Goal: Communication & Community: Answer question/provide support

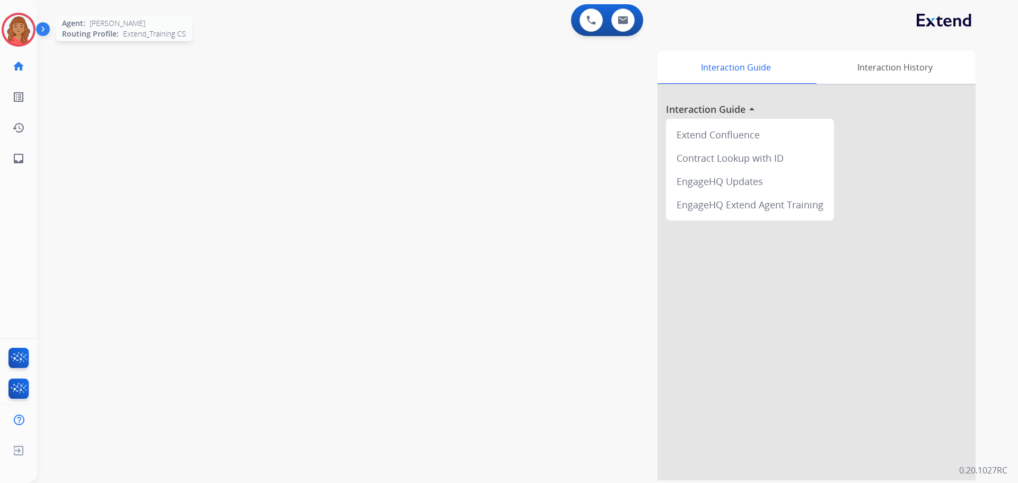
click at [15, 25] on img at bounding box center [19, 30] width 30 height 30
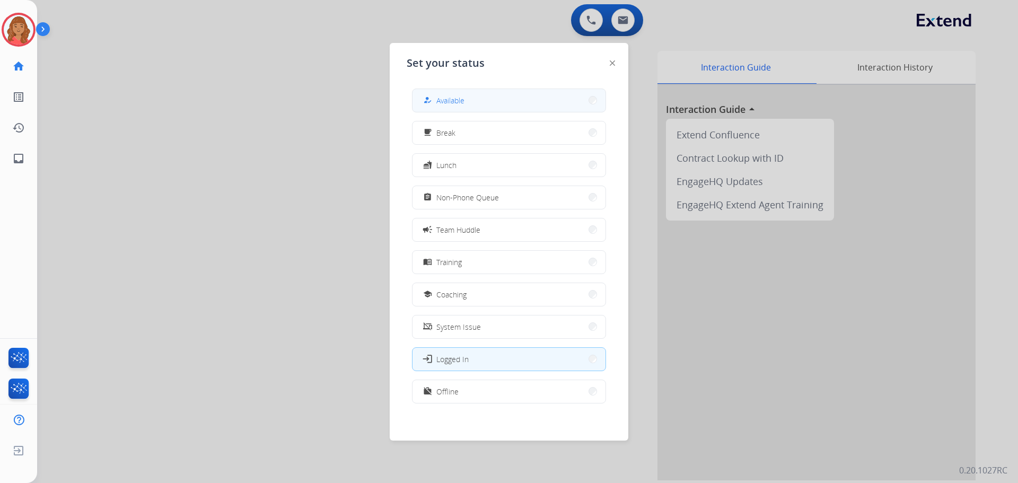
click at [460, 95] on span "Available" at bounding box center [450, 100] width 28 height 11
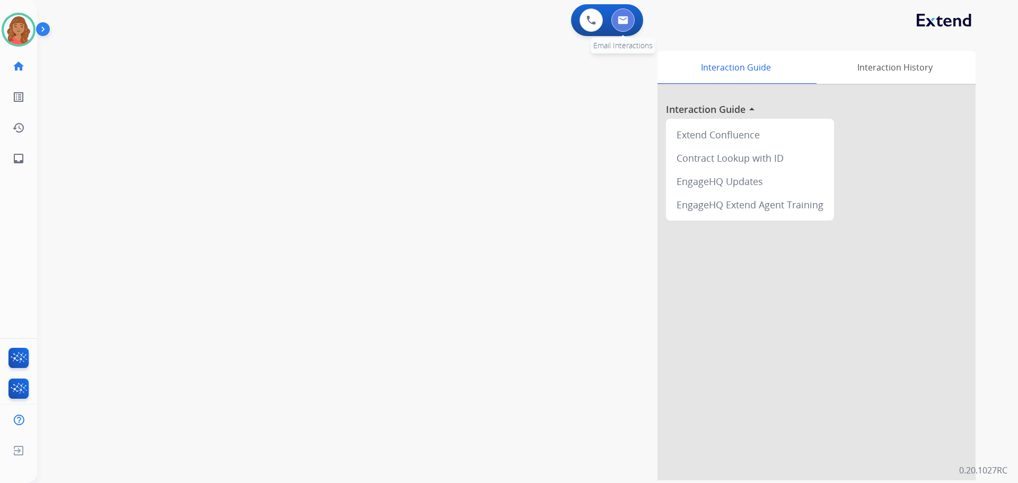
click at [632, 23] on button at bounding box center [622, 19] width 23 height 23
select select "**********"
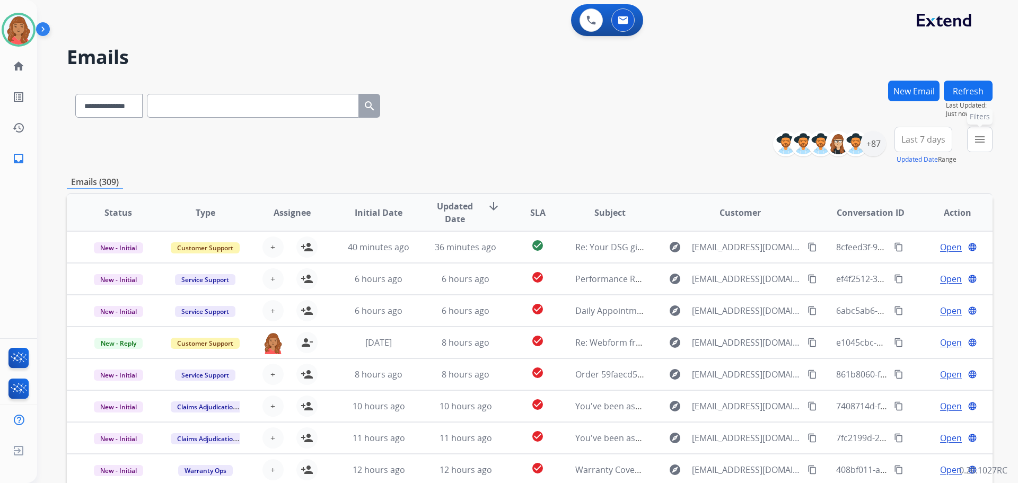
click at [972, 143] on button "menu Filters" at bounding box center [979, 139] width 25 height 25
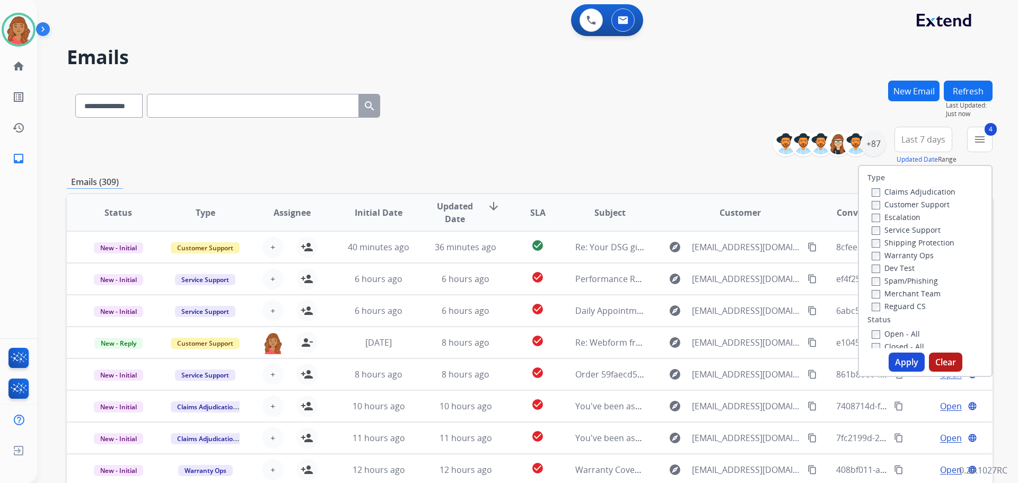
click at [896, 371] on button "Apply" at bounding box center [907, 362] width 36 height 19
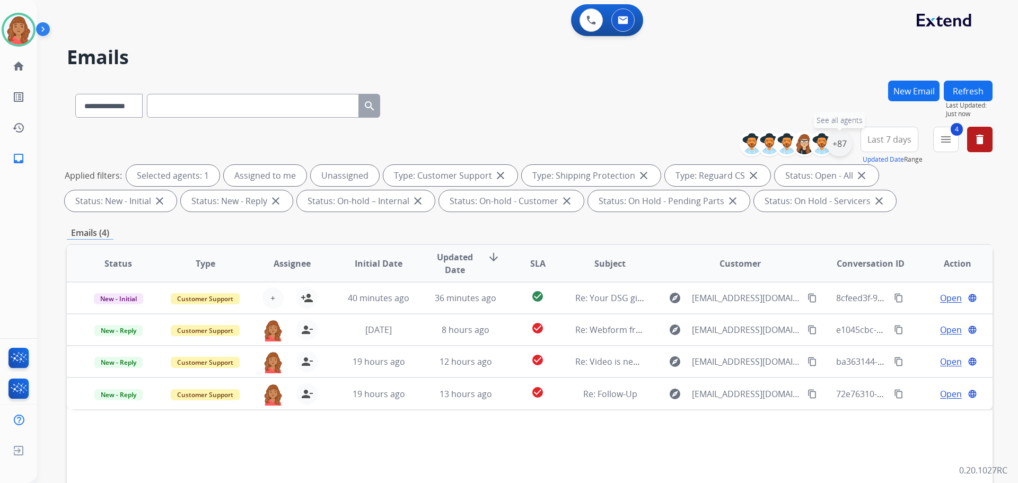
click at [835, 150] on div "+87" at bounding box center [839, 143] width 25 height 25
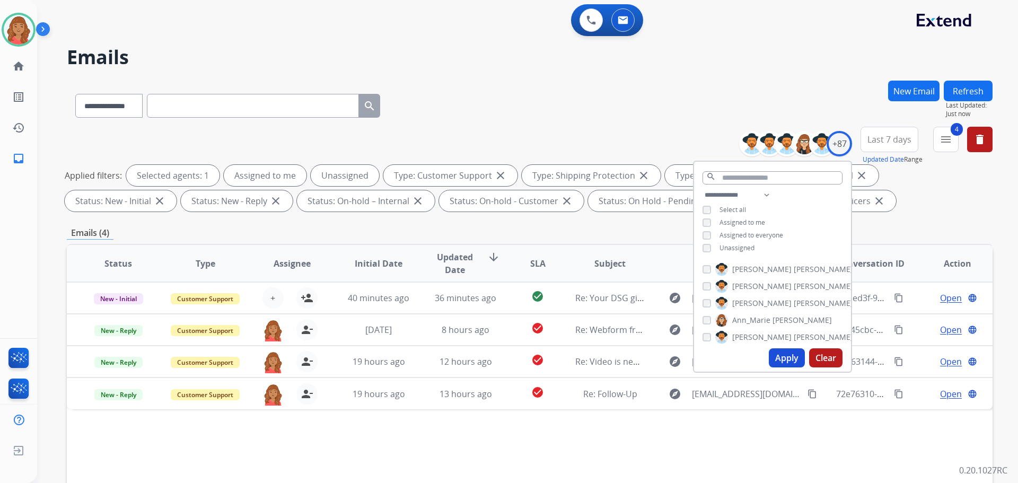
click at [774, 356] on button "Apply" at bounding box center [787, 357] width 36 height 19
click at [686, 84] on div "**********" at bounding box center [530, 104] width 926 height 46
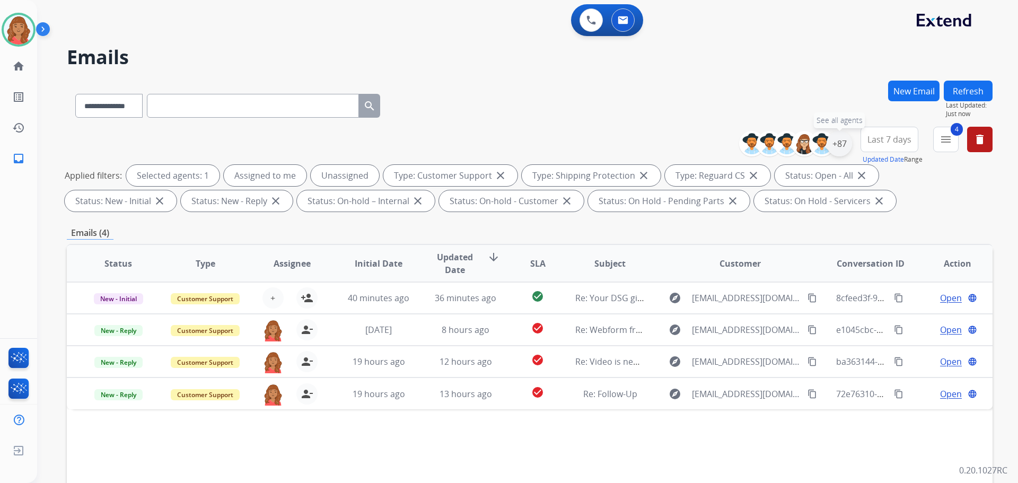
click at [839, 147] on div "+87" at bounding box center [839, 143] width 25 height 25
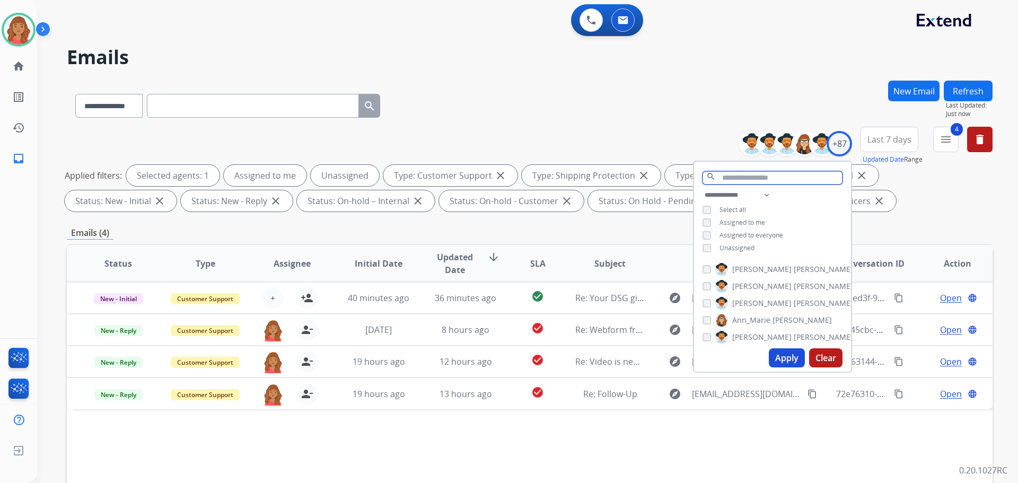
click at [746, 177] on input "text" at bounding box center [773, 177] width 140 height 13
type input "*"
click at [559, 138] on div "**********" at bounding box center [530, 171] width 926 height 89
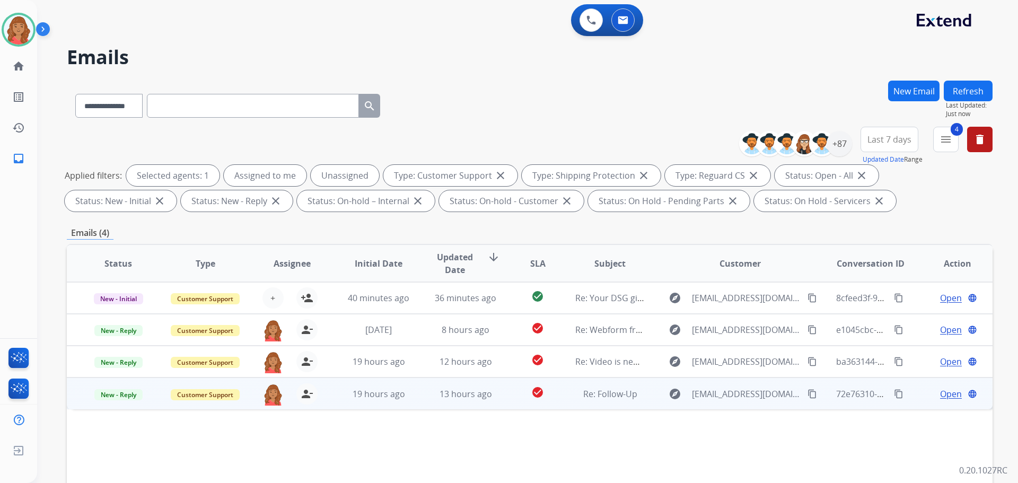
click at [457, 401] on td "13 hours ago" at bounding box center [457, 394] width 87 height 32
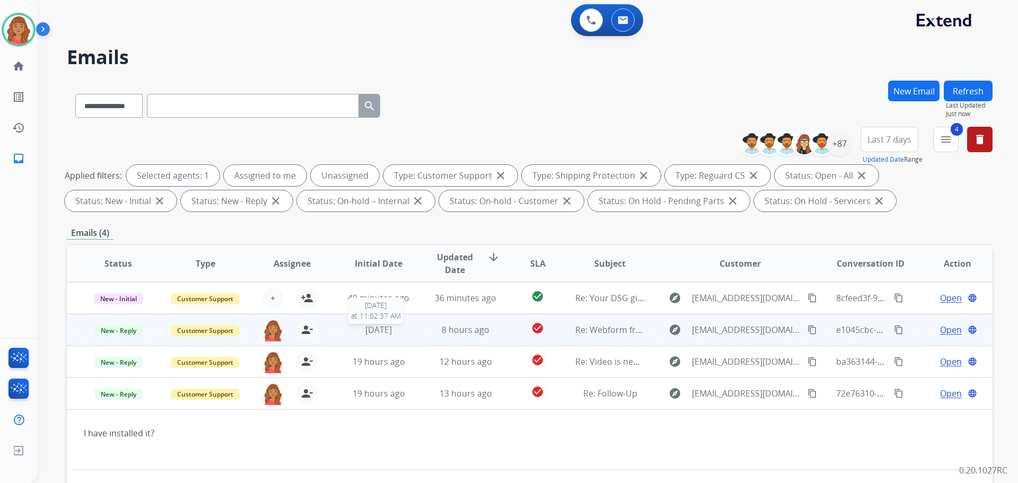
click at [344, 335] on div "[DATE]" at bounding box center [378, 329] width 69 height 13
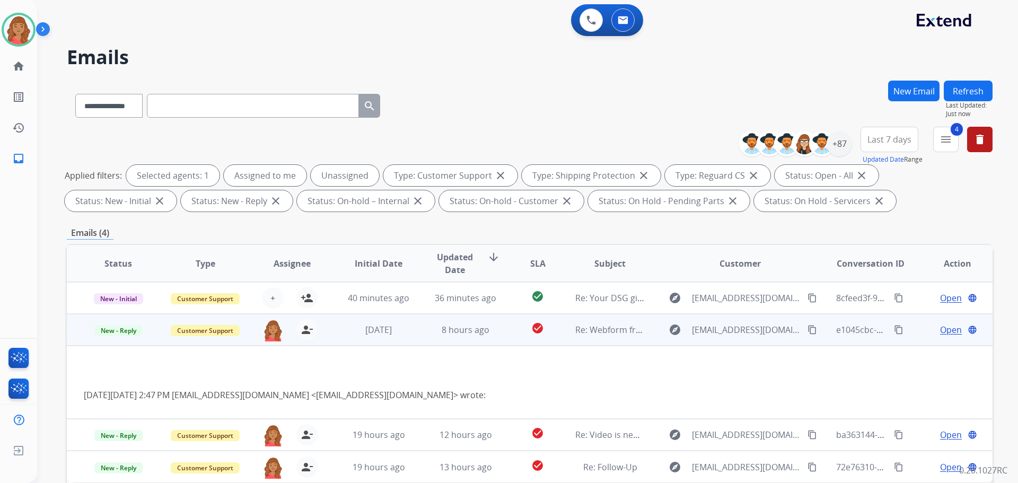
click at [942, 332] on span "Open" at bounding box center [951, 329] width 22 height 13
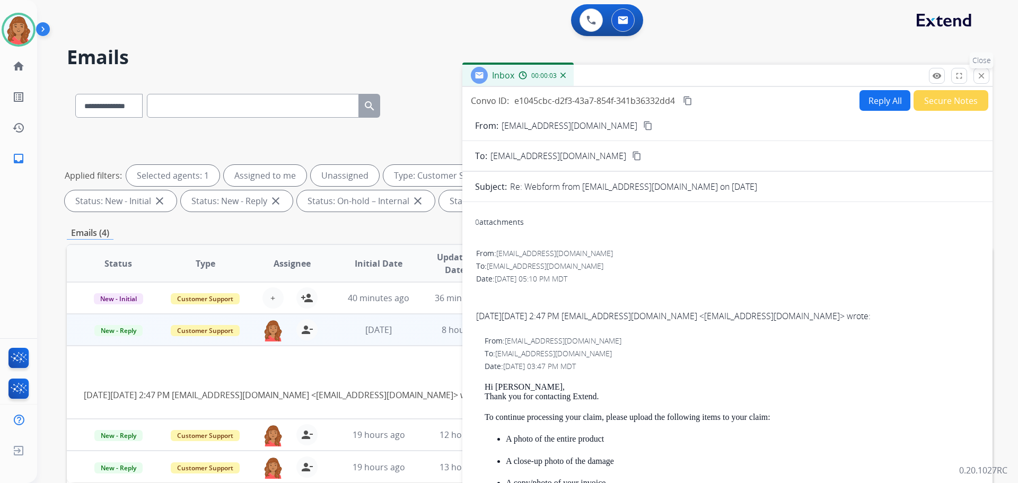
click at [978, 78] on mat-icon "close" at bounding box center [982, 76] width 10 height 10
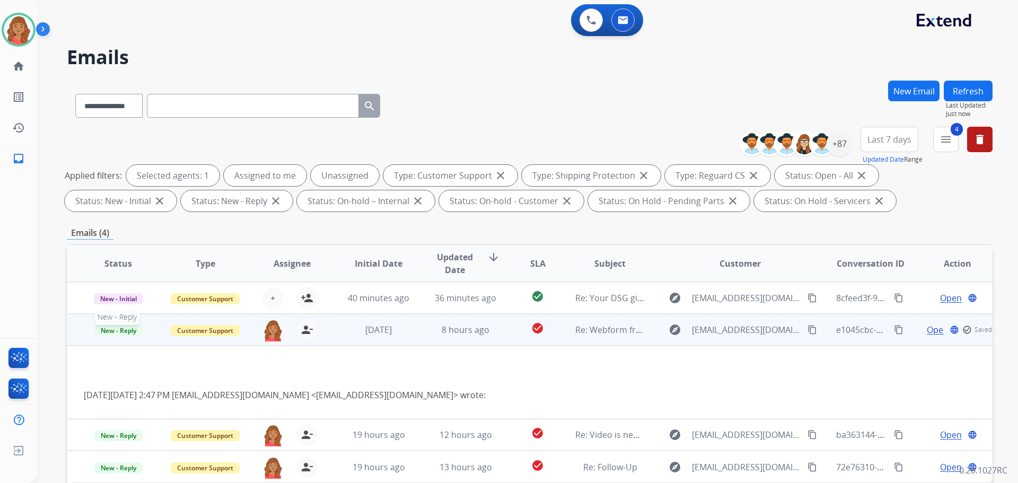
drag, startPoint x: 113, startPoint y: 331, endPoint x: 120, endPoint y: 332, distance: 7.5
click at [113, 331] on span "New - Reply" at bounding box center [118, 330] width 48 height 11
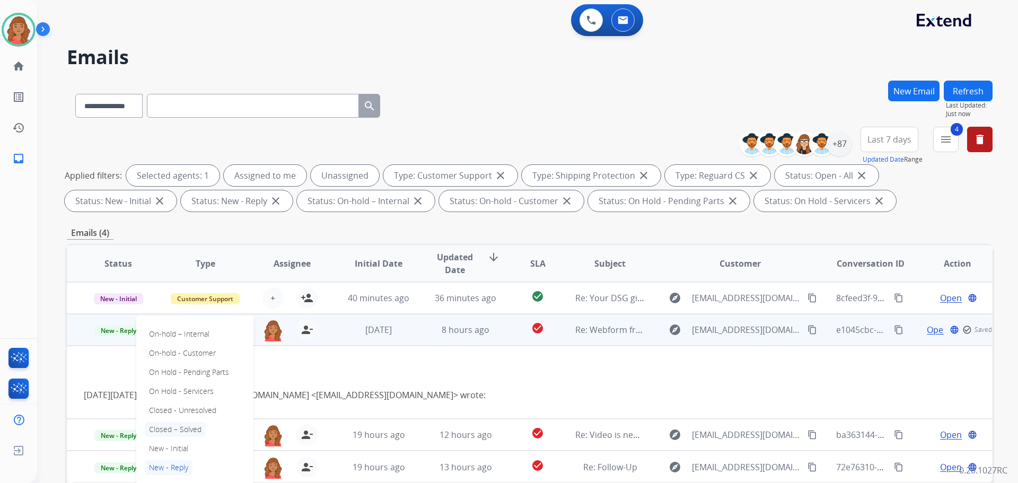
click at [181, 427] on p "Closed – Solved" at bounding box center [175, 429] width 61 height 15
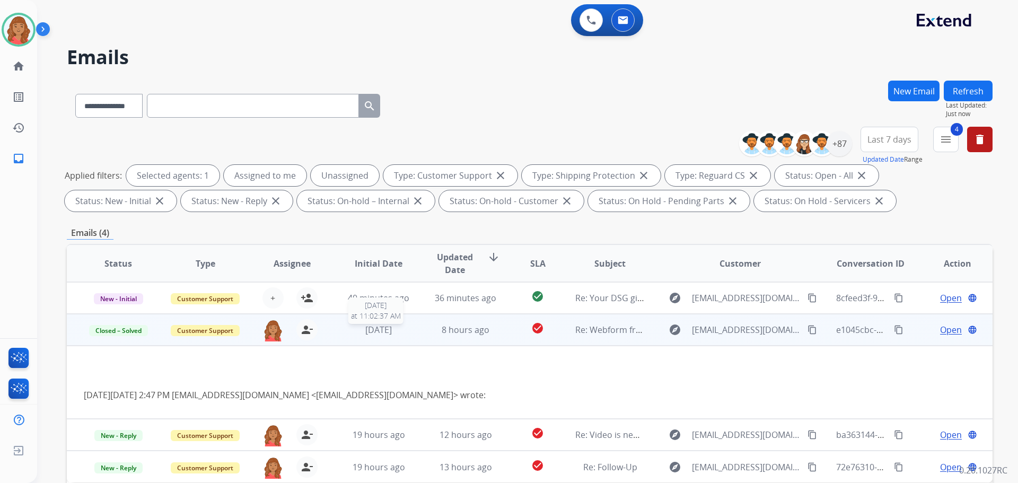
click at [391, 335] on span "[DATE]" at bounding box center [378, 330] width 27 height 12
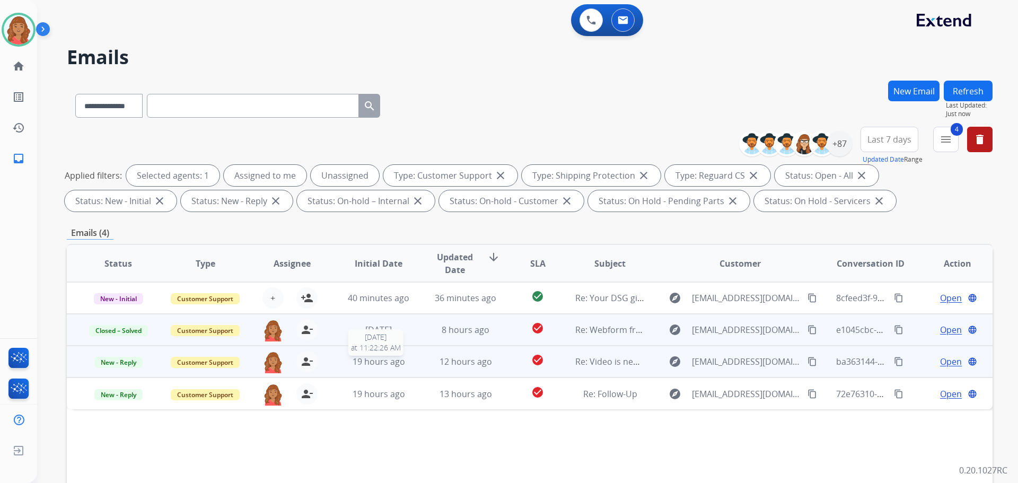
click at [344, 362] on div "19 hours ago" at bounding box center [378, 361] width 69 height 13
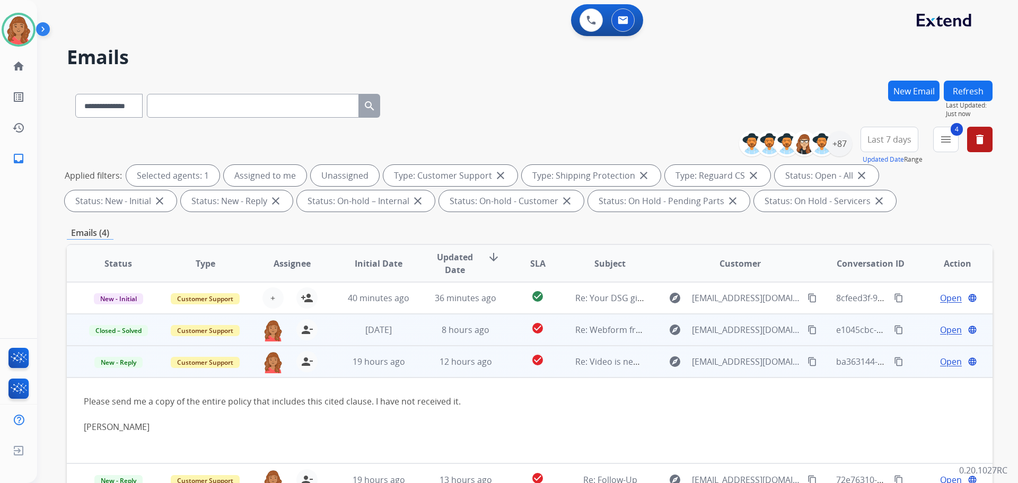
click at [940, 363] on span "Open" at bounding box center [951, 361] width 22 height 13
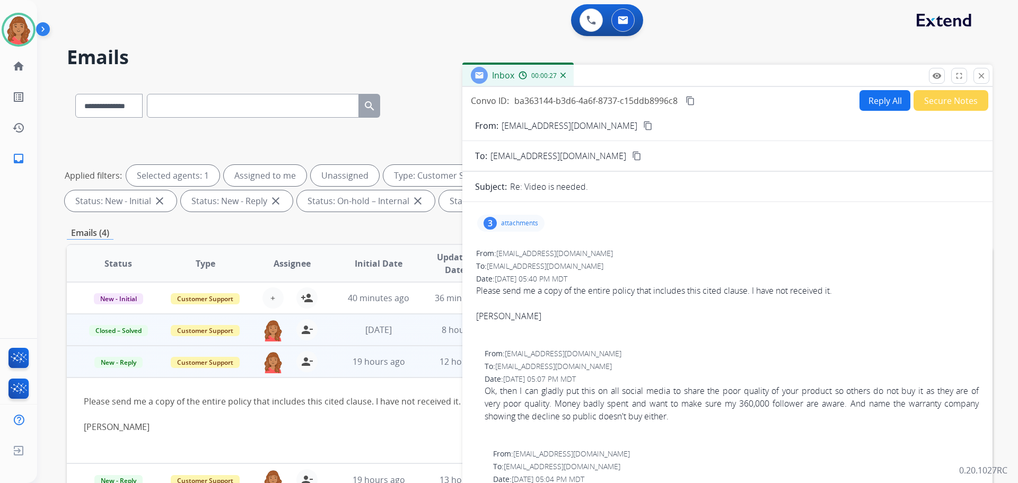
click at [875, 104] on button "Reply All" at bounding box center [885, 100] width 51 height 21
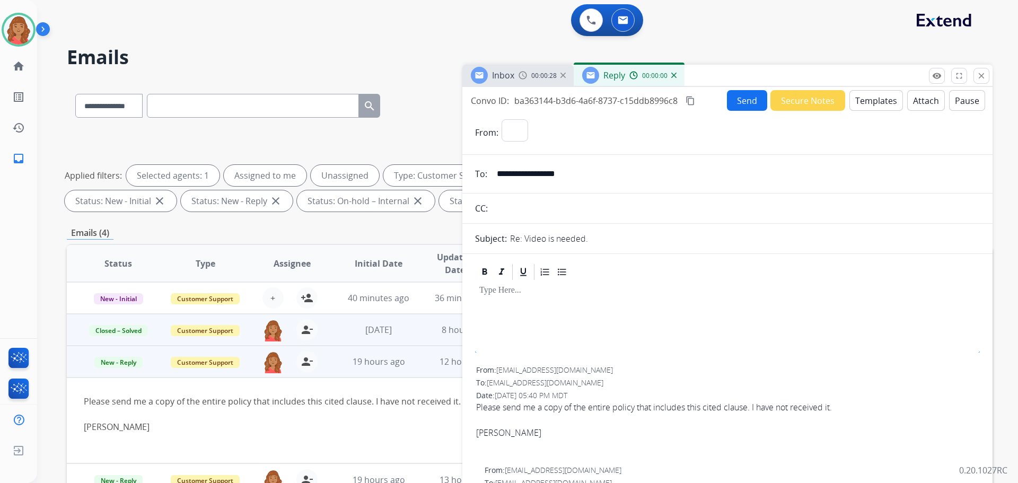
select select "**********"
click at [864, 96] on button "Templates" at bounding box center [876, 100] width 54 height 21
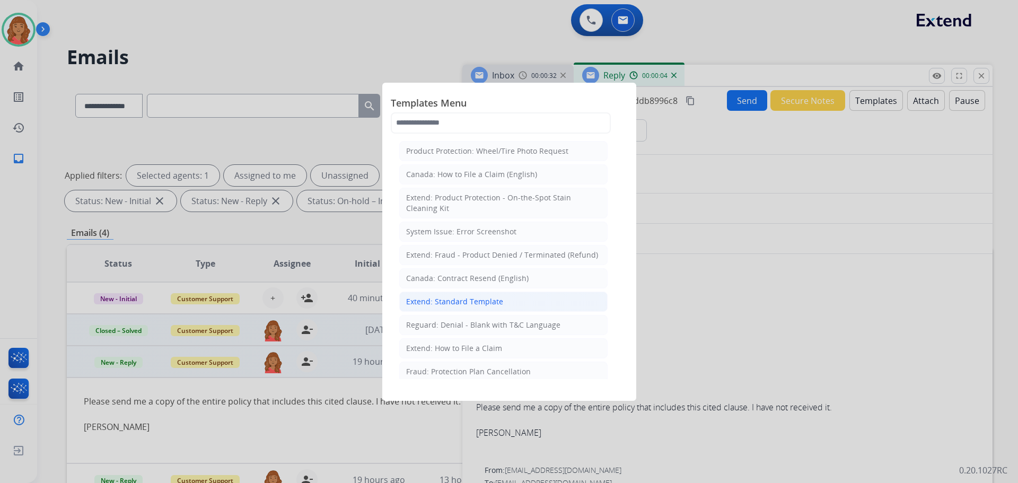
click at [430, 296] on div "Extend: Standard Template" at bounding box center [454, 301] width 97 height 11
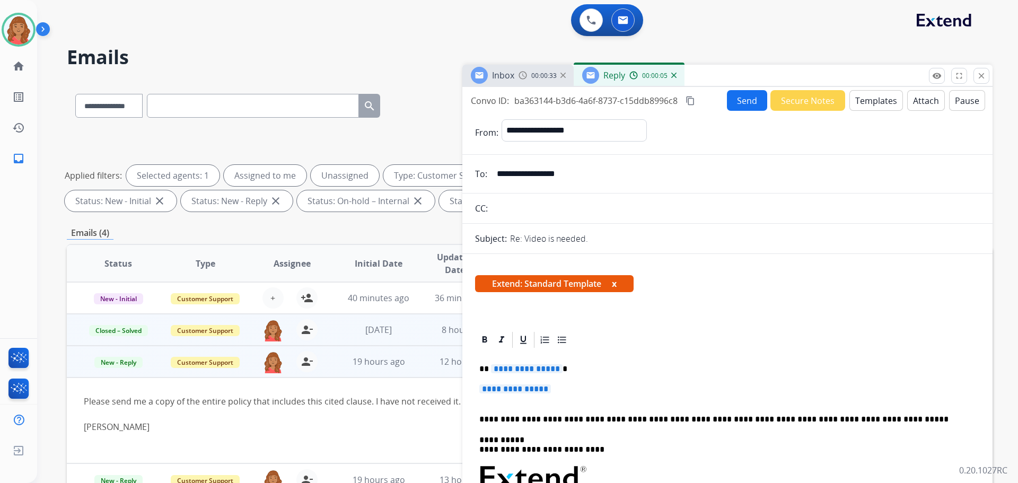
click at [564, 390] on p "**********" at bounding box center [727, 394] width 496 height 20
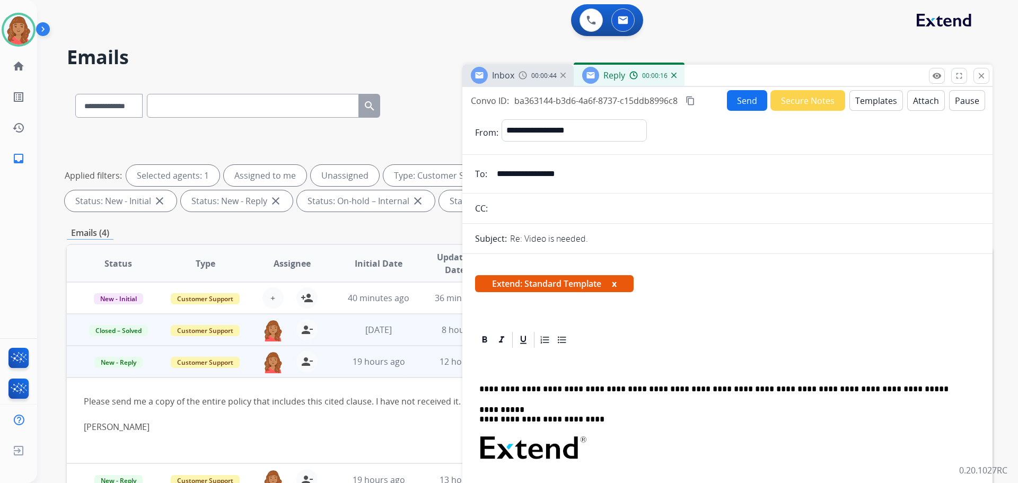
click at [729, 364] on div "**********" at bounding box center [727, 487] width 505 height 277
click at [980, 78] on mat-icon "close" at bounding box center [982, 76] width 10 height 10
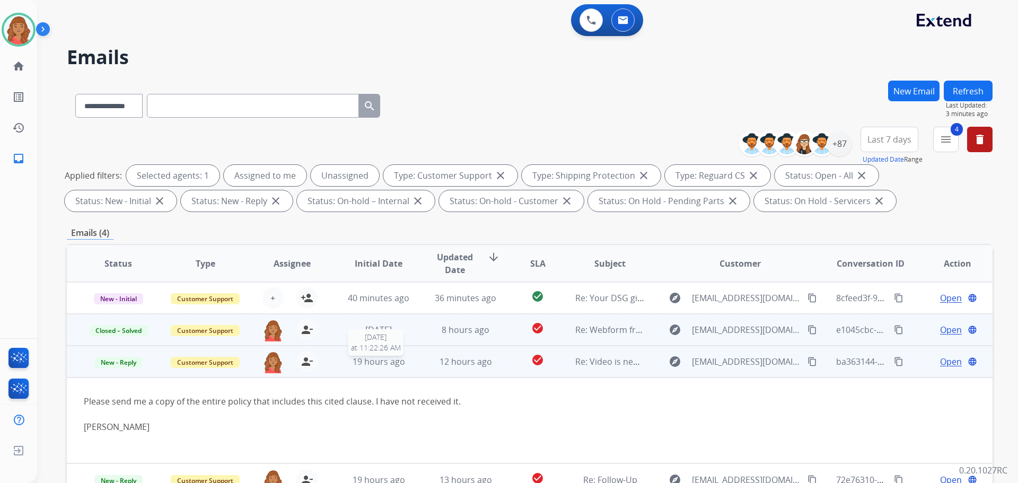
click at [363, 371] on td "19 hours ago [DATE] 11:22:26 AM" at bounding box center [370, 362] width 87 height 32
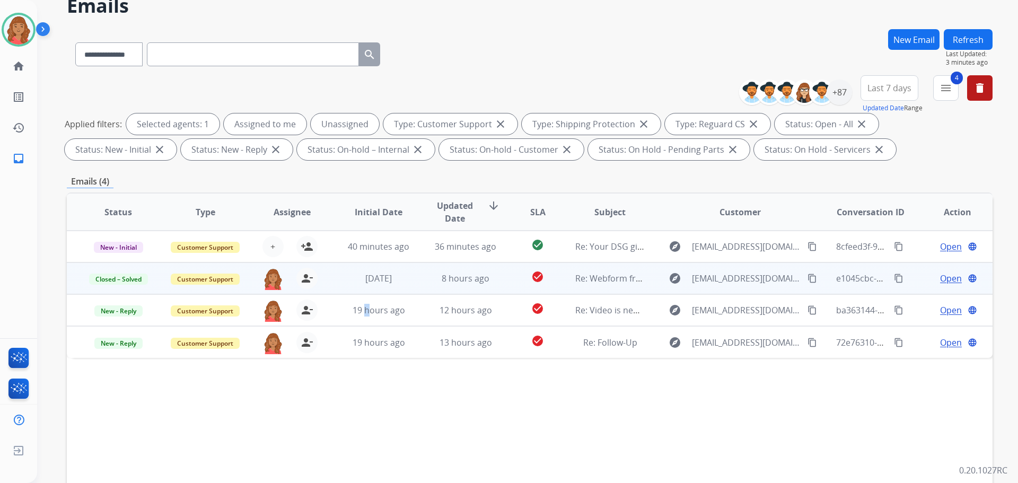
scroll to position [53, 0]
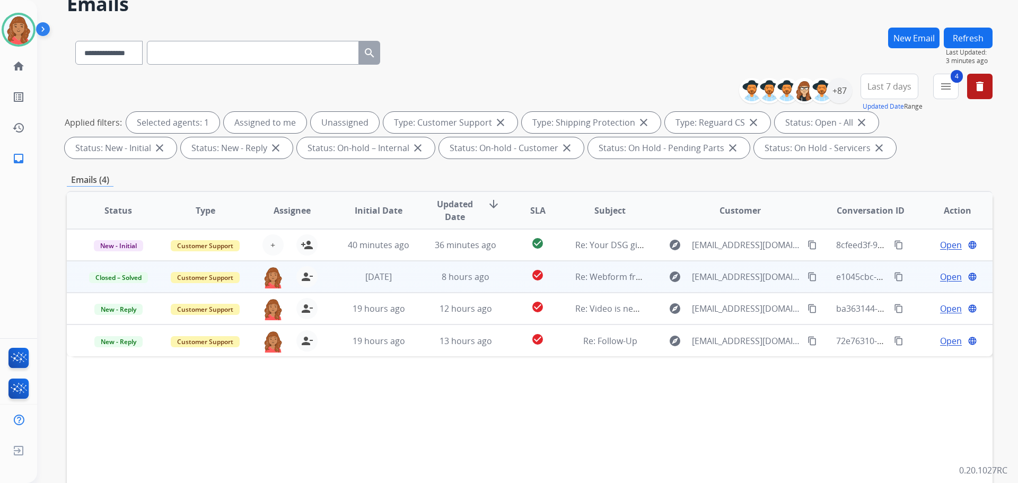
click at [317, 397] on div "Status Type Assignee Initial Date Updated Date arrow_downward SLA Subject Custo…" at bounding box center [530, 368] width 926 height 355
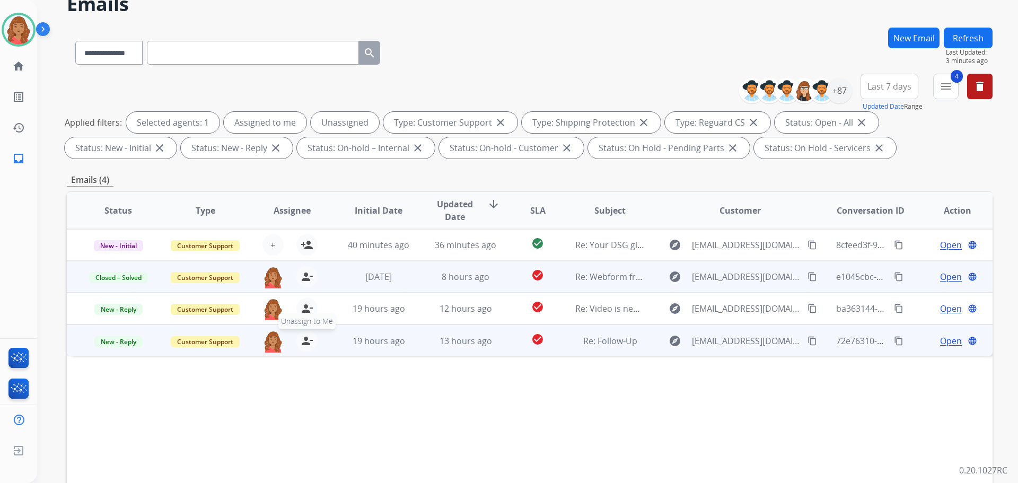
click at [304, 337] on mat-icon "person_remove" at bounding box center [307, 341] width 13 height 13
click at [306, 344] on mat-icon "person_add" at bounding box center [307, 341] width 13 height 13
click at [373, 344] on span "19 hours ago" at bounding box center [379, 341] width 52 height 12
click at [712, 340] on span "[EMAIL_ADDRESS][DOMAIN_NAME]" at bounding box center [746, 340] width 109 height 13
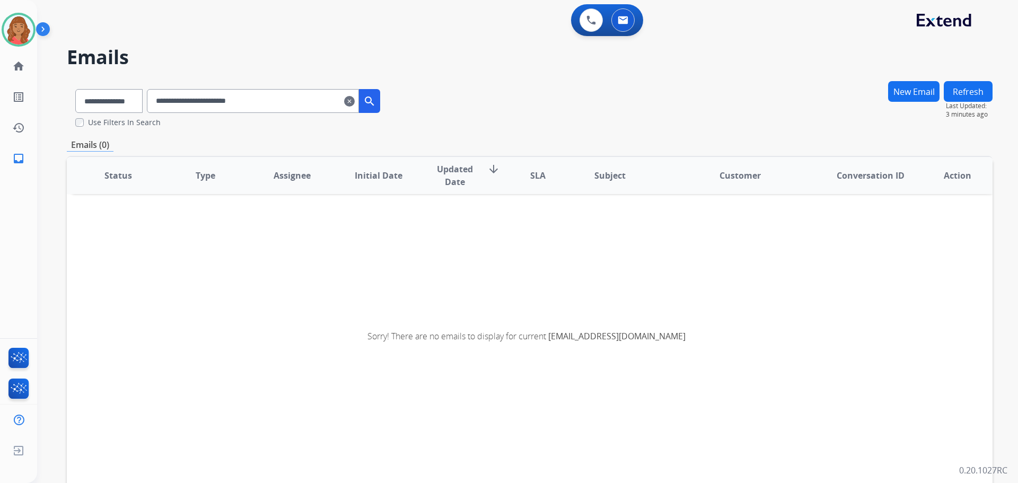
click at [355, 101] on mat-icon "clear" at bounding box center [349, 101] width 11 height 13
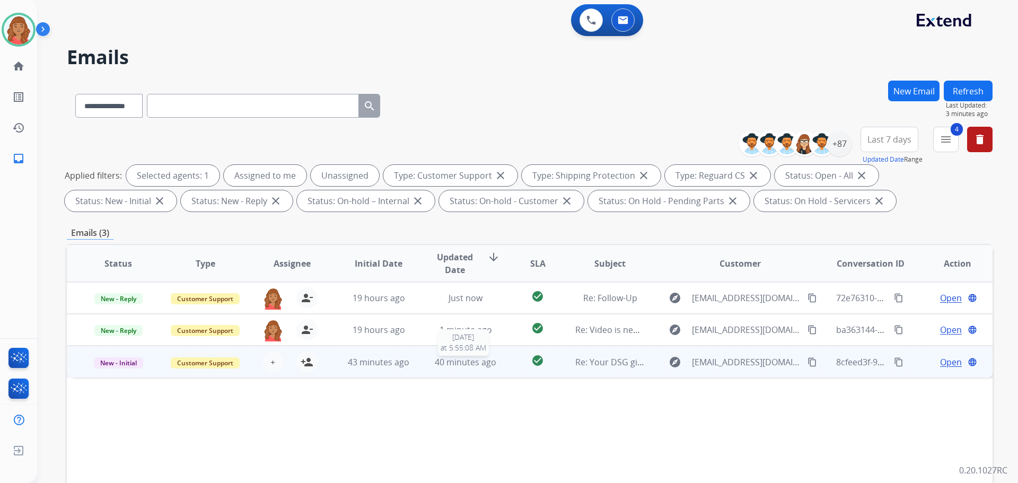
click at [490, 361] on span "40 minutes ago" at bounding box center [466, 362] width 62 height 12
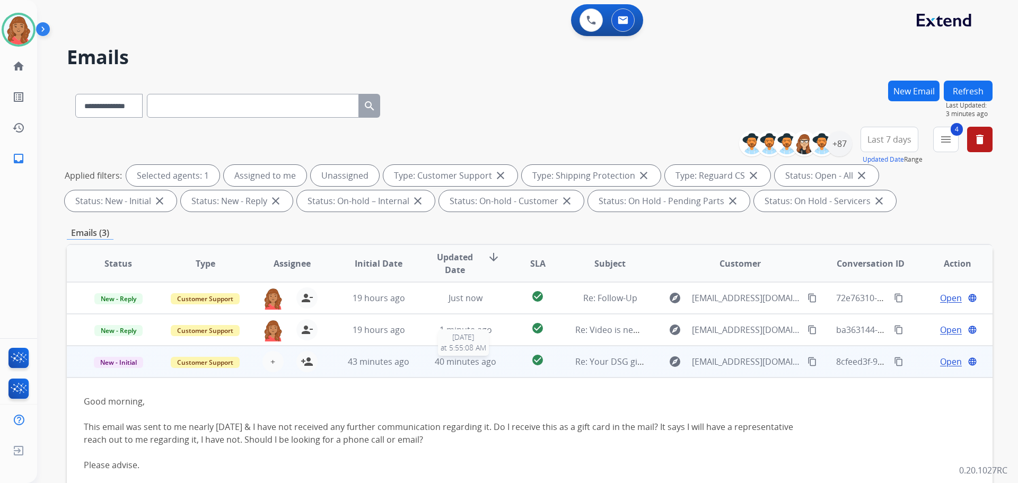
scroll to position [64, 0]
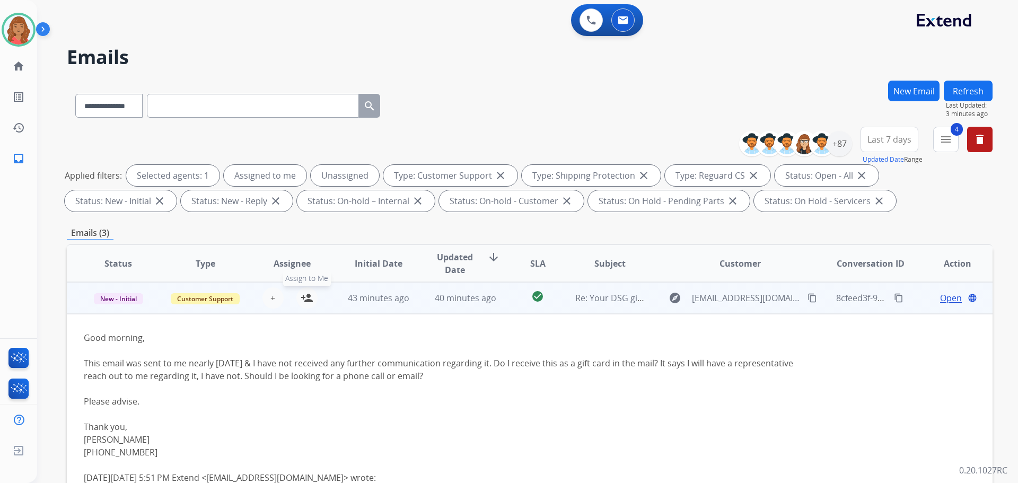
click at [305, 301] on mat-icon "person_add" at bounding box center [307, 298] width 13 height 13
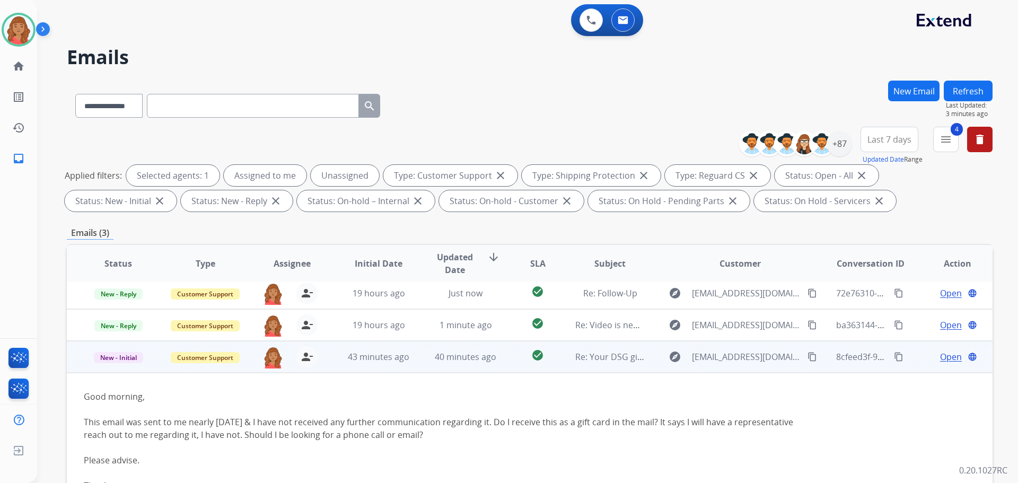
scroll to position [0, 0]
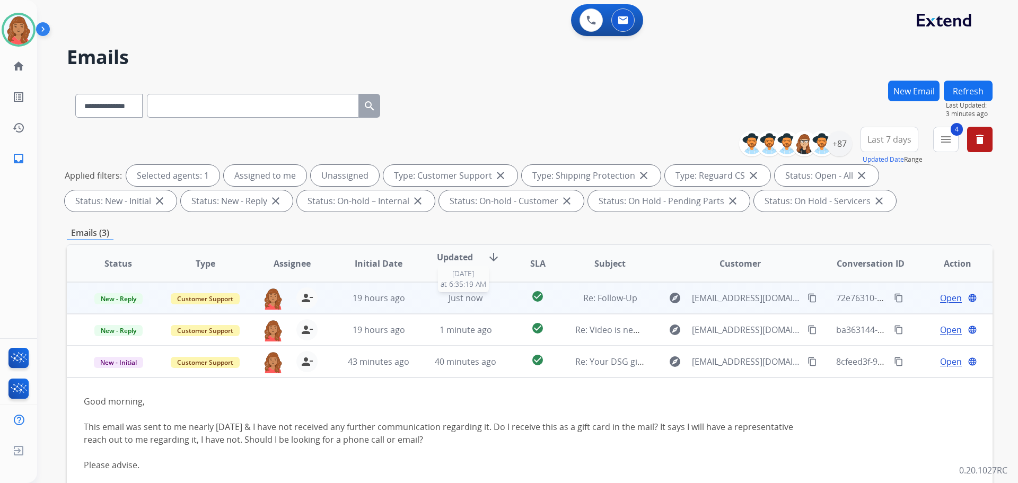
click at [431, 296] on div "Just now" at bounding box center [465, 298] width 69 height 13
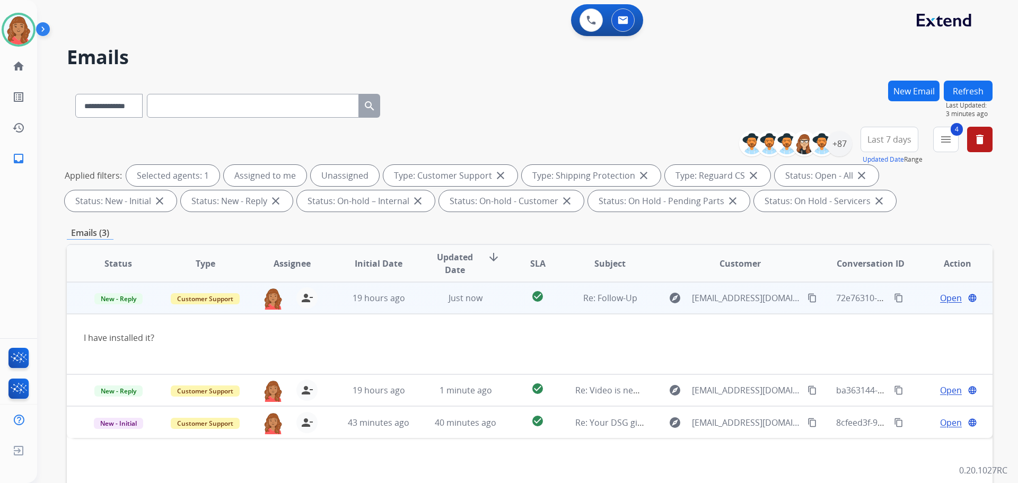
click at [940, 296] on span "Open" at bounding box center [951, 298] width 22 height 13
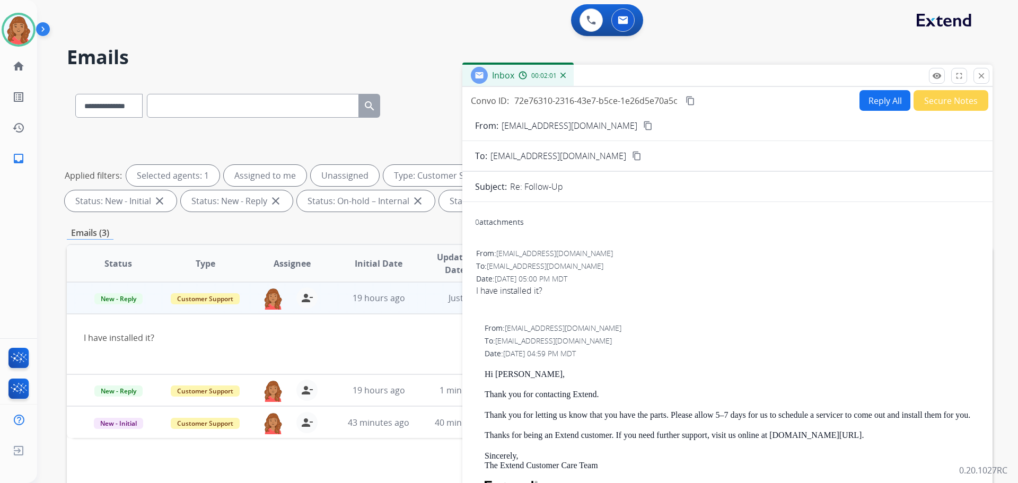
click at [983, 73] on mat-icon "close" at bounding box center [982, 76] width 10 height 10
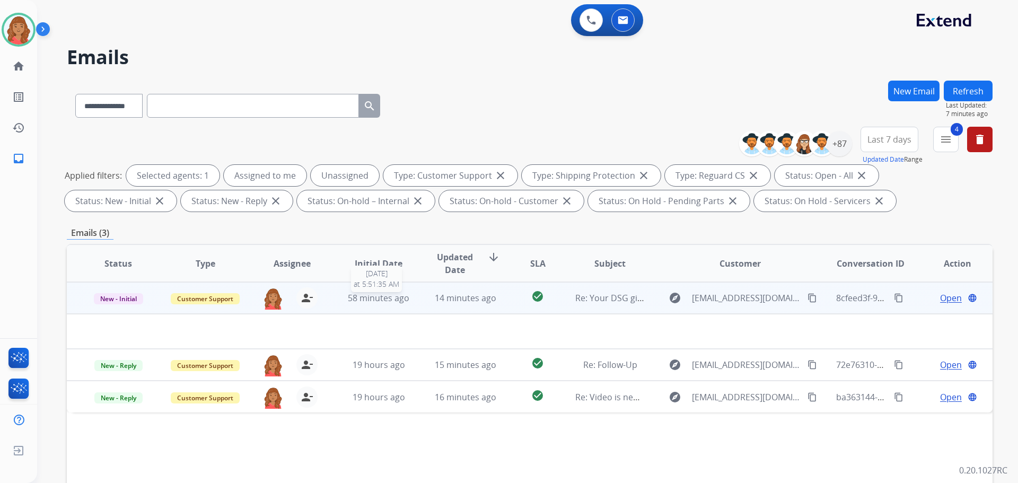
click at [364, 299] on span "58 minutes ago" at bounding box center [379, 298] width 62 height 12
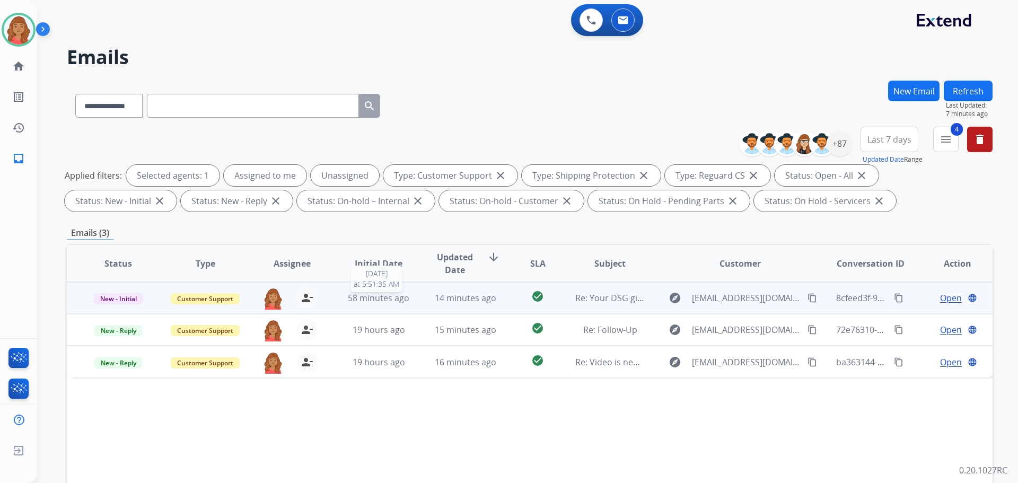
click at [366, 300] on span "58 minutes ago" at bounding box center [379, 298] width 62 height 12
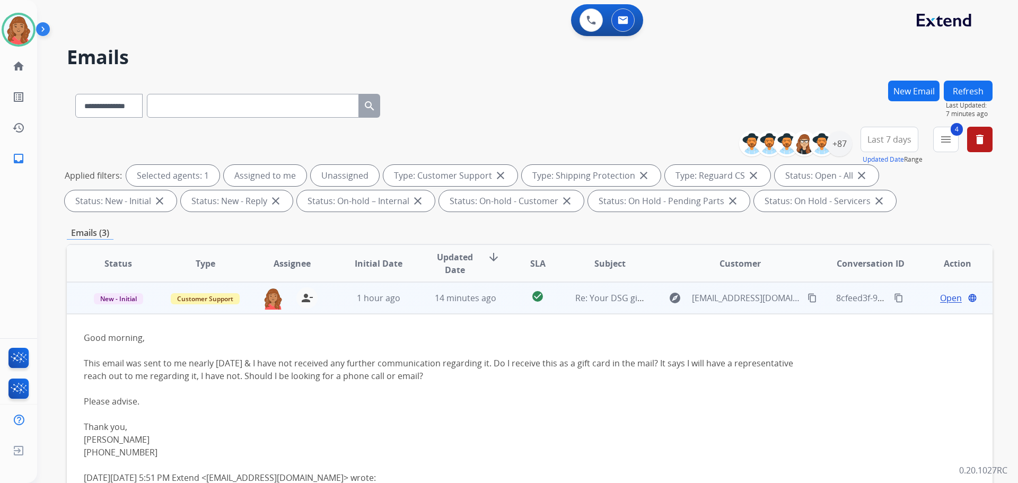
click at [806, 297] on button "content_copy" at bounding box center [812, 298] width 13 height 13
click at [946, 301] on span "Open" at bounding box center [951, 298] width 22 height 13
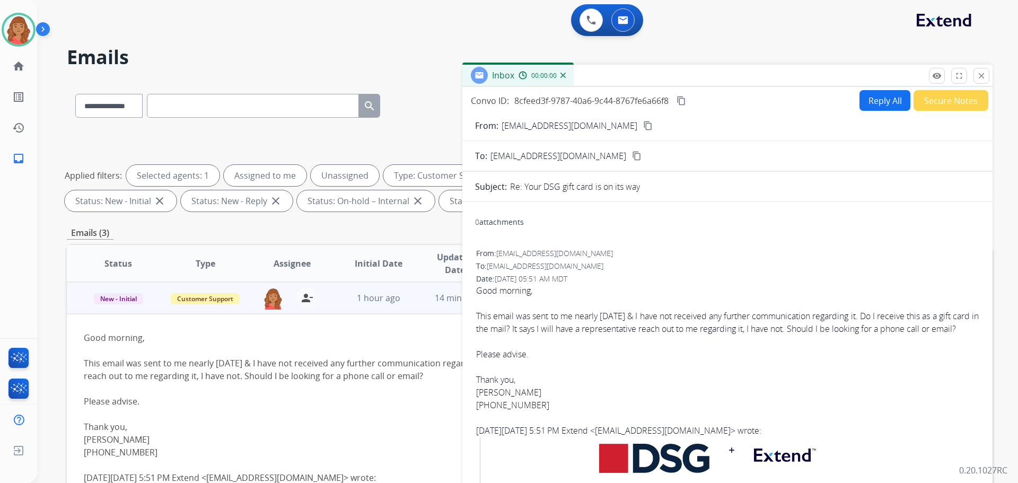
click at [881, 103] on button "Reply All" at bounding box center [885, 100] width 51 height 21
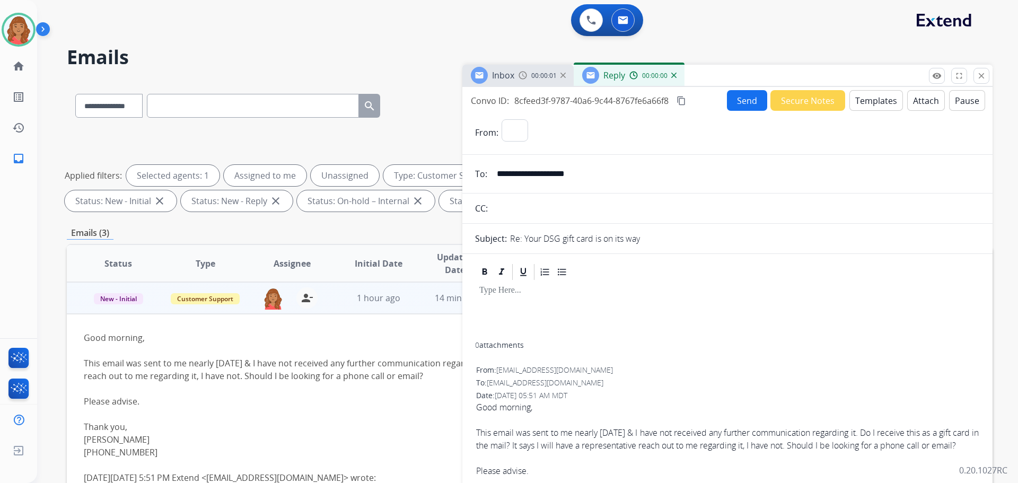
select select "**********"
click at [883, 102] on button "Templates" at bounding box center [876, 100] width 54 height 21
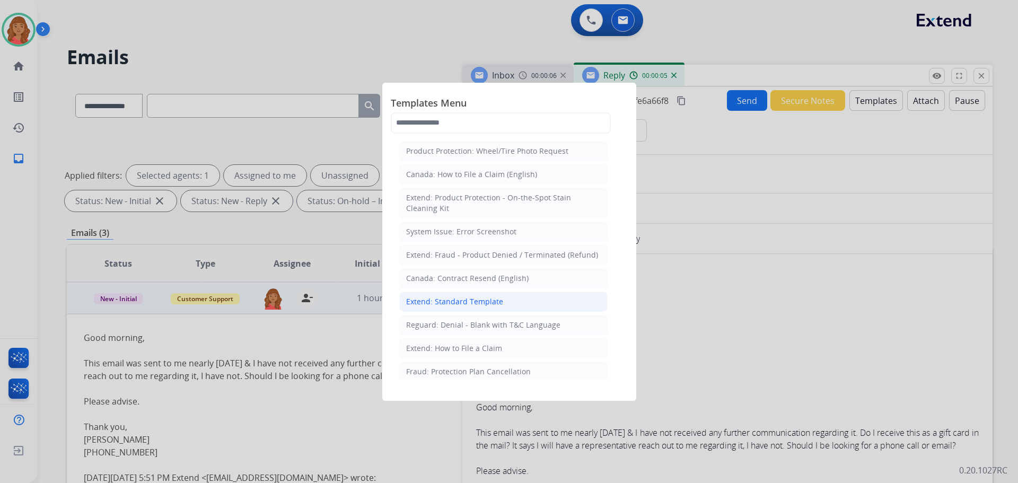
click at [461, 302] on div "Extend: Standard Template" at bounding box center [454, 301] width 97 height 11
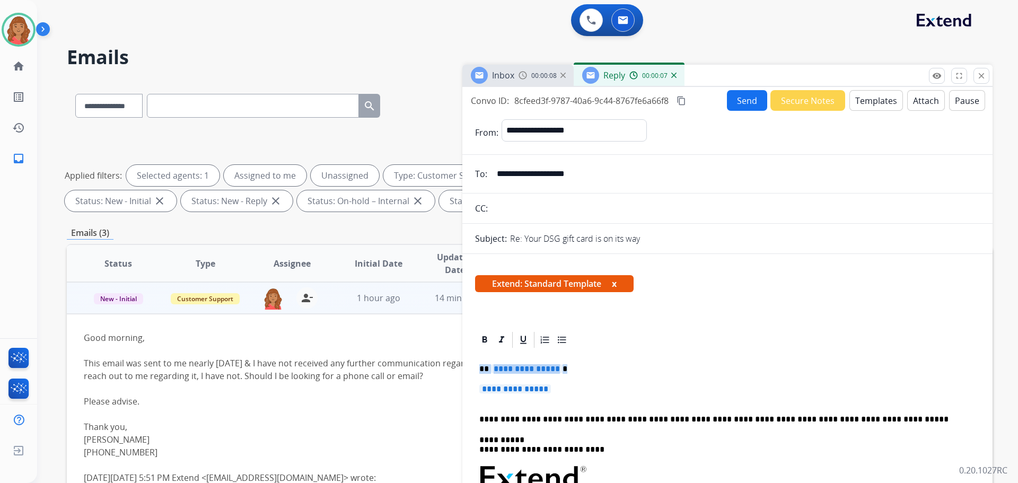
drag, startPoint x: 534, startPoint y: 383, endPoint x: 471, endPoint y: 368, distance: 64.8
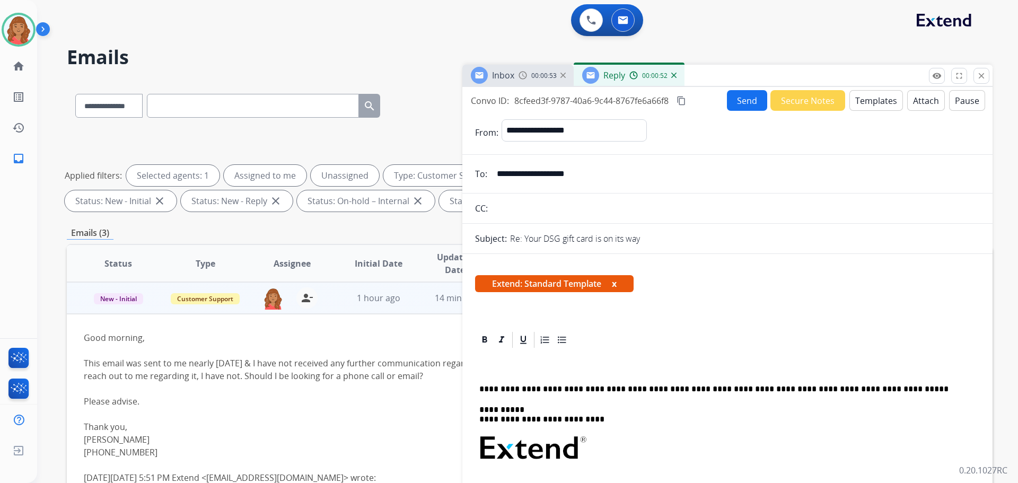
drag, startPoint x: 722, startPoint y: 302, endPoint x: 715, endPoint y: 304, distance: 7.2
click at [722, 302] on div "Extend: Standard Template x" at bounding box center [727, 287] width 530 height 51
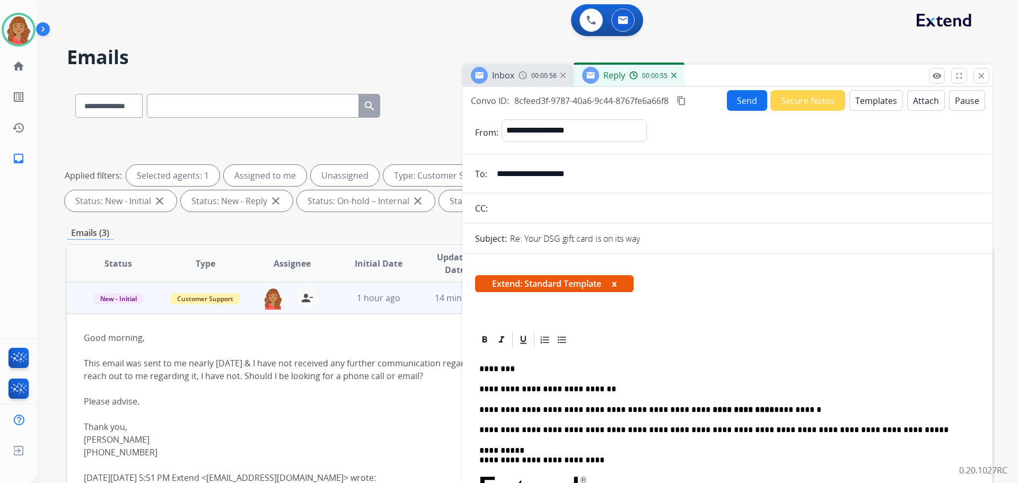
click at [685, 100] on mat-icon "content_copy" at bounding box center [682, 101] width 10 height 10
click at [736, 99] on button "Send" at bounding box center [747, 100] width 40 height 21
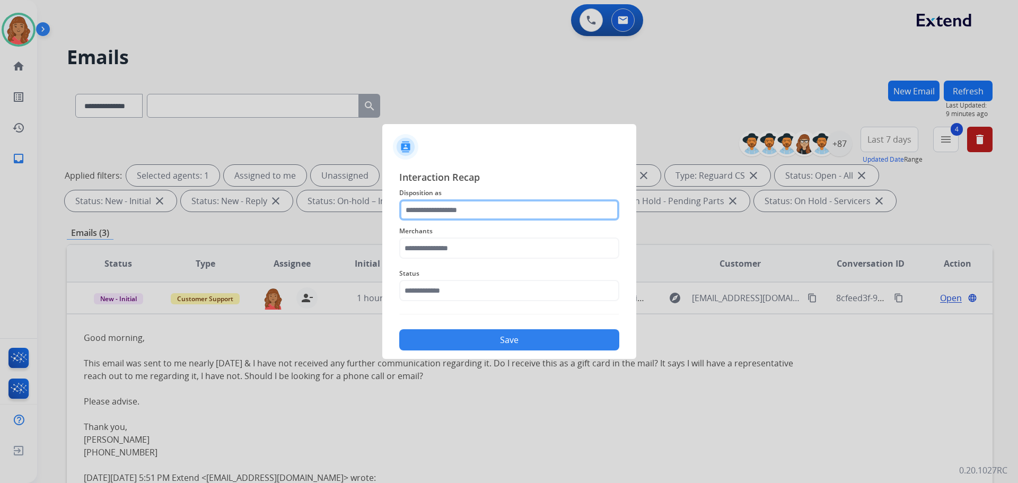
click at [463, 217] on input "text" at bounding box center [509, 209] width 220 height 21
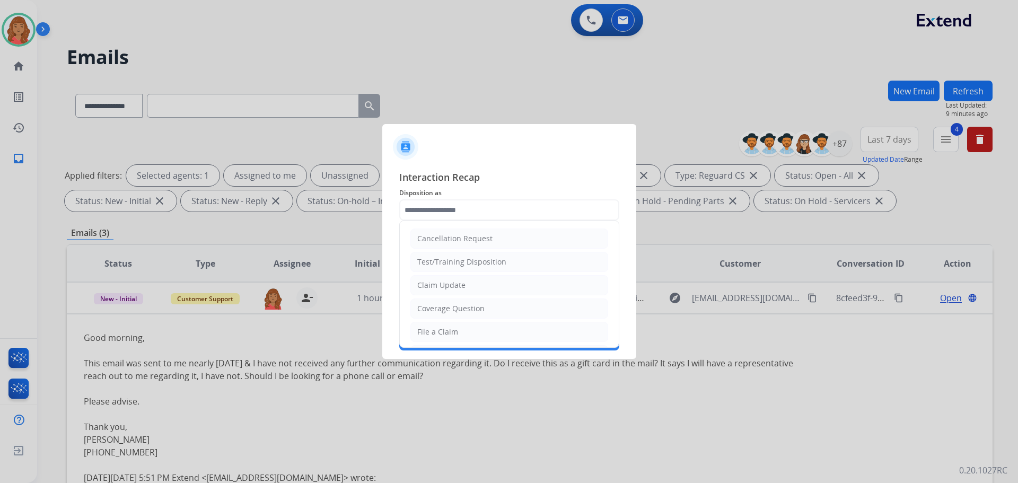
drag, startPoint x: 447, startPoint y: 286, endPoint x: 443, endPoint y: 277, distance: 9.7
click at [446, 286] on div "Claim Update" at bounding box center [441, 285] width 48 height 11
type input "**********"
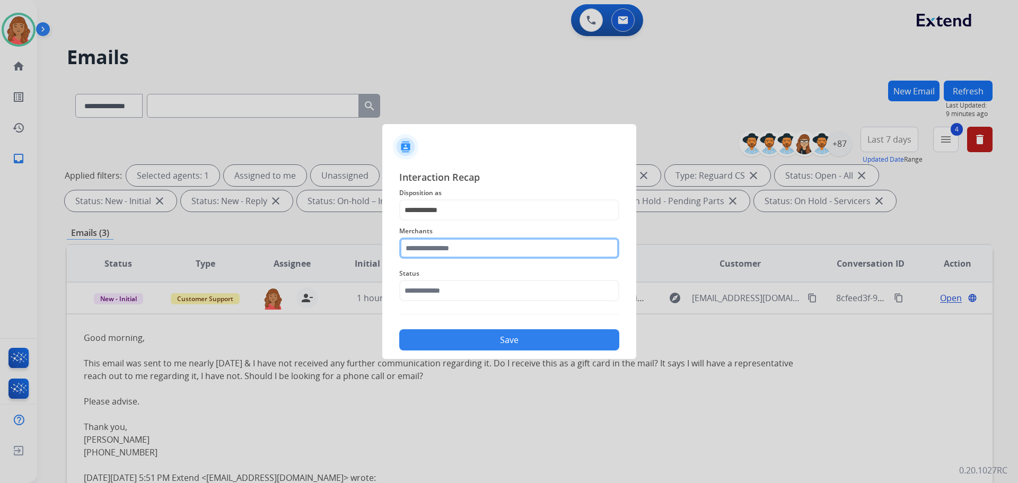
click at [439, 255] on input "text" at bounding box center [509, 248] width 220 height 21
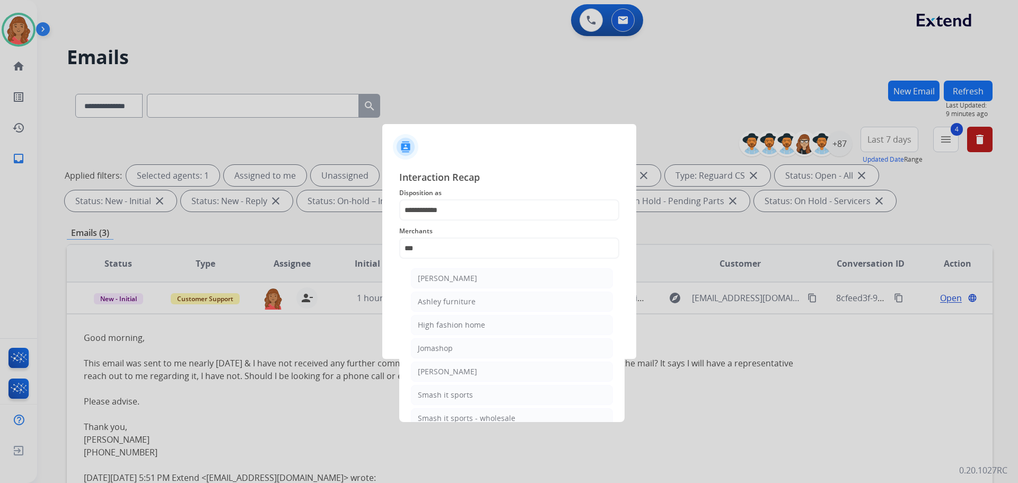
click at [444, 299] on div "Ashley furniture" at bounding box center [447, 301] width 58 height 11
type input "**********"
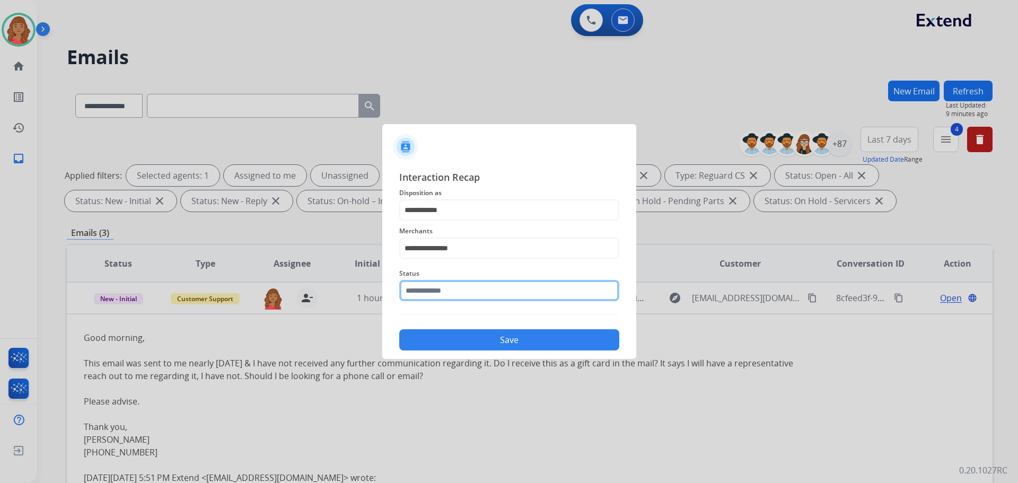
click at [438, 291] on input "text" at bounding box center [509, 290] width 220 height 21
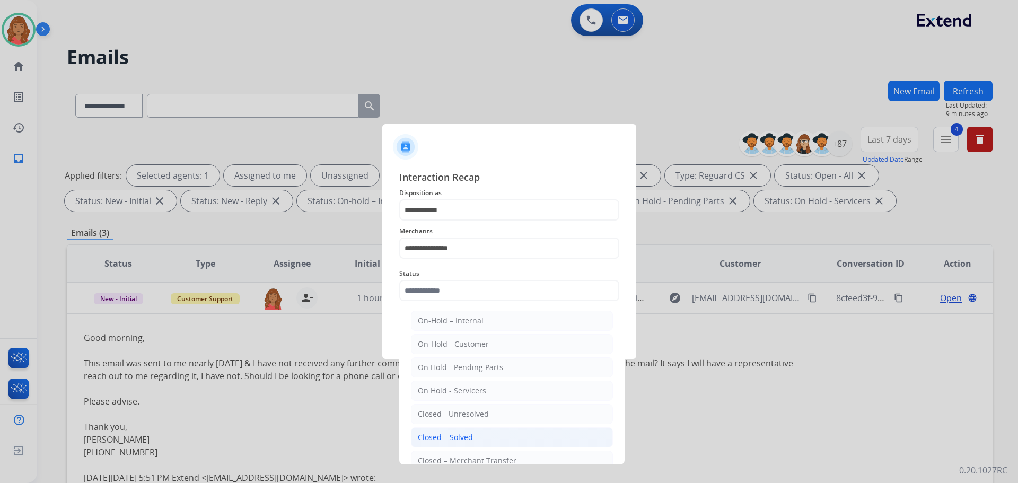
click at [446, 433] on div "Closed – Solved" at bounding box center [445, 437] width 55 height 11
type input "**********"
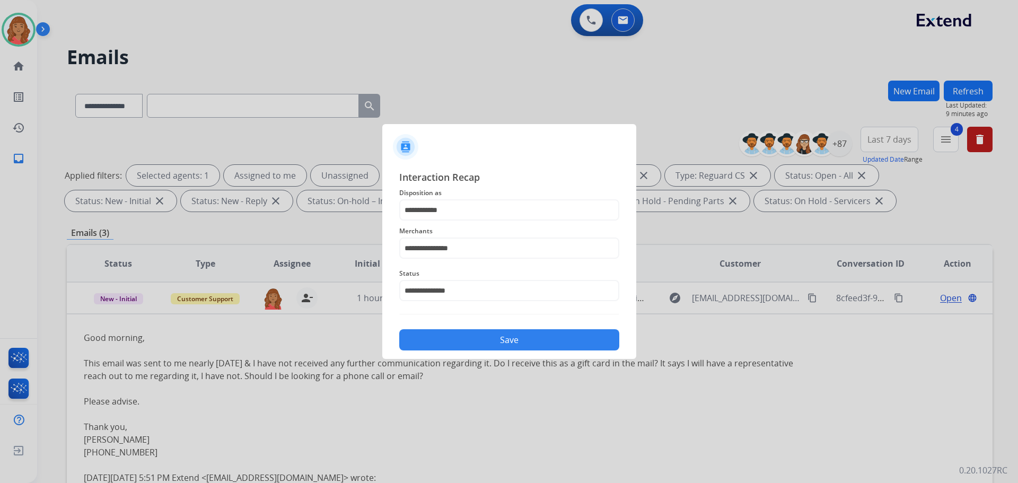
click at [457, 336] on button "Save" at bounding box center [509, 339] width 220 height 21
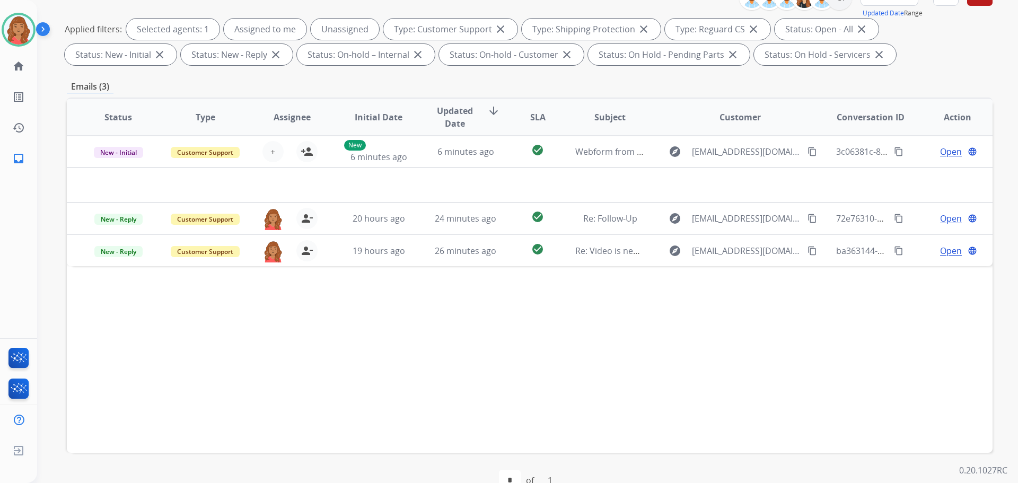
scroll to position [171, 0]
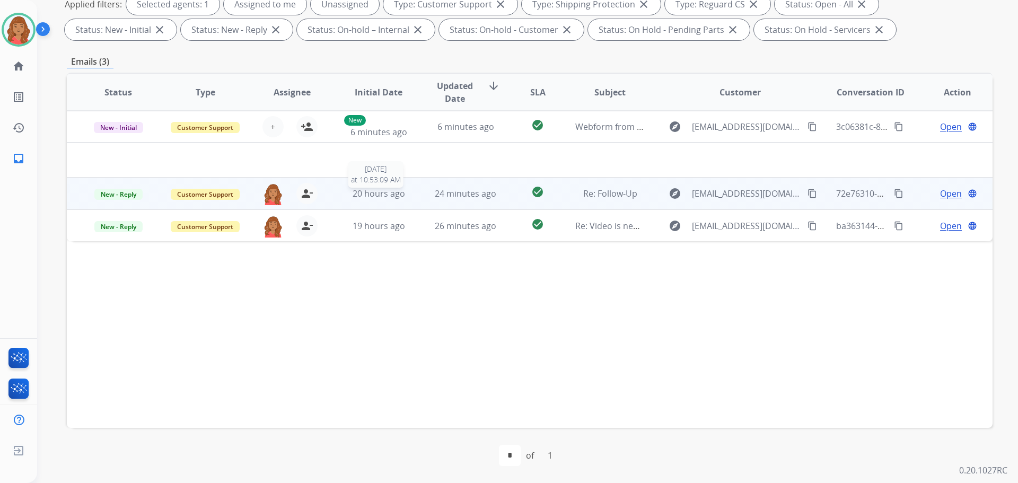
click at [396, 194] on span "20 hours ago" at bounding box center [379, 194] width 52 height 12
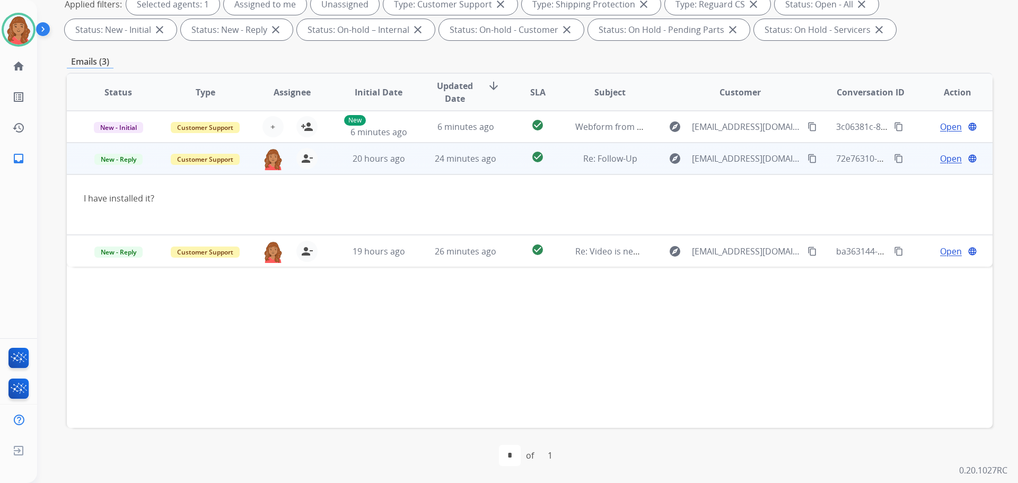
drag, startPoint x: 805, startPoint y: 160, endPoint x: 790, endPoint y: 164, distance: 15.3
click at [808, 160] on mat-icon "content_copy" at bounding box center [813, 159] width 10 height 10
click at [941, 161] on span "Open" at bounding box center [951, 158] width 22 height 13
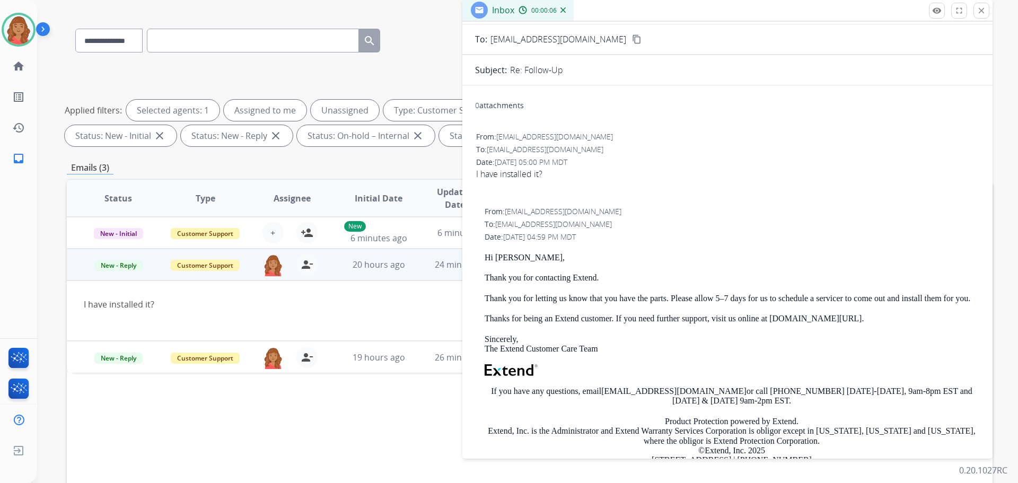
scroll to position [0, 0]
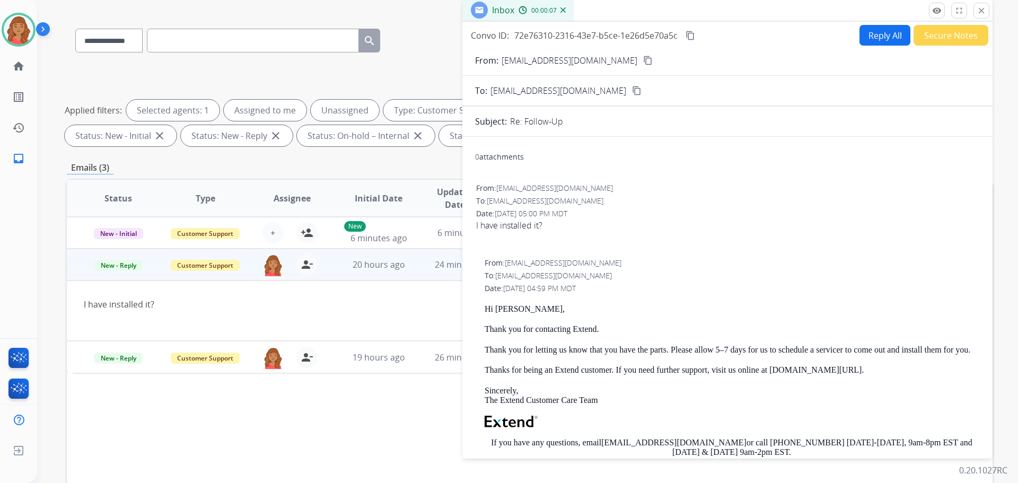
click at [869, 41] on button "Reply All" at bounding box center [885, 35] width 51 height 21
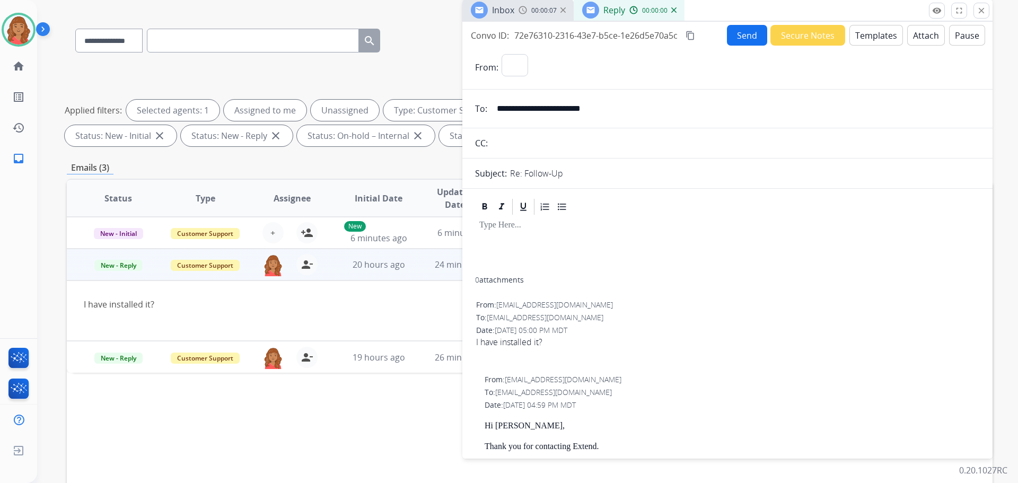
select select "**********"
click at [867, 41] on button "Templates" at bounding box center [876, 35] width 54 height 21
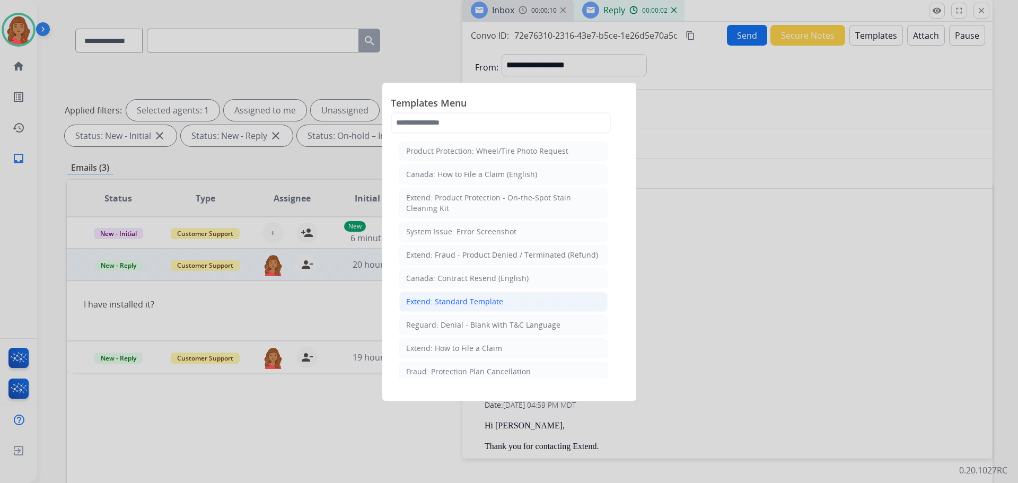
click at [450, 301] on div "Extend: Standard Template" at bounding box center [454, 301] width 97 height 11
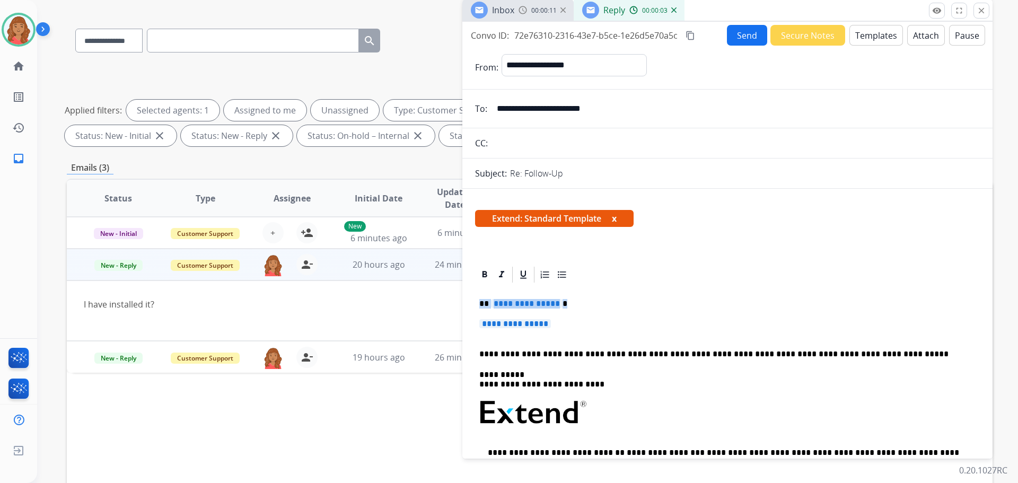
drag, startPoint x: 478, startPoint y: 311, endPoint x: 462, endPoint y: 305, distance: 16.6
click at [458, 303] on div "**********" at bounding box center [530, 302] width 926 height 574
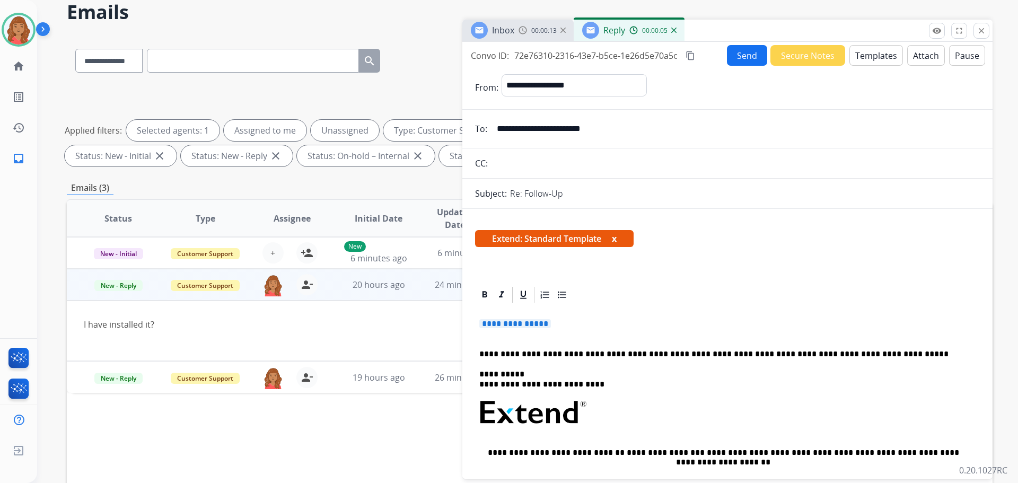
drag, startPoint x: 545, startPoint y: 326, endPoint x: 476, endPoint y: 322, distance: 69.0
click at [476, 322] on div "**********" at bounding box center [727, 453] width 505 height 299
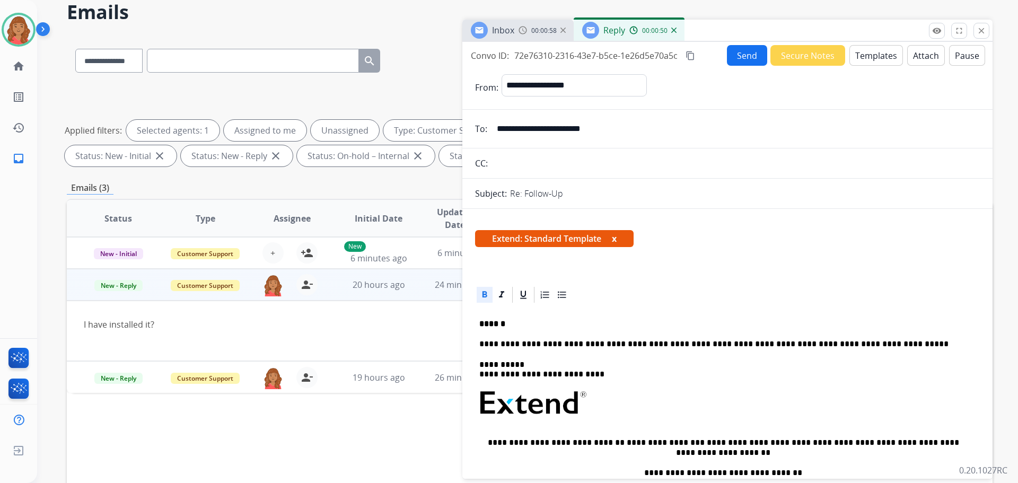
drag, startPoint x: 510, startPoint y: 324, endPoint x: 465, endPoint y: 321, distance: 45.2
drag, startPoint x: 480, startPoint y: 322, endPoint x: 488, endPoint y: 322, distance: 8.0
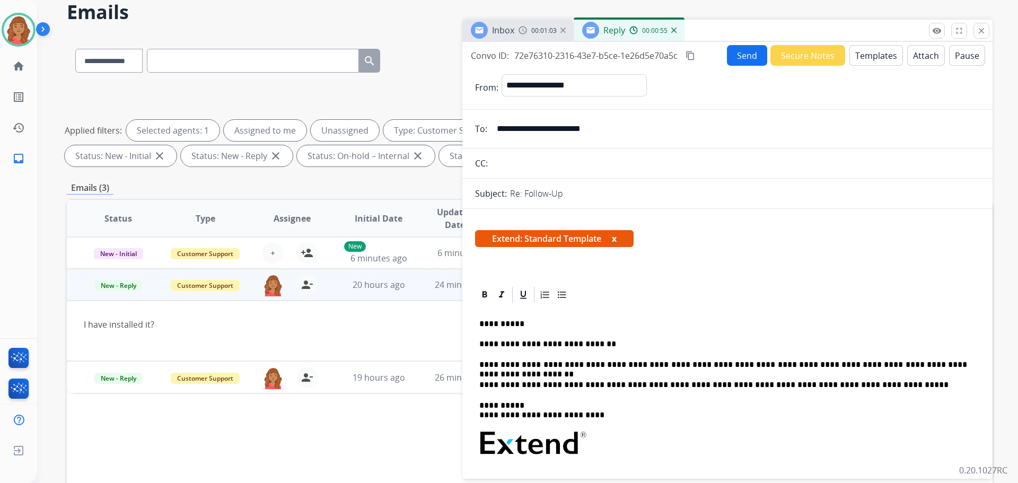
click at [691, 56] on mat-icon "content_copy" at bounding box center [691, 56] width 10 height 10
click at [728, 57] on button "Send" at bounding box center [747, 55] width 40 height 21
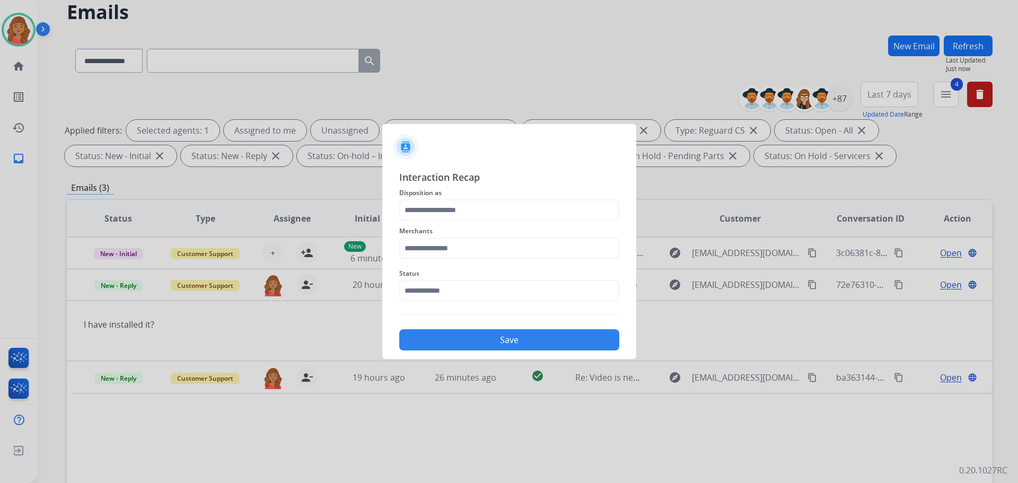
drag, startPoint x: 459, startPoint y: 198, endPoint x: 454, endPoint y: 208, distance: 11.6
click at [459, 198] on span "Disposition as" at bounding box center [509, 193] width 220 height 13
drag, startPoint x: 452, startPoint y: 213, endPoint x: 448, endPoint y: 218, distance: 7.1
click at [451, 215] on input "text" at bounding box center [509, 209] width 220 height 21
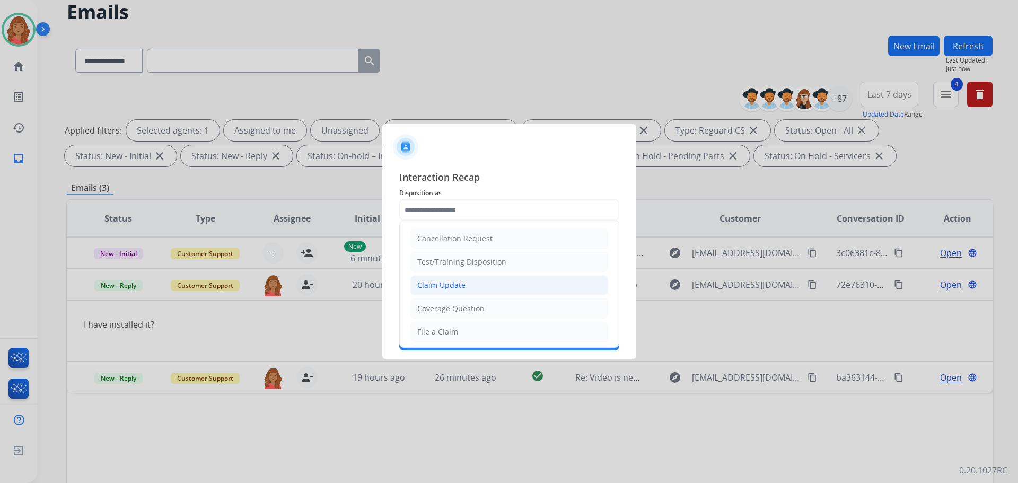
click at [442, 287] on div "Claim Update" at bounding box center [441, 285] width 48 height 11
type input "**********"
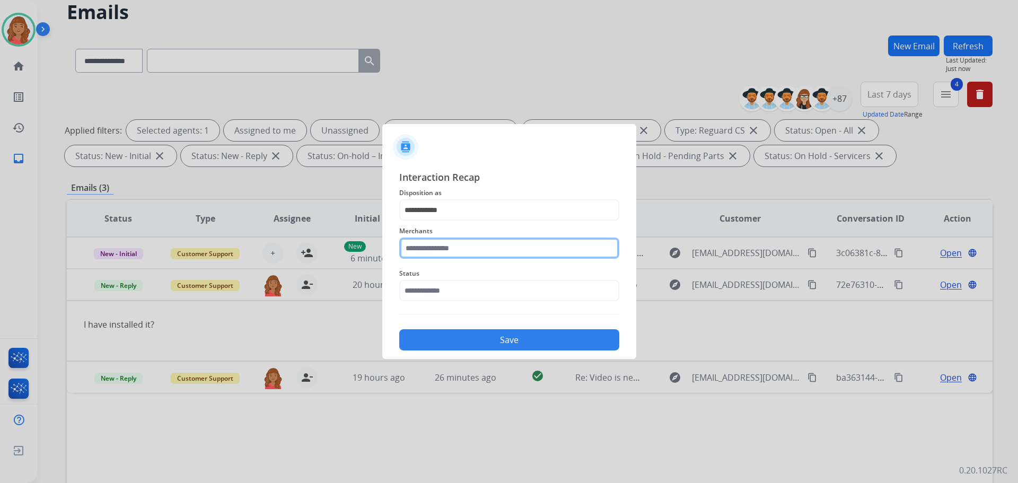
click at [444, 251] on input "text" at bounding box center [509, 248] width 220 height 21
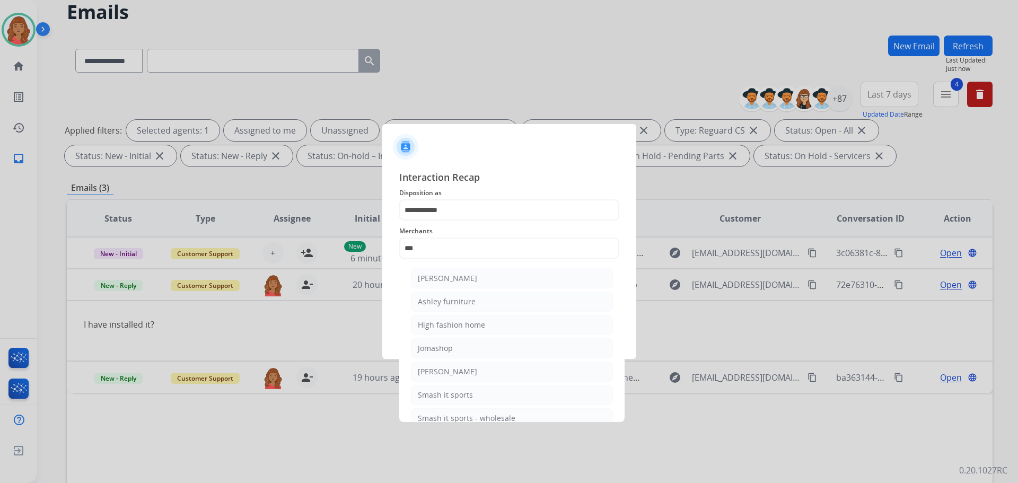
click at [442, 301] on div "Ashley furniture" at bounding box center [447, 301] width 58 height 11
type input "**********"
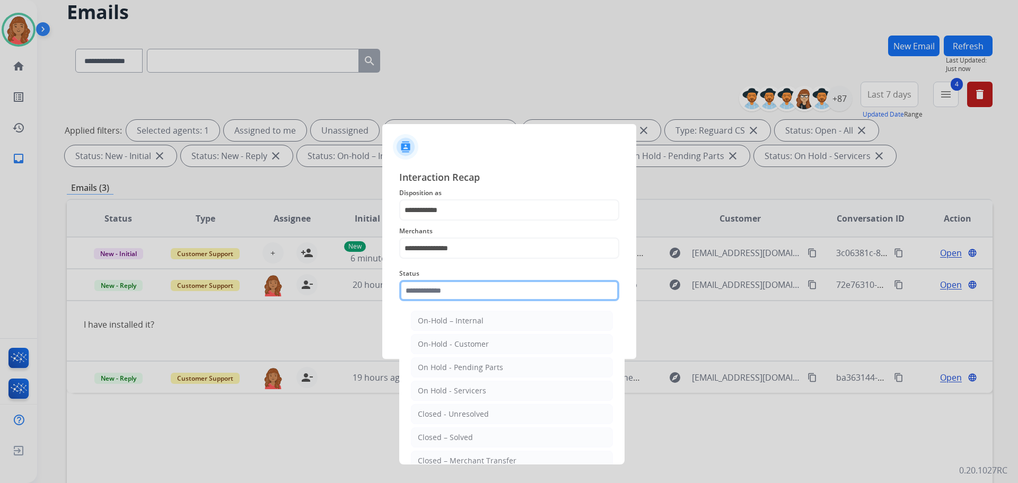
click at [440, 299] on input "text" at bounding box center [509, 290] width 220 height 21
click at [439, 434] on div "Closed – Solved" at bounding box center [445, 437] width 55 height 11
type input "**********"
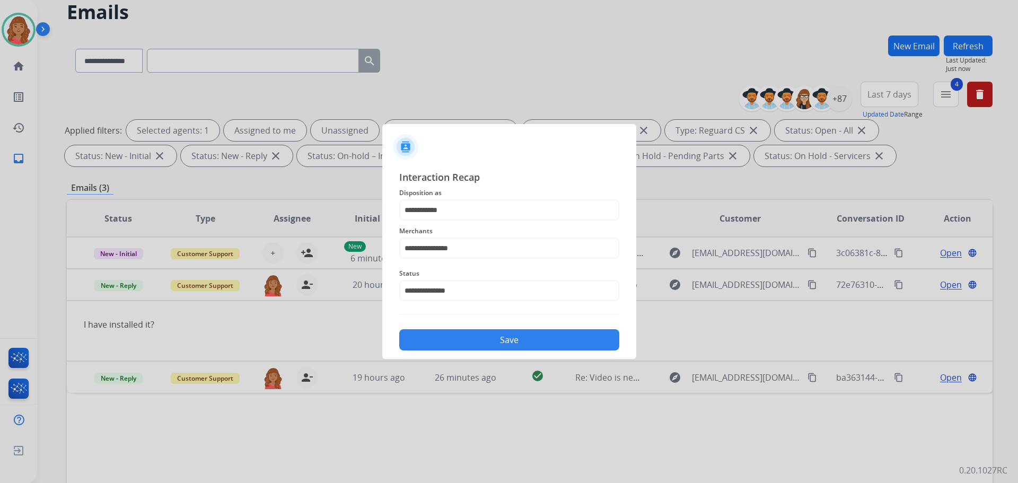
click at [465, 336] on button "Save" at bounding box center [509, 339] width 220 height 21
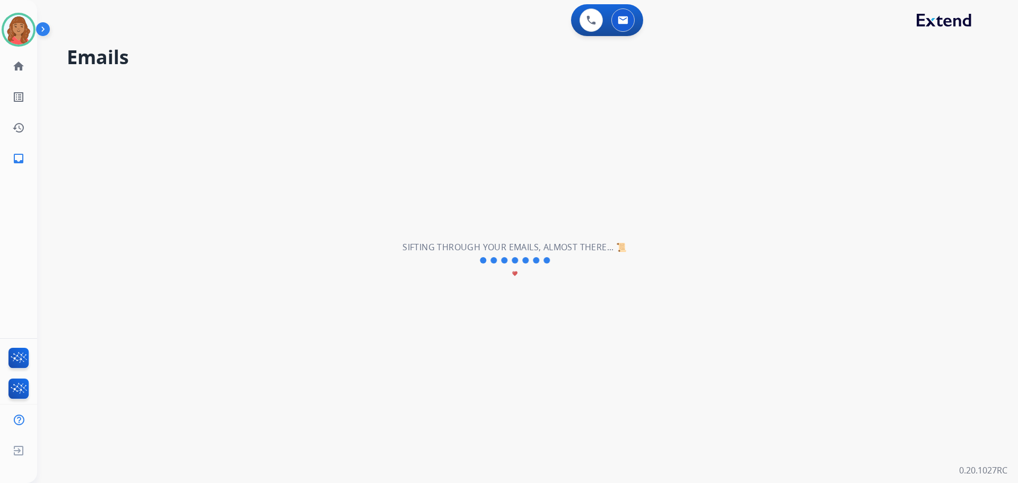
scroll to position [0, 0]
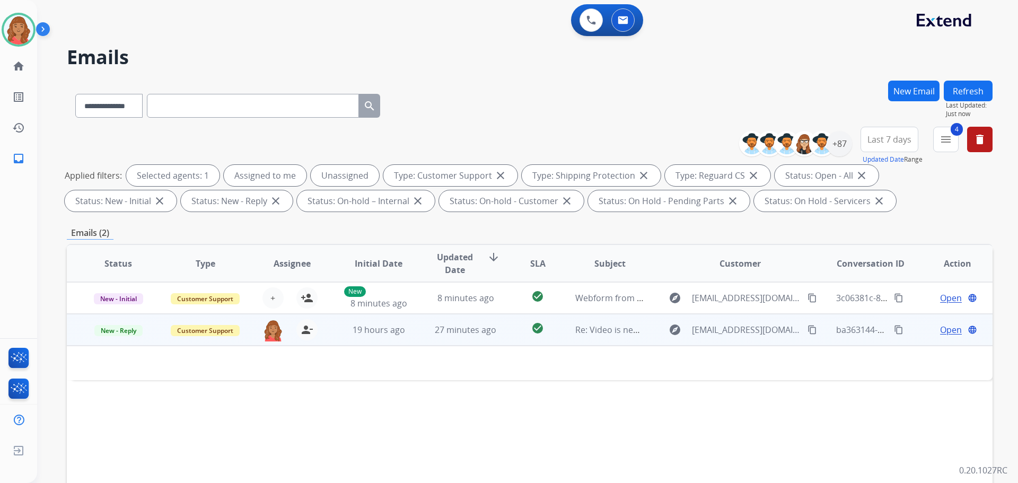
click at [345, 336] on td "19 hours ago" at bounding box center [370, 330] width 87 height 32
click at [373, 332] on span "19 hours ago" at bounding box center [379, 331] width 52 height 12
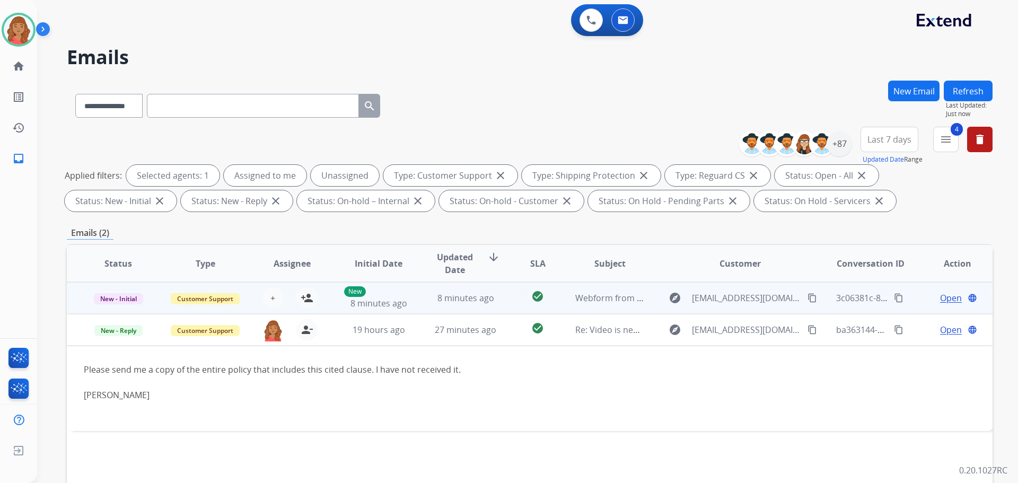
click at [421, 291] on td "8 minutes ago" at bounding box center [457, 298] width 87 height 32
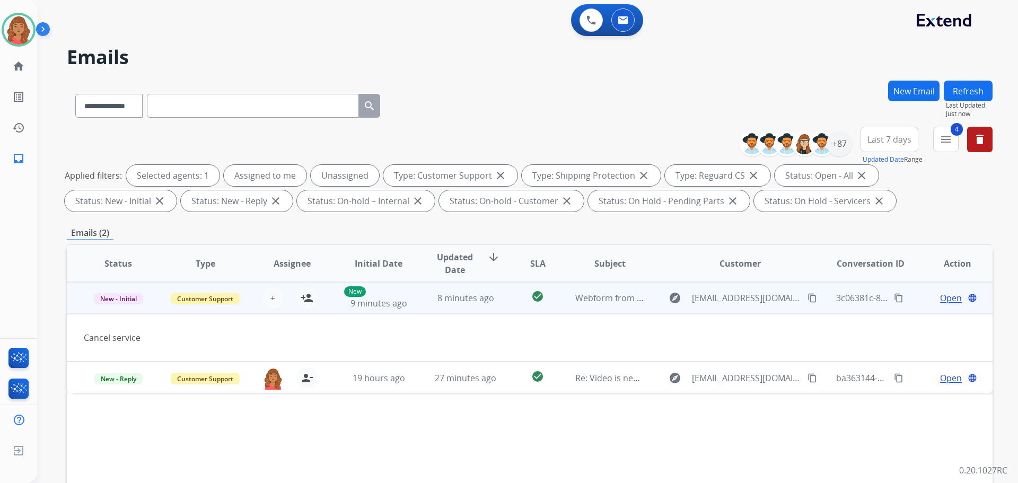
click at [940, 300] on span "Open" at bounding box center [951, 298] width 22 height 13
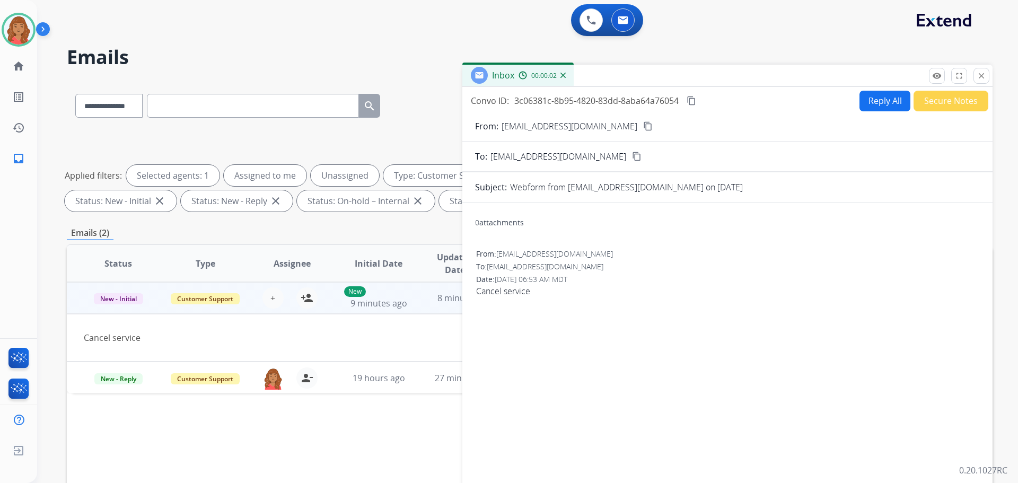
click at [643, 123] on mat-icon "content_copy" at bounding box center [648, 126] width 10 height 10
click at [980, 75] on mat-icon "close" at bounding box center [982, 76] width 10 height 10
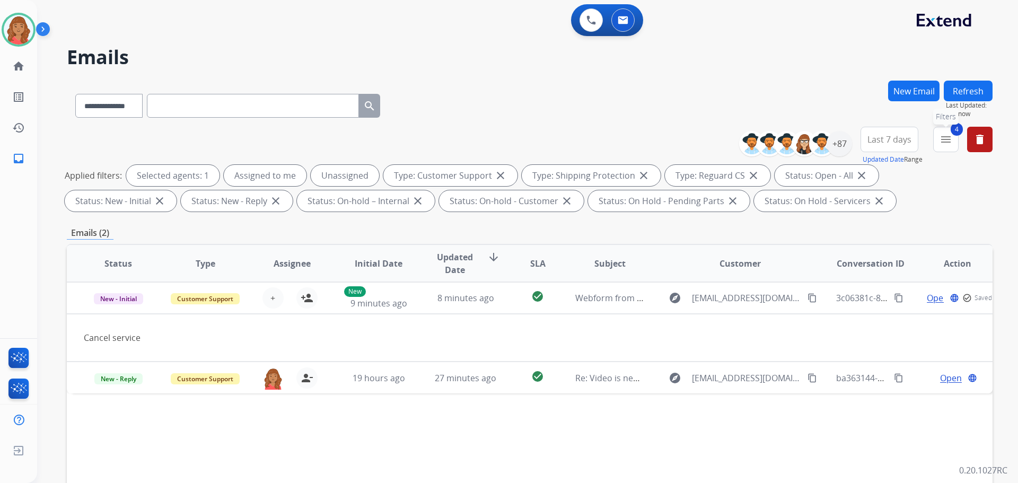
click at [944, 135] on mat-icon "menu" at bounding box center [946, 139] width 13 height 13
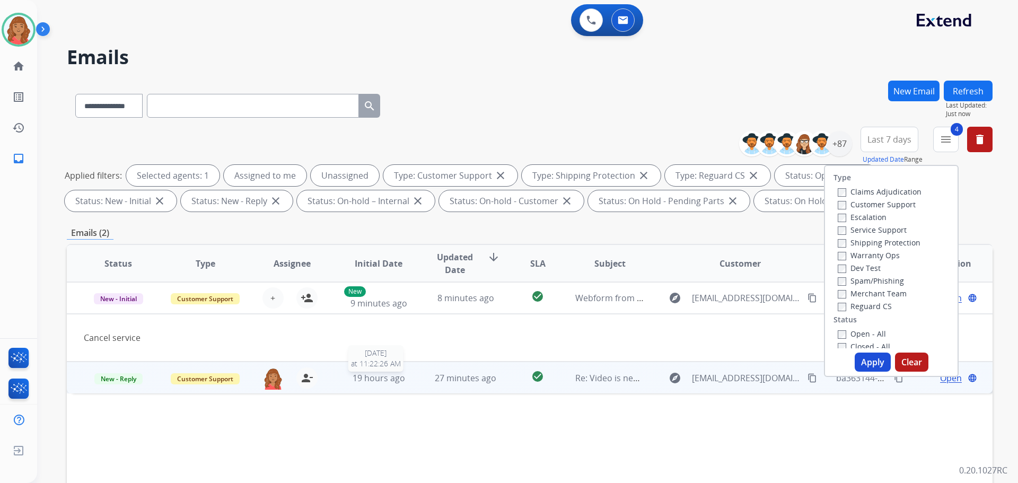
click at [375, 383] on span "19 hours ago" at bounding box center [379, 378] width 52 height 12
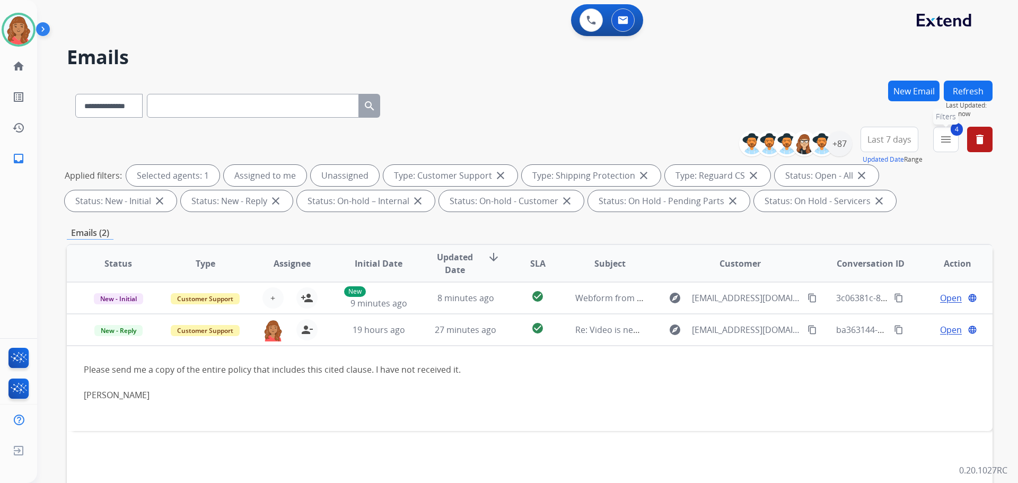
click at [950, 146] on button "4 menu Filters" at bounding box center [945, 139] width 25 height 25
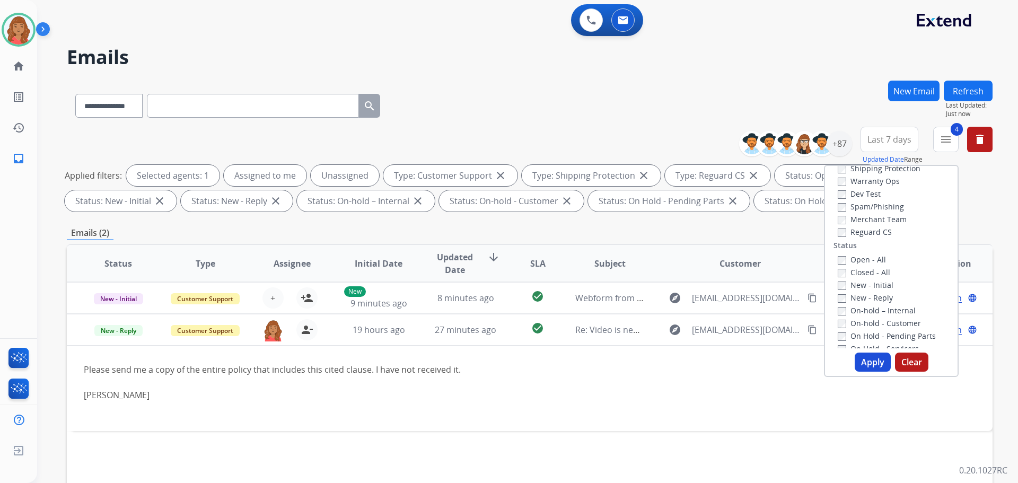
scroll to position [81, 0]
click at [862, 365] on button "Apply" at bounding box center [873, 362] width 36 height 19
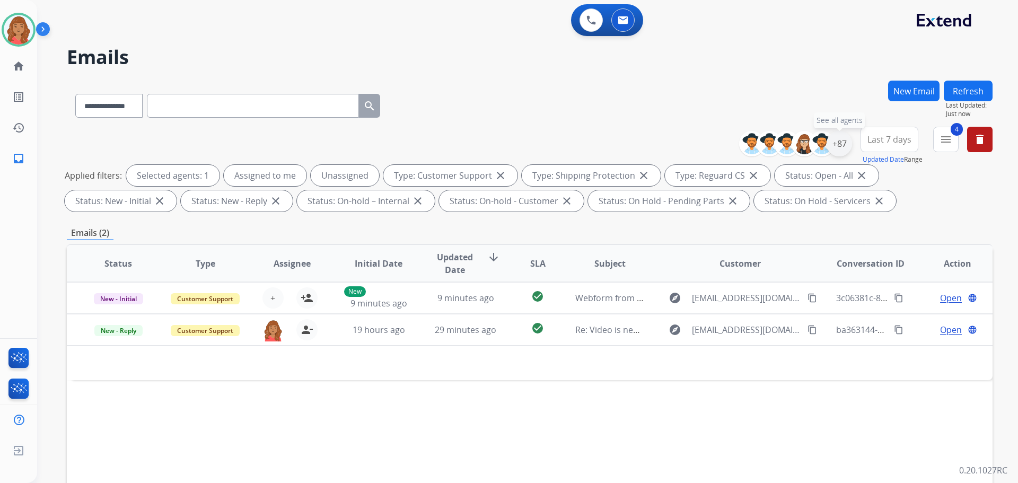
click at [836, 150] on div "+87" at bounding box center [839, 143] width 25 height 25
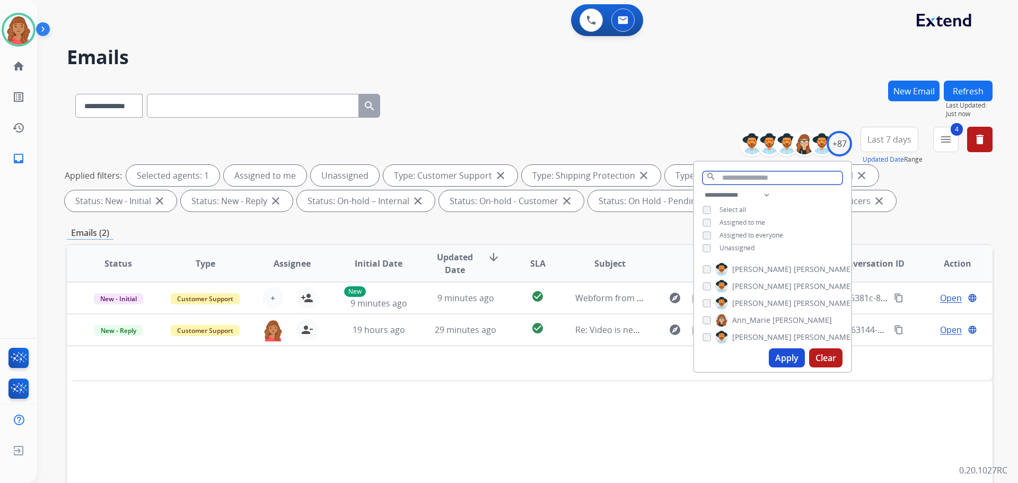
click at [741, 181] on input "text" at bounding box center [773, 177] width 140 height 13
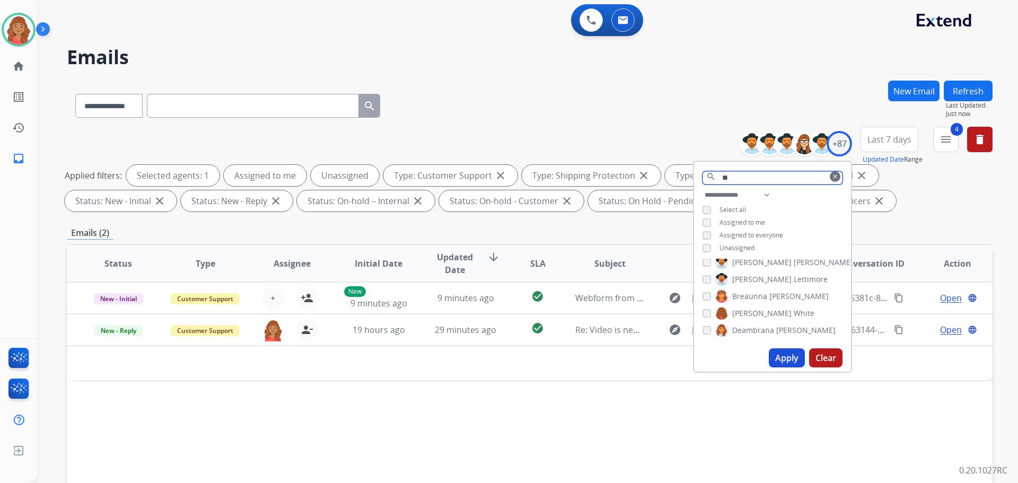
scroll to position [0, 0]
type input "*"
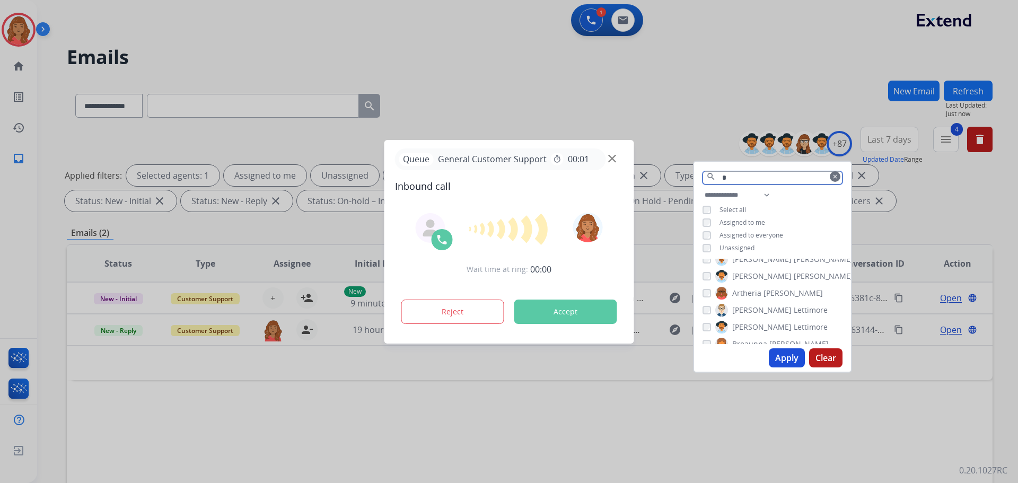
scroll to position [53, 0]
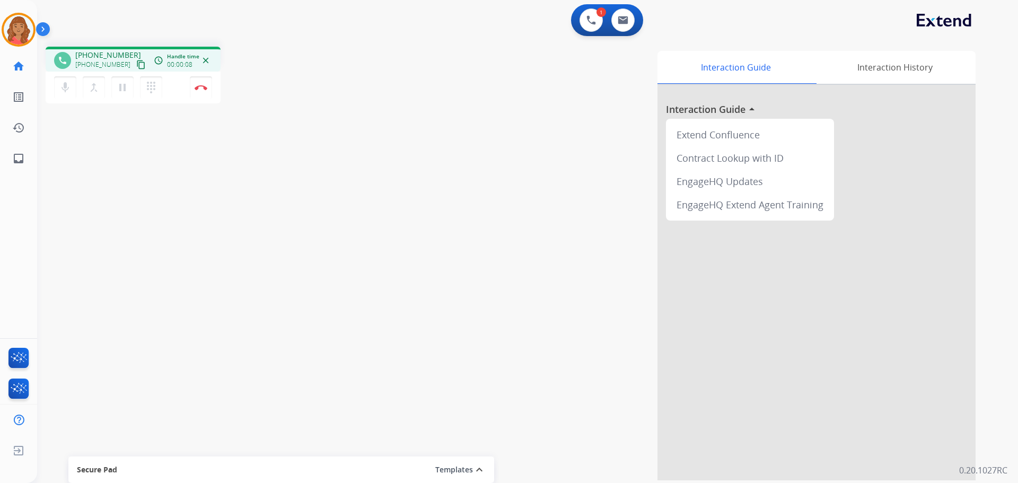
drag, startPoint x: 129, startPoint y: 63, endPoint x: 117, endPoint y: 65, distance: 12.4
click at [136, 63] on mat-icon "content_copy" at bounding box center [141, 65] width 10 height 10
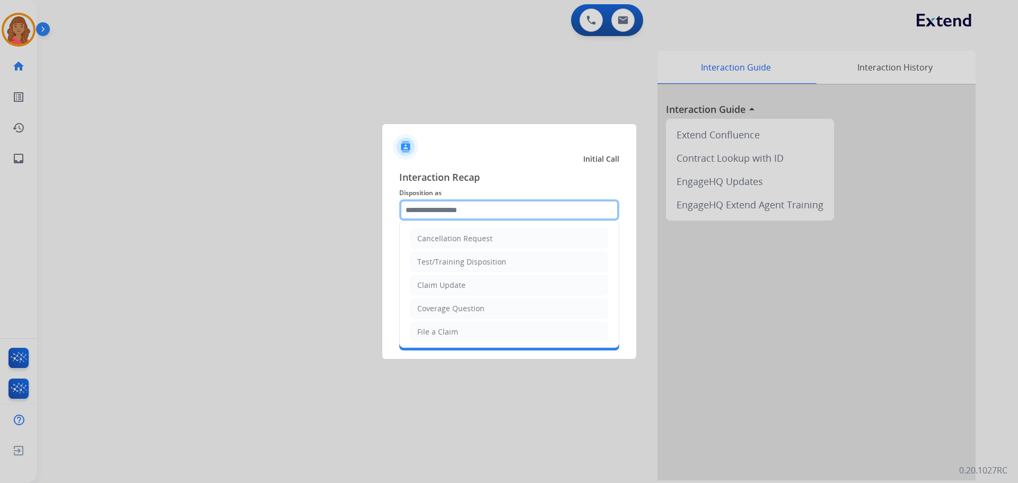
drag, startPoint x: 442, startPoint y: 216, endPoint x: 433, endPoint y: 221, distance: 10.0
click at [439, 219] on input "text" at bounding box center [509, 209] width 220 height 21
click at [446, 286] on div "Claim Update" at bounding box center [441, 285] width 48 height 11
type input "**********"
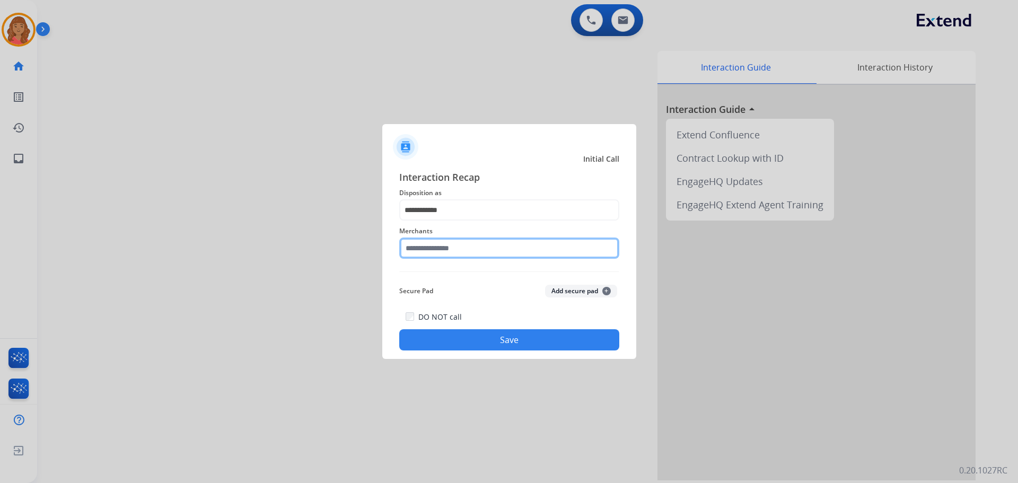
click at [446, 247] on input "text" at bounding box center [509, 248] width 220 height 21
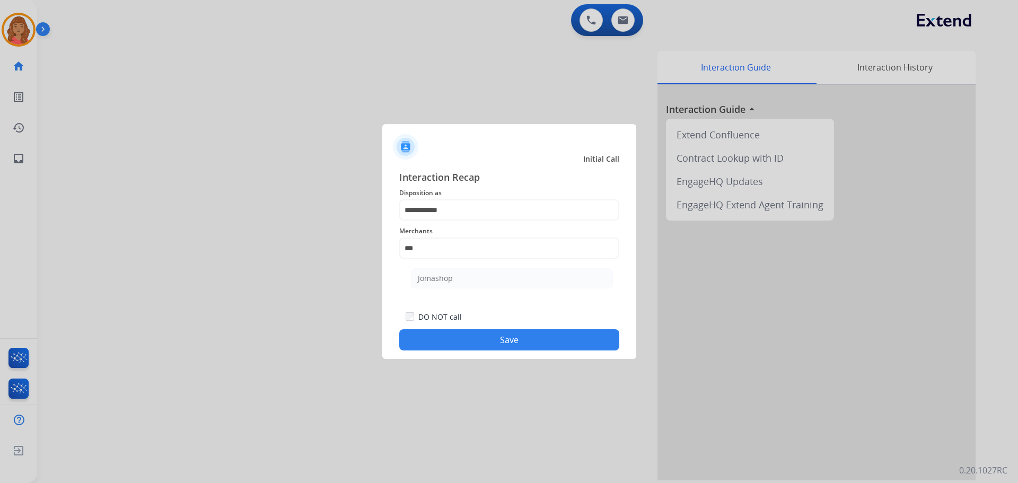
click at [437, 282] on div "Jomashop" at bounding box center [435, 278] width 35 height 11
type input "********"
click at [457, 338] on button "Save" at bounding box center [509, 339] width 220 height 21
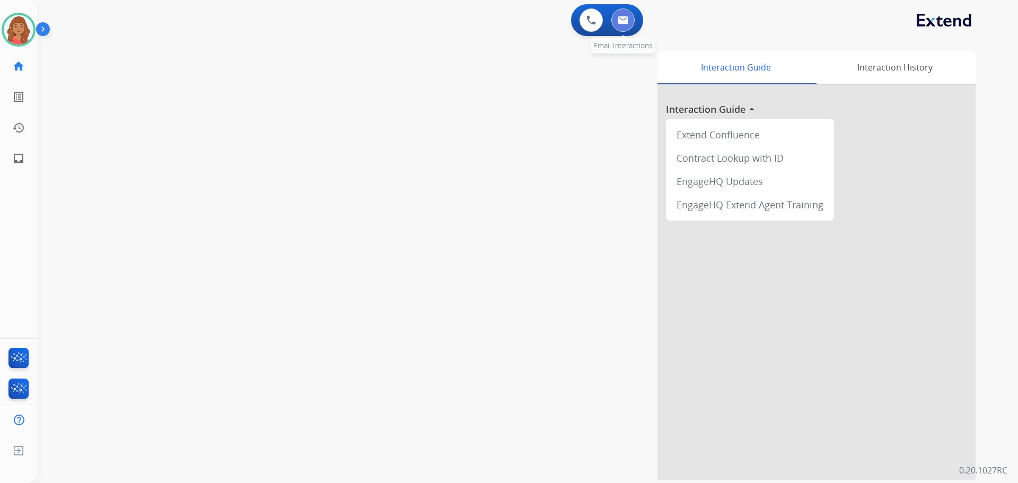
click at [621, 23] on img at bounding box center [623, 20] width 11 height 8
select select "**********"
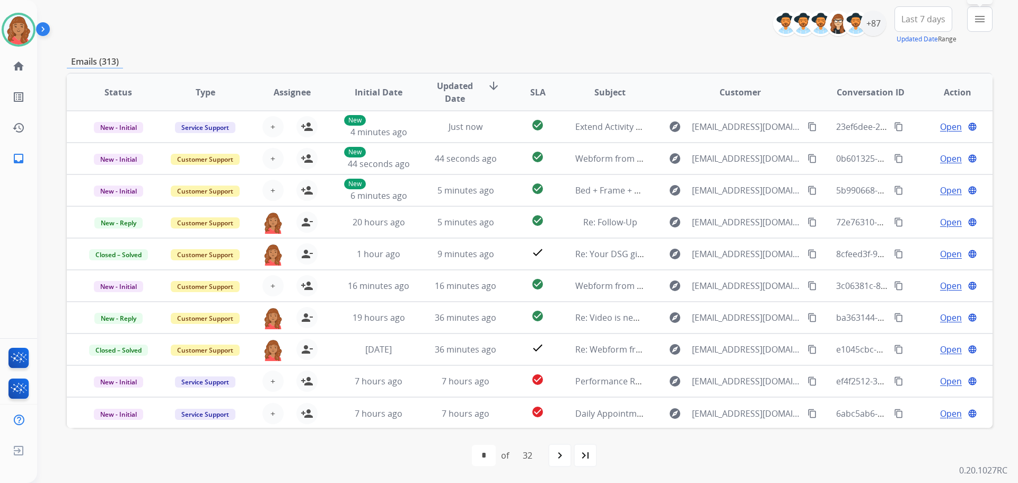
drag, startPoint x: 980, startPoint y: 23, endPoint x: 961, endPoint y: 39, distance: 24.8
click at [978, 23] on mat-icon "menu" at bounding box center [980, 19] width 13 height 13
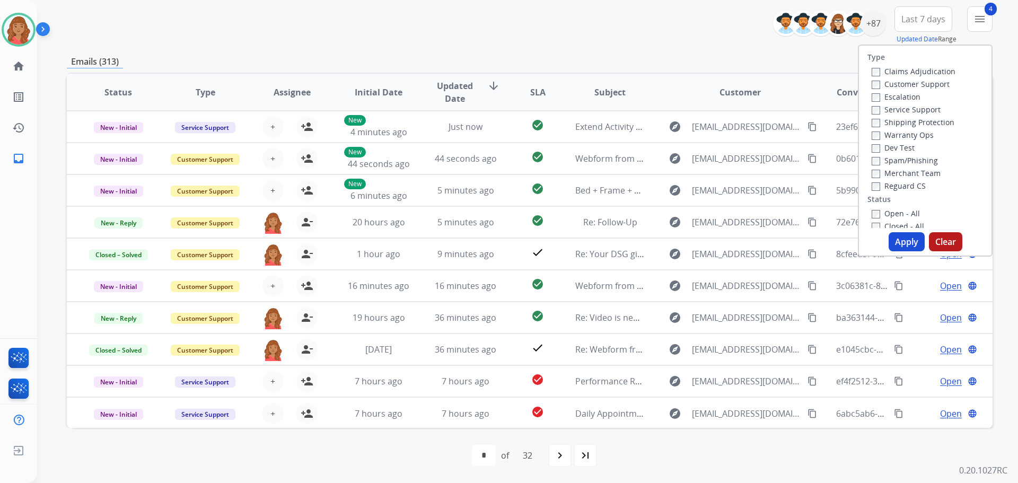
click at [897, 245] on button "Apply" at bounding box center [907, 241] width 36 height 19
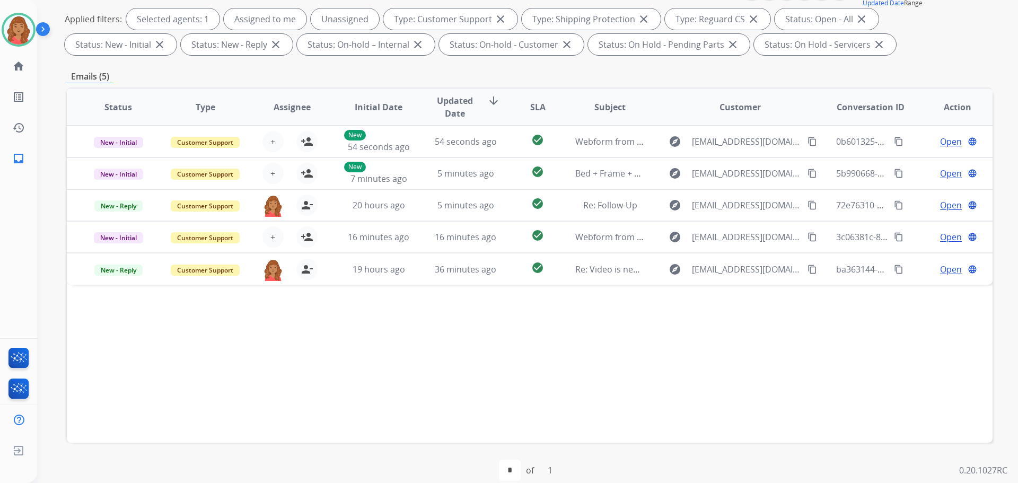
scroll to position [171, 0]
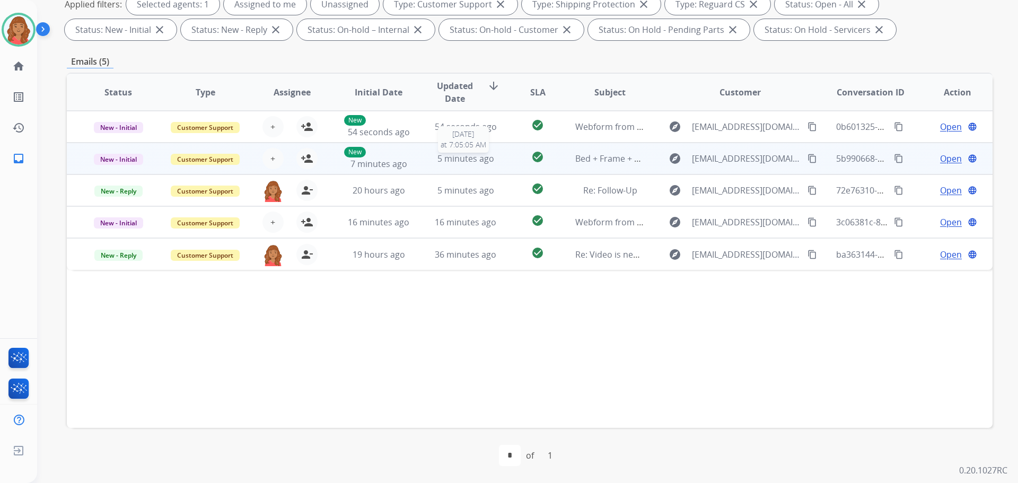
click at [443, 163] on span "5 minutes ago" at bounding box center [465, 159] width 57 height 12
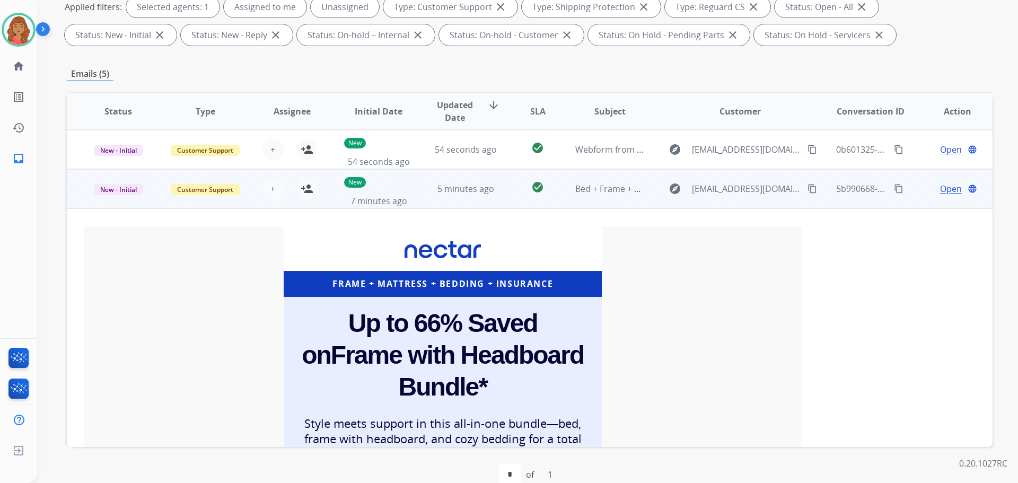
scroll to position [32, 0]
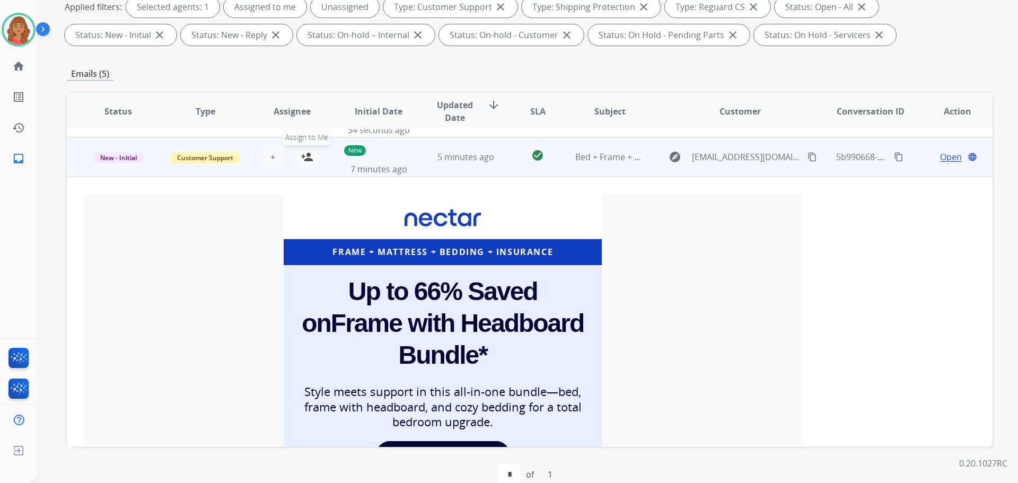
click at [302, 159] on mat-icon "person_add" at bounding box center [307, 157] width 13 height 13
click at [125, 159] on span "New - Initial" at bounding box center [118, 157] width 49 height 11
click at [163, 250] on p "Closed – Solved" at bounding box center [175, 253] width 61 height 15
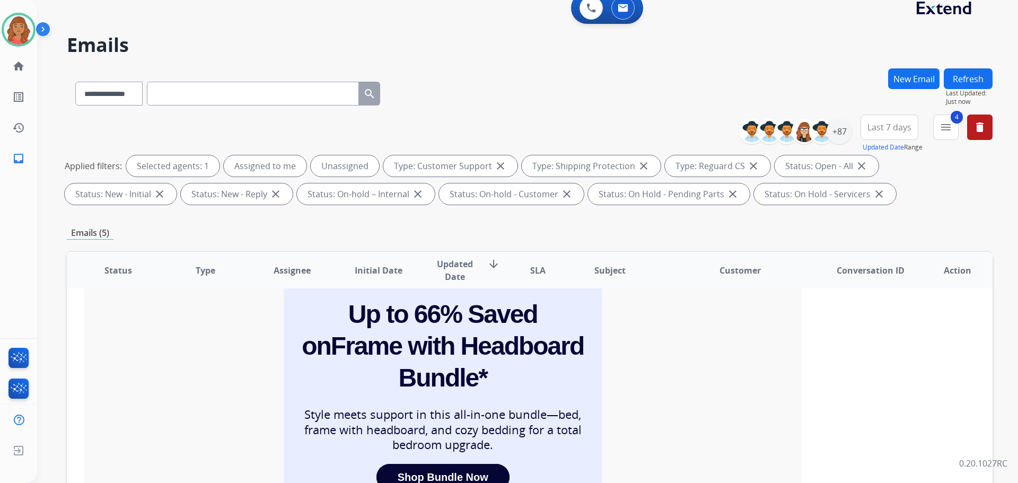
scroll to position [0, 0]
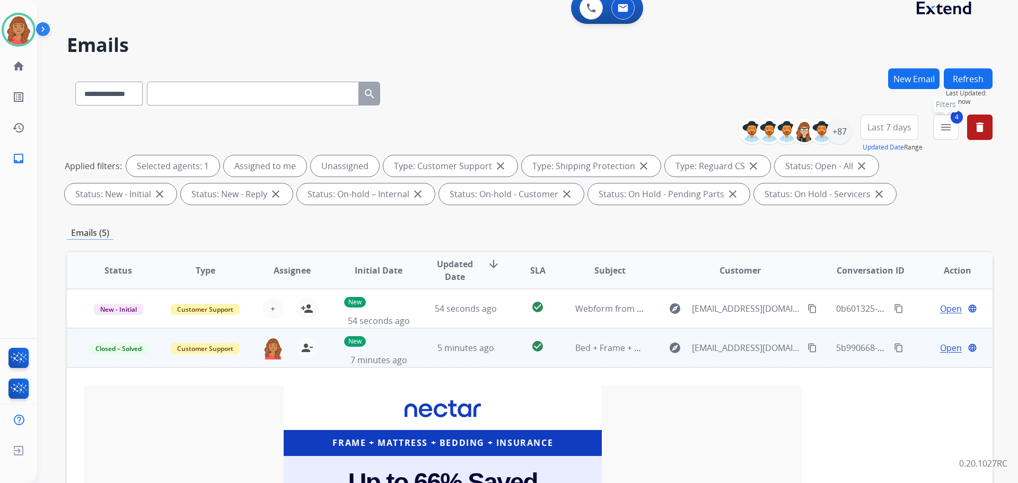
drag, startPoint x: 950, startPoint y: 126, endPoint x: 936, endPoint y: 161, distance: 38.3
click at [950, 126] on mat-icon "menu" at bounding box center [946, 127] width 13 height 13
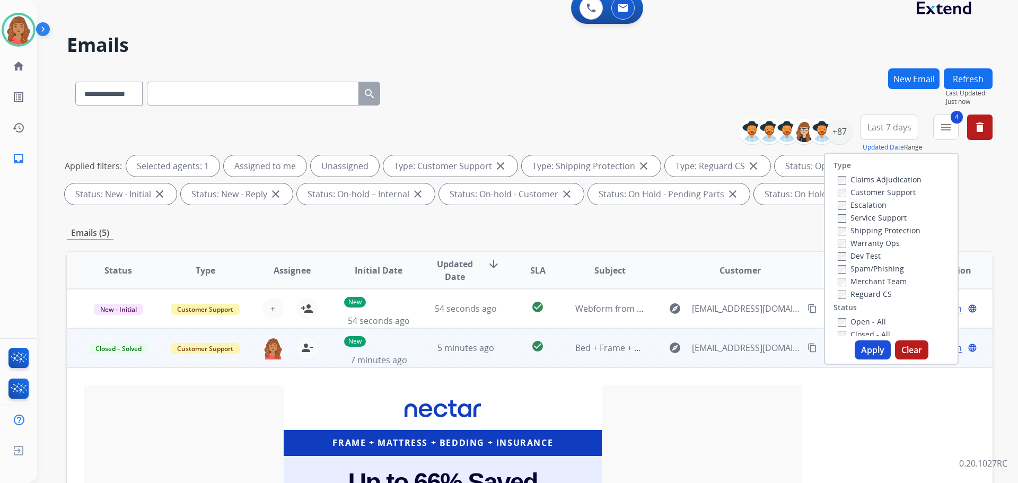
click at [857, 353] on button "Apply" at bounding box center [873, 349] width 36 height 19
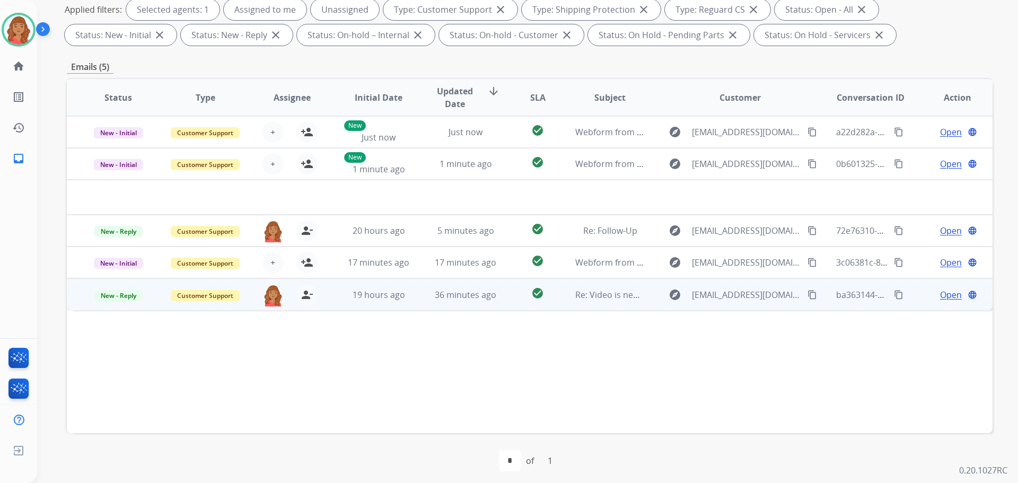
scroll to position [171, 0]
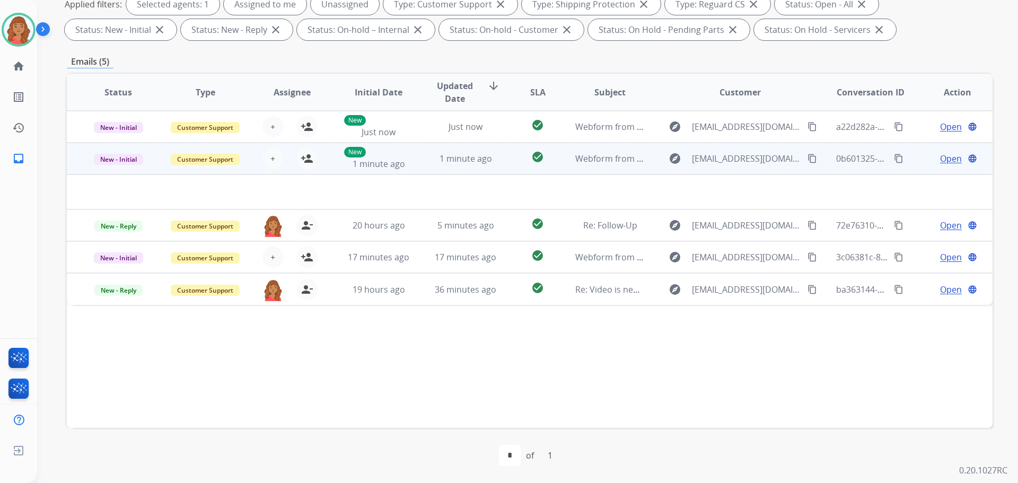
click at [422, 163] on td "1 minute ago" at bounding box center [457, 159] width 87 height 32
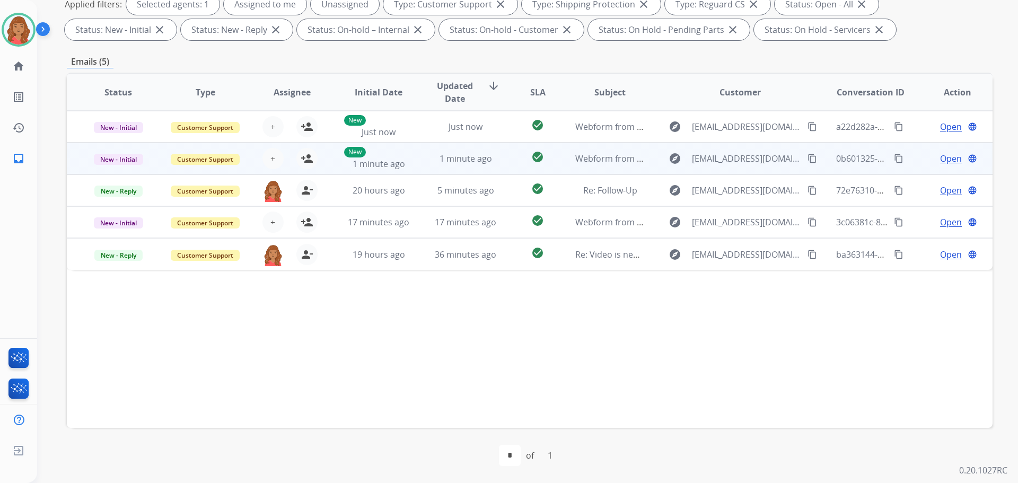
click at [422, 164] on td "1 minute ago" at bounding box center [457, 159] width 87 height 32
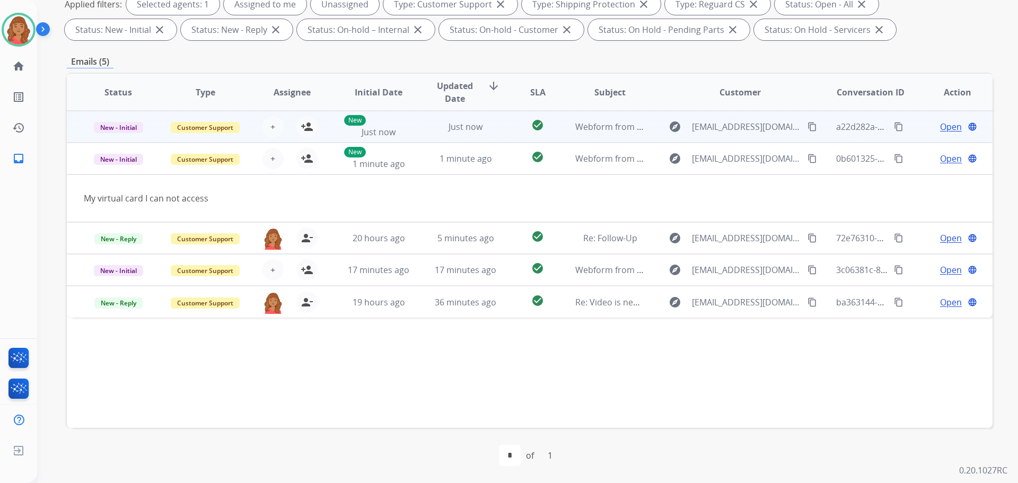
click at [422, 124] on td "Just now" at bounding box center [457, 127] width 87 height 32
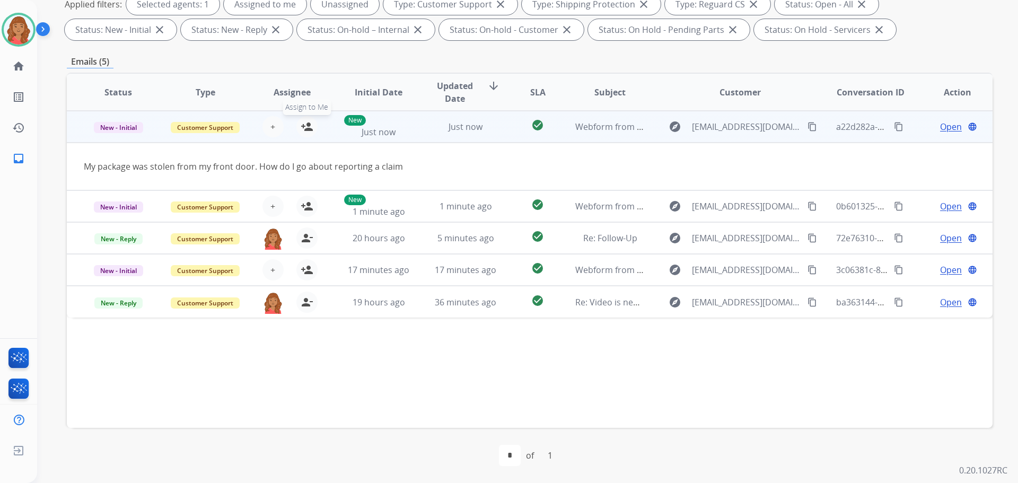
click at [307, 129] on mat-icon "person_add" at bounding box center [307, 126] width 13 height 13
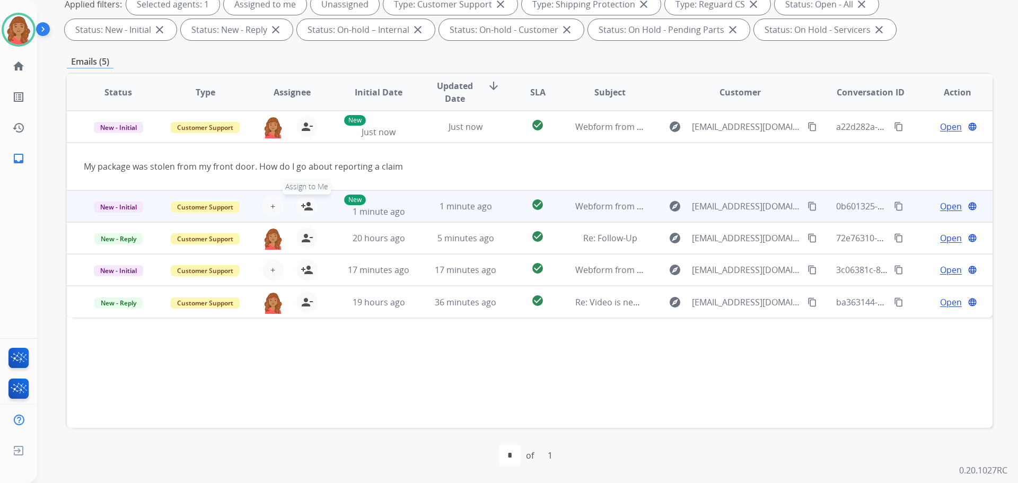
click at [301, 203] on mat-icon "person_add" at bounding box center [307, 206] width 13 height 13
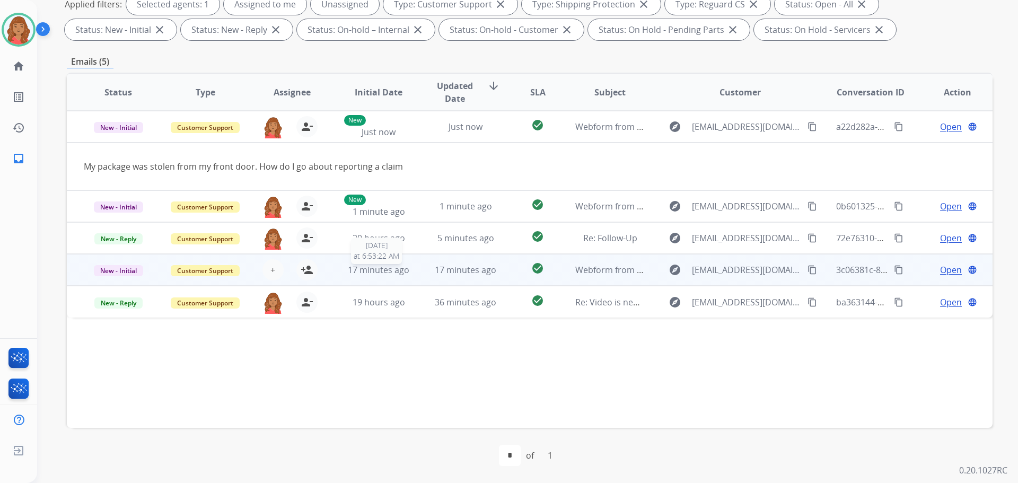
click at [388, 268] on span "17 minutes ago" at bounding box center [379, 270] width 62 height 12
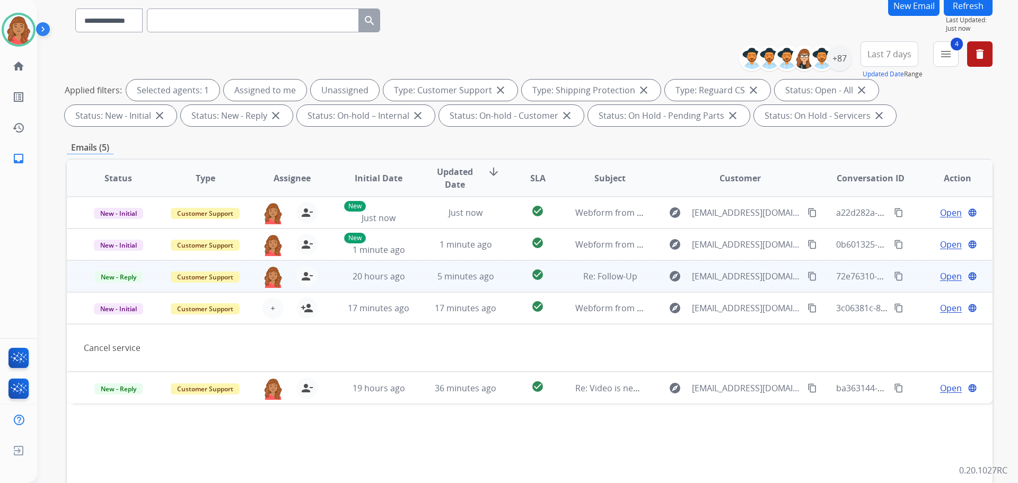
scroll to position [65, 0]
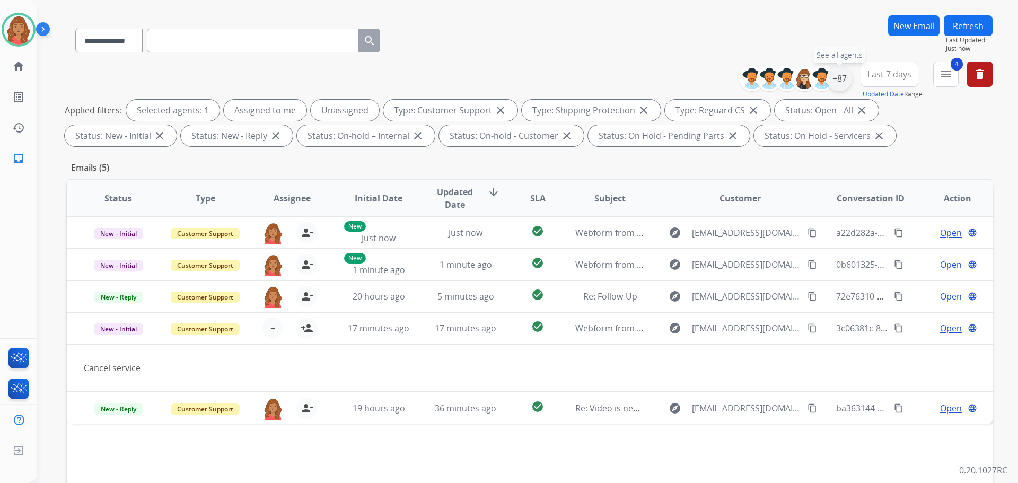
click at [840, 83] on div "+87" at bounding box center [839, 78] width 25 height 25
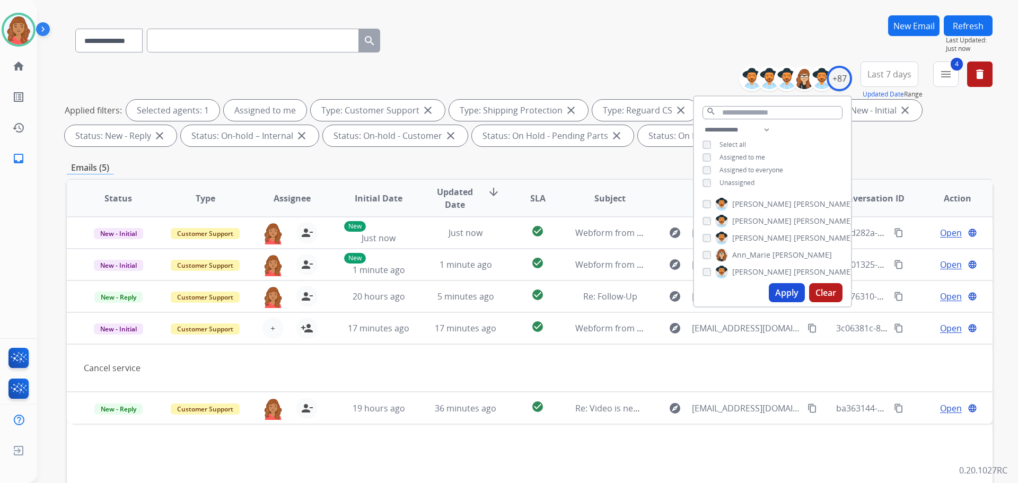
click at [780, 292] on button "Apply" at bounding box center [787, 292] width 36 height 19
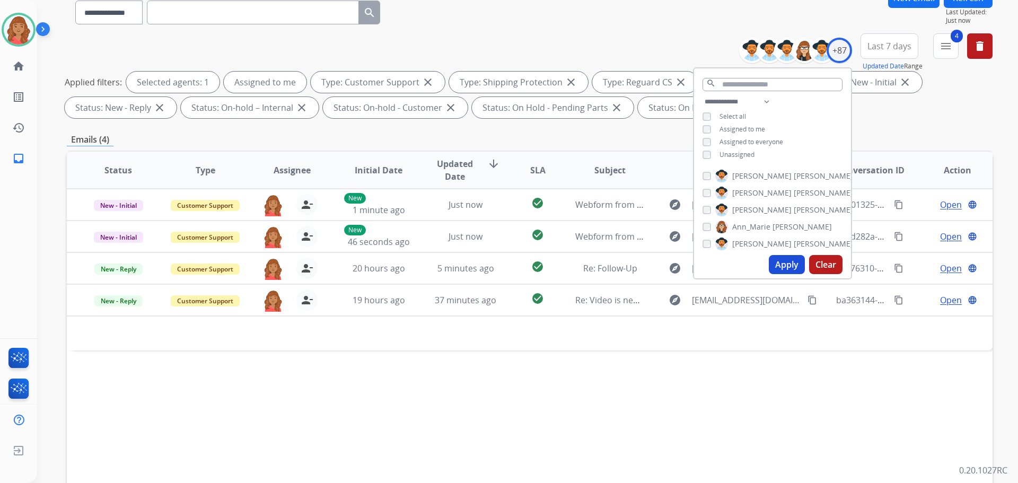
scroll to position [171, 0]
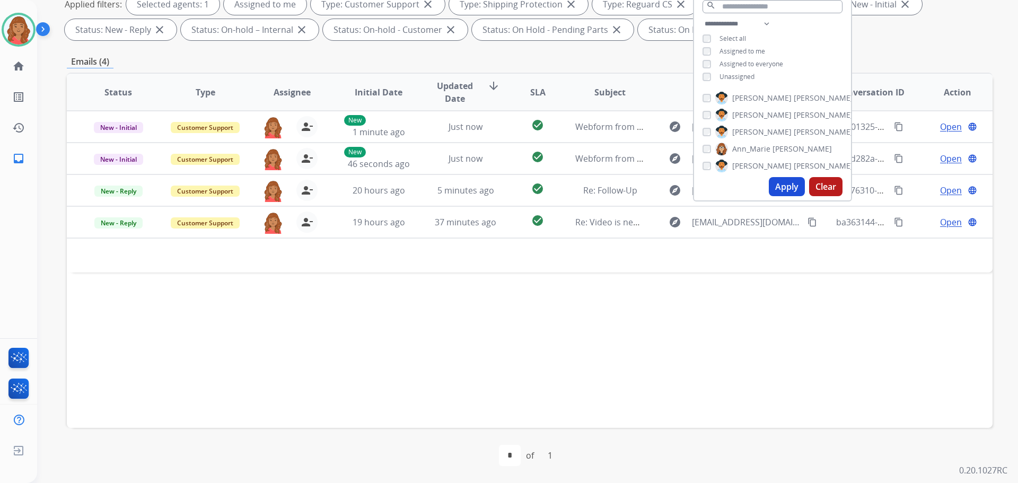
click at [397, 301] on div "Status Type Assignee Initial Date Updated Date arrow_downward SLA Subject Custo…" at bounding box center [530, 250] width 926 height 355
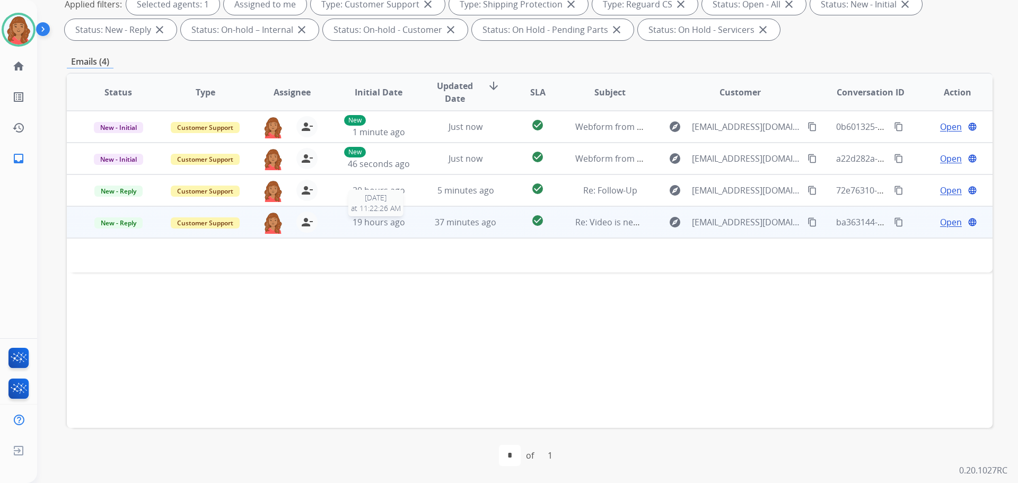
click at [367, 224] on span "19 hours ago" at bounding box center [379, 222] width 52 height 12
click at [388, 226] on span "19 hours ago" at bounding box center [379, 223] width 52 height 12
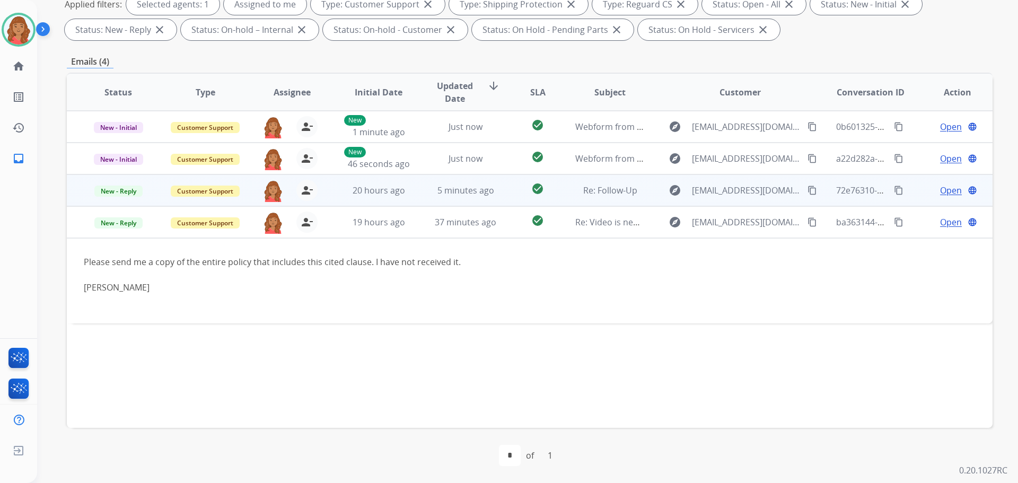
click at [432, 199] on td "5 minutes ago" at bounding box center [457, 190] width 87 height 32
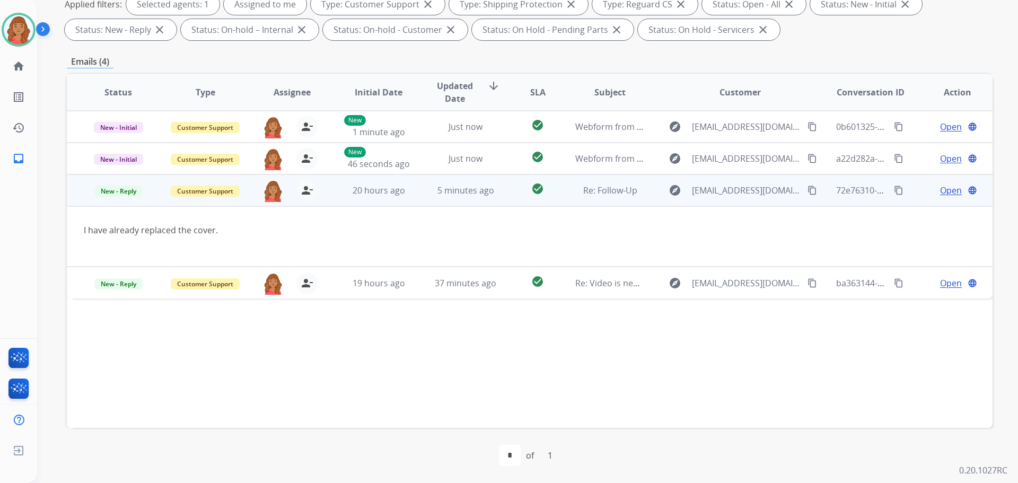
click at [940, 190] on span "Open" at bounding box center [951, 190] width 22 height 13
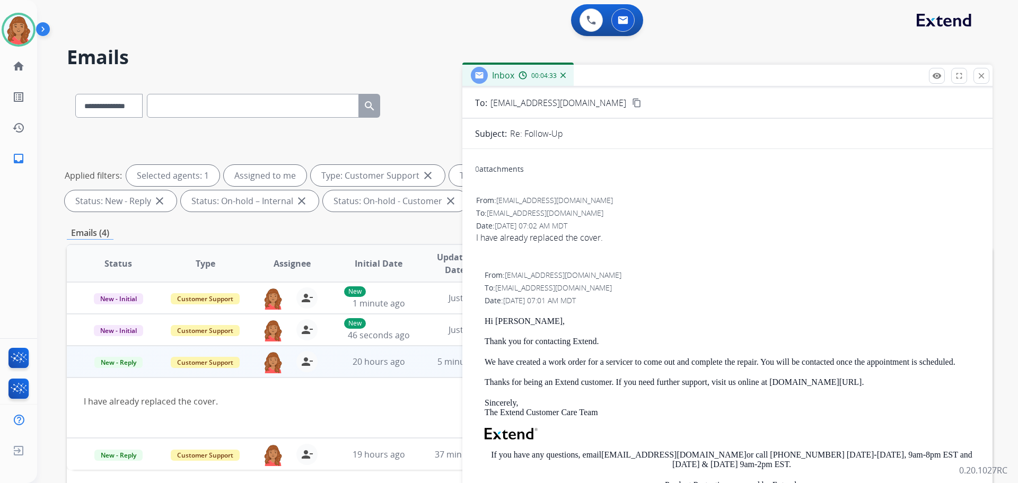
scroll to position [0, 0]
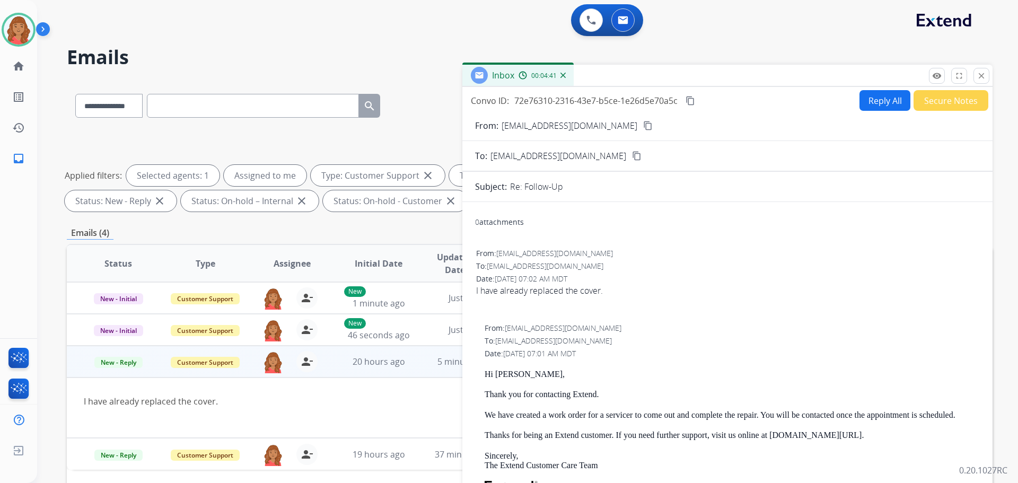
click at [875, 105] on button "Reply All" at bounding box center [885, 100] width 51 height 21
select select "**********"
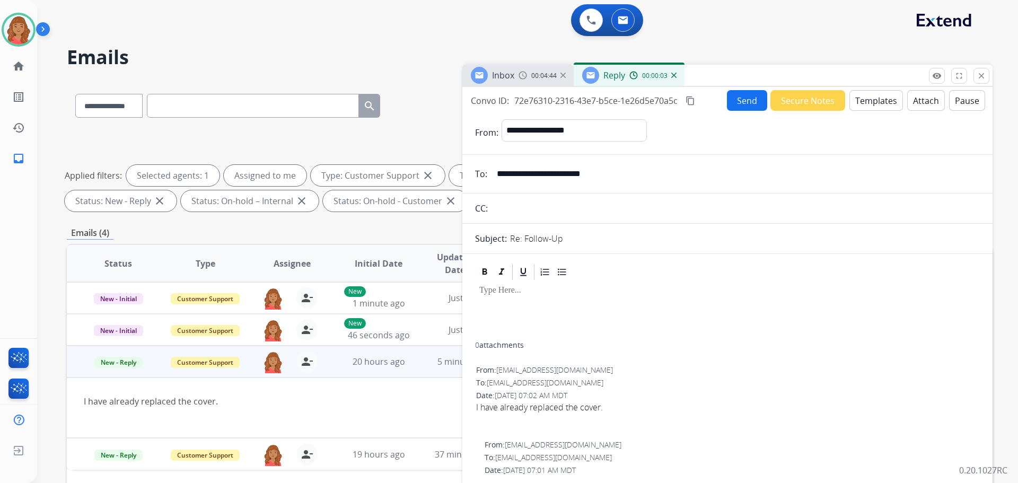
click at [506, 309] on div at bounding box center [727, 312] width 505 height 60
drag, startPoint x: 597, startPoint y: 370, endPoint x: 498, endPoint y: 371, distance: 99.2
click at [498, 371] on div "From: [EMAIL_ADDRESS][DOMAIN_NAME]" at bounding box center [727, 370] width 503 height 11
copy span "[EMAIL_ADDRESS][DOMAIN_NAME]"
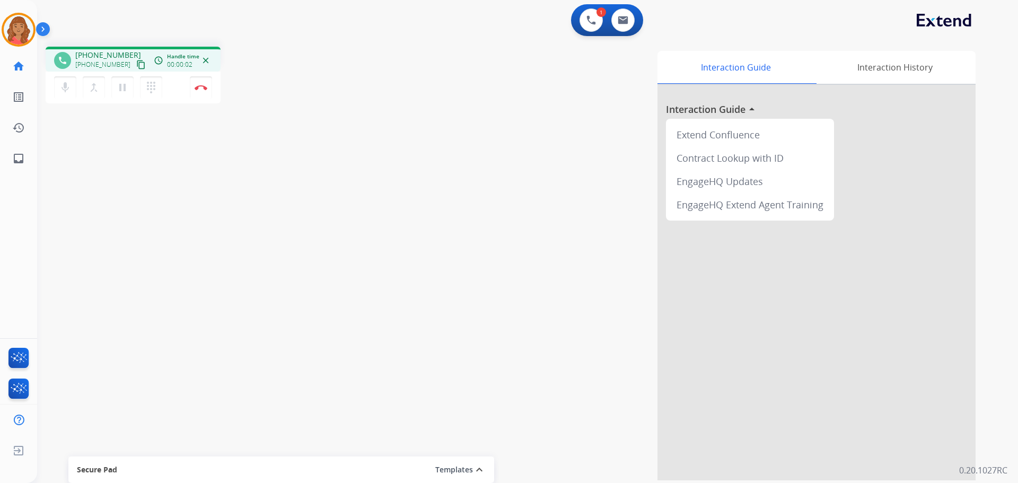
click at [136, 67] on mat-icon "content_copy" at bounding box center [141, 65] width 10 height 10
click at [136, 65] on mat-icon "content_copy" at bounding box center [141, 65] width 10 height 10
click at [204, 89] on img at bounding box center [201, 87] width 13 height 5
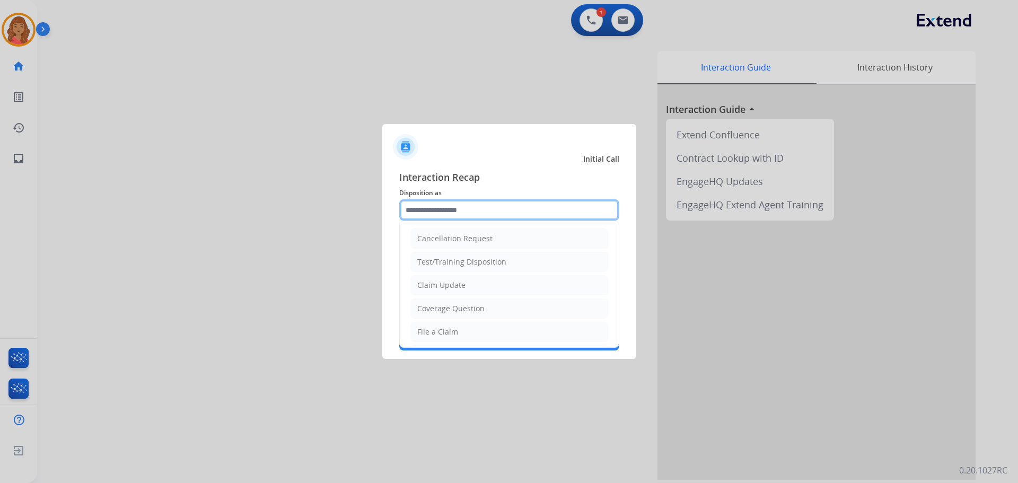
click at [503, 213] on input "text" at bounding box center [509, 209] width 220 height 21
drag, startPoint x: 458, startPoint y: 283, endPoint x: 459, endPoint y: 262, distance: 20.7
click at [458, 283] on div "Claim Update" at bounding box center [441, 285] width 48 height 11
type input "**********"
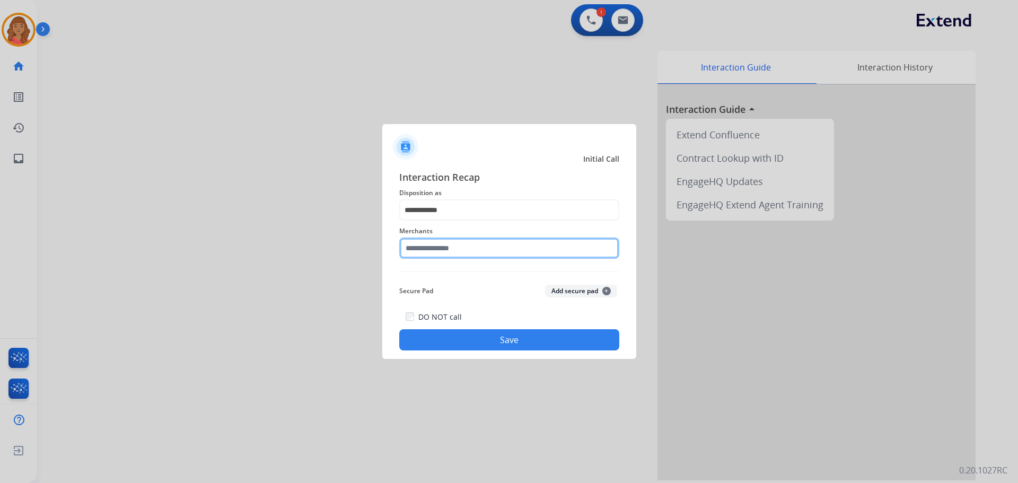
click at [456, 248] on input "text" at bounding box center [509, 248] width 220 height 21
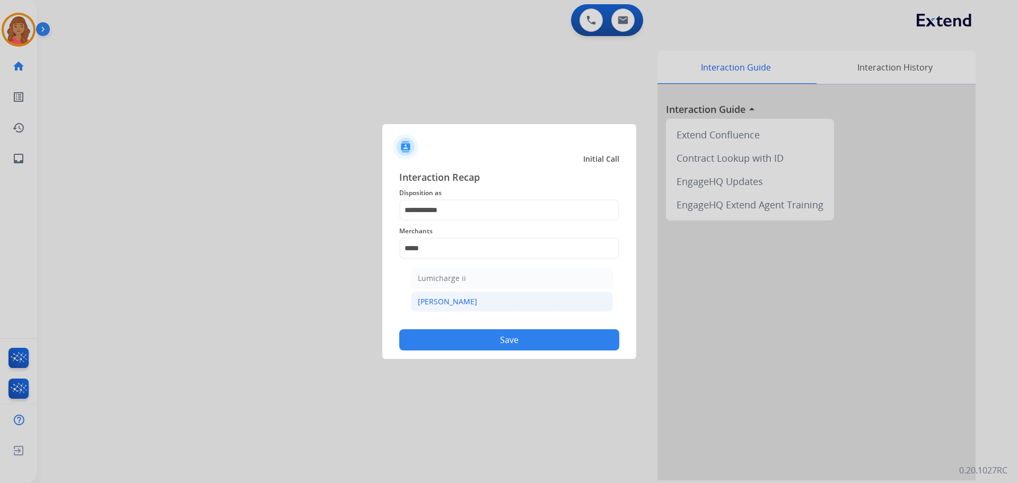
click at [443, 300] on div "[PERSON_NAME]" at bounding box center [447, 301] width 59 height 11
type input "********"
click at [470, 333] on button "Save" at bounding box center [509, 339] width 220 height 21
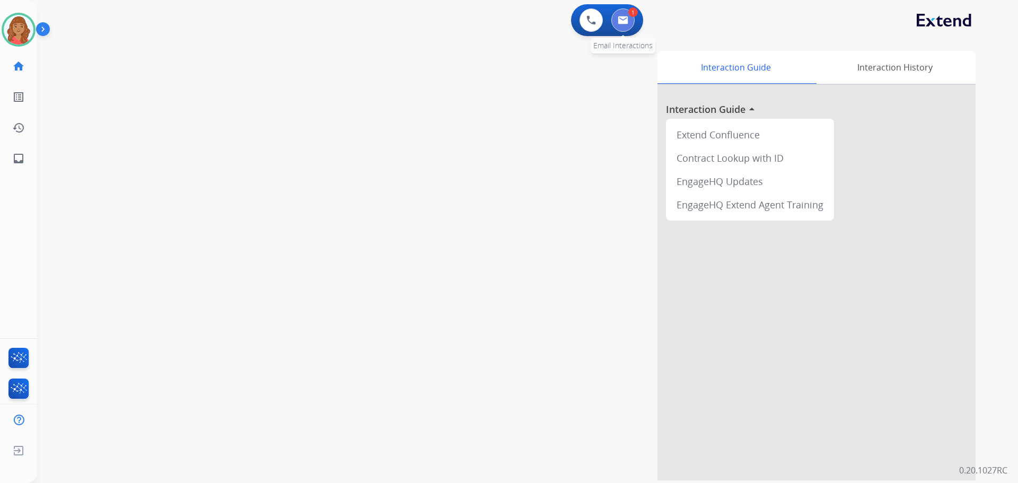
click at [628, 24] on button at bounding box center [622, 19] width 23 height 23
select select "**********"
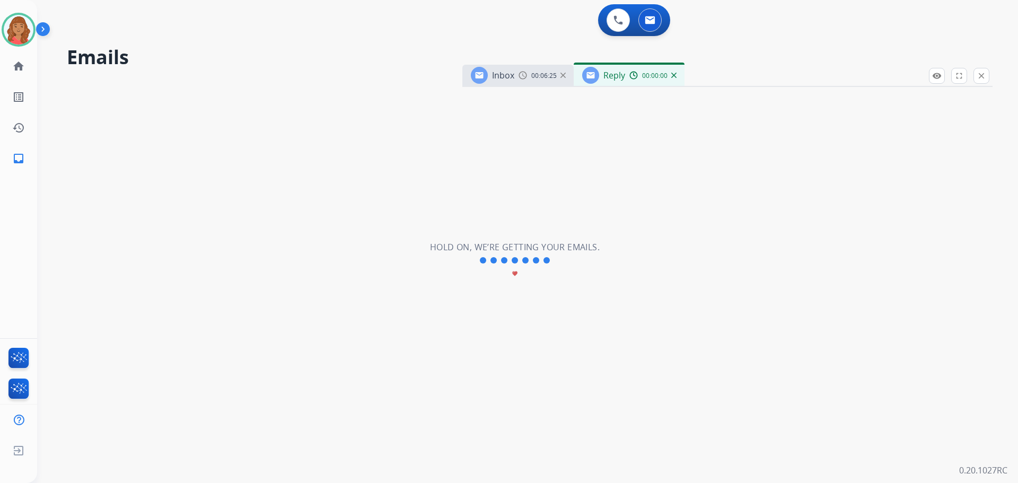
select select "**********"
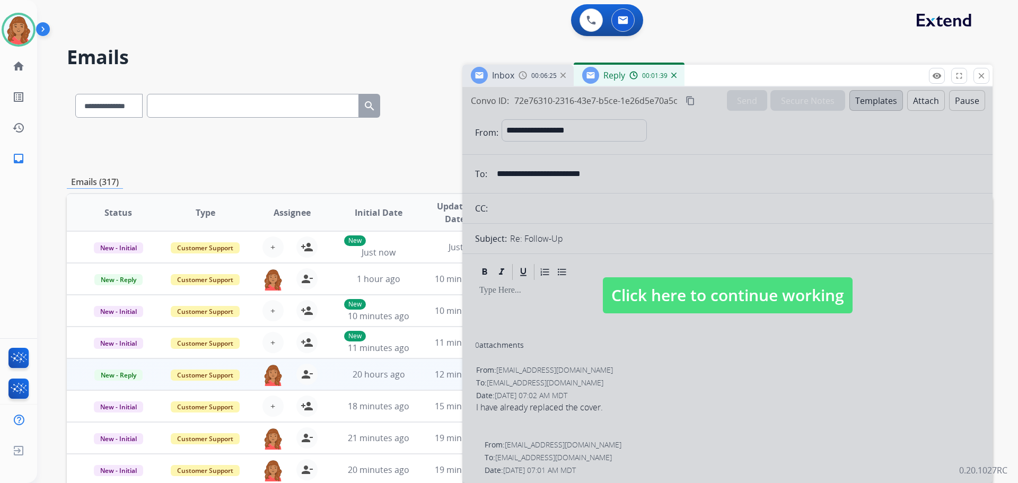
drag, startPoint x: 697, startPoint y: 297, endPoint x: 660, endPoint y: 302, distance: 37.4
click at [699, 297] on span "Click here to continue working" at bounding box center [728, 295] width 250 height 36
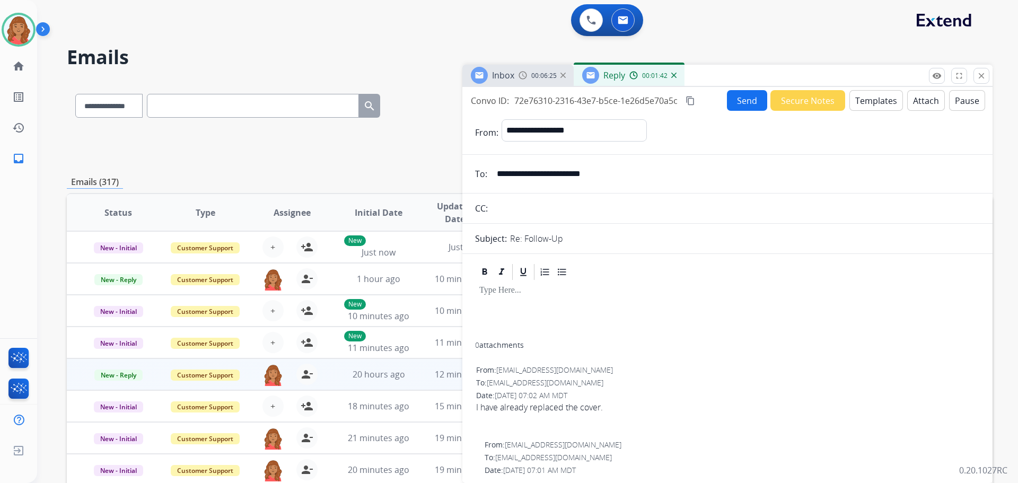
paste div
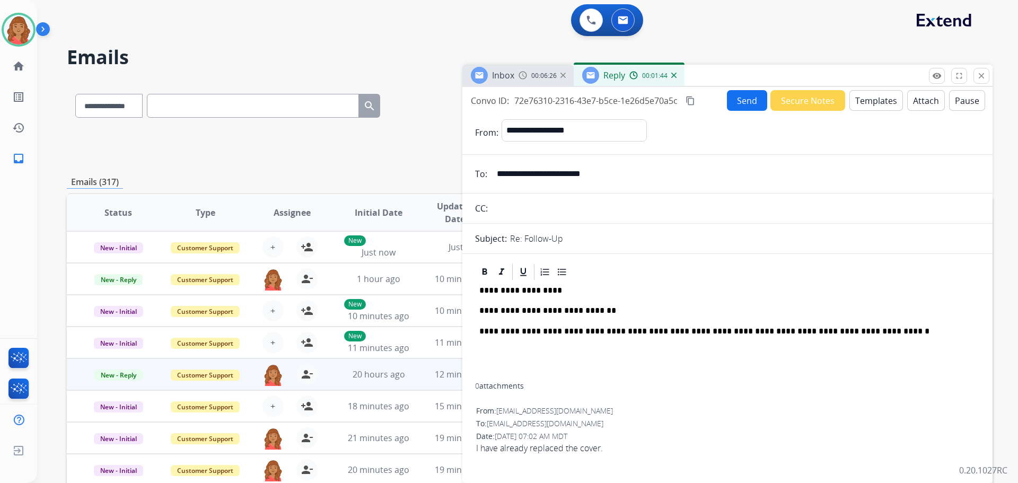
click at [551, 292] on p "**********" at bounding box center [723, 291] width 488 height 10
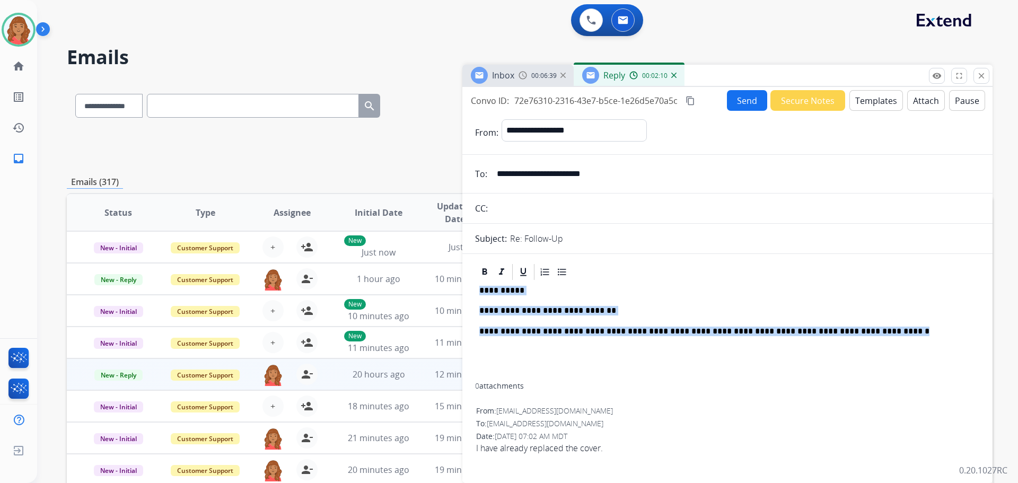
drag, startPoint x: 486, startPoint y: 292, endPoint x: 863, endPoint y: 334, distance: 379.3
click at [863, 334] on div "**********" at bounding box center [727, 332] width 505 height 101
copy div "**********"
click at [868, 103] on button "Templates" at bounding box center [876, 100] width 54 height 21
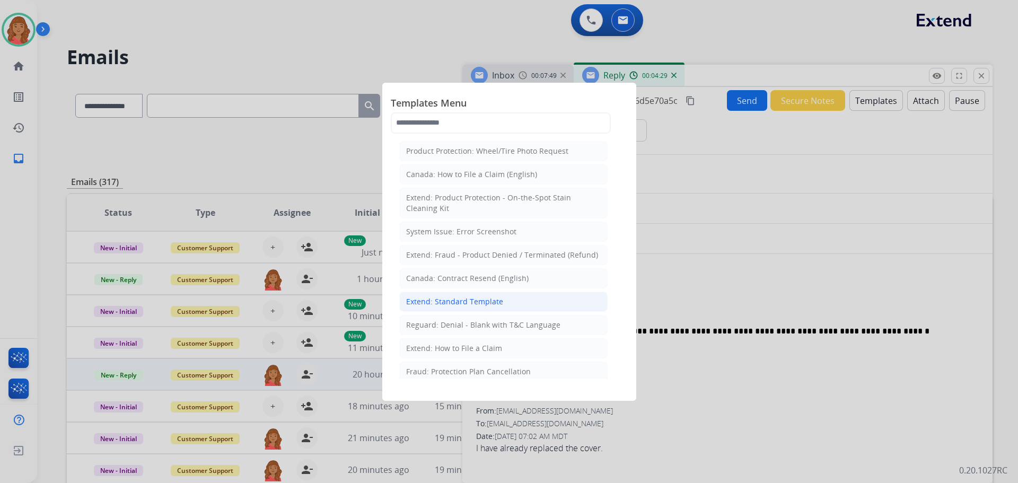
click at [458, 303] on div "Extend: Standard Template" at bounding box center [454, 301] width 97 height 11
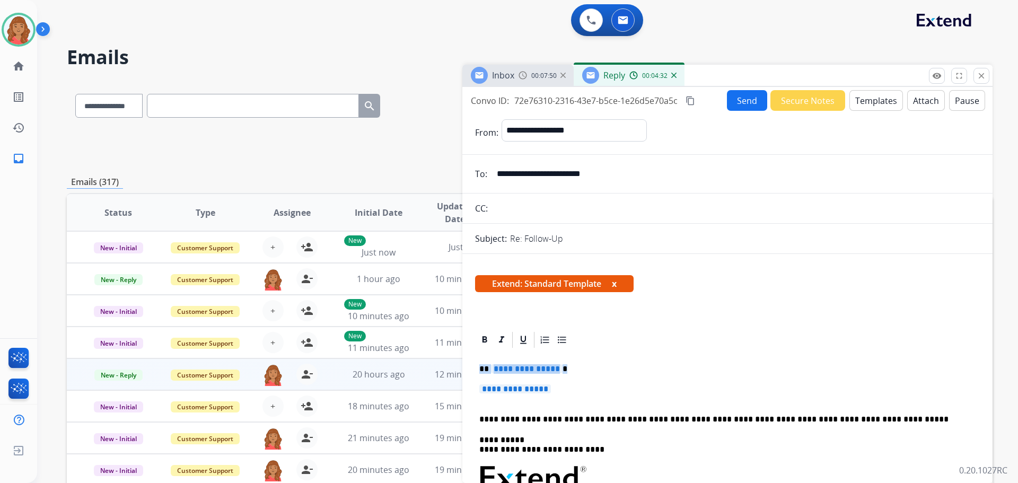
drag, startPoint x: 547, startPoint y: 394, endPoint x: 470, endPoint y: 369, distance: 80.3
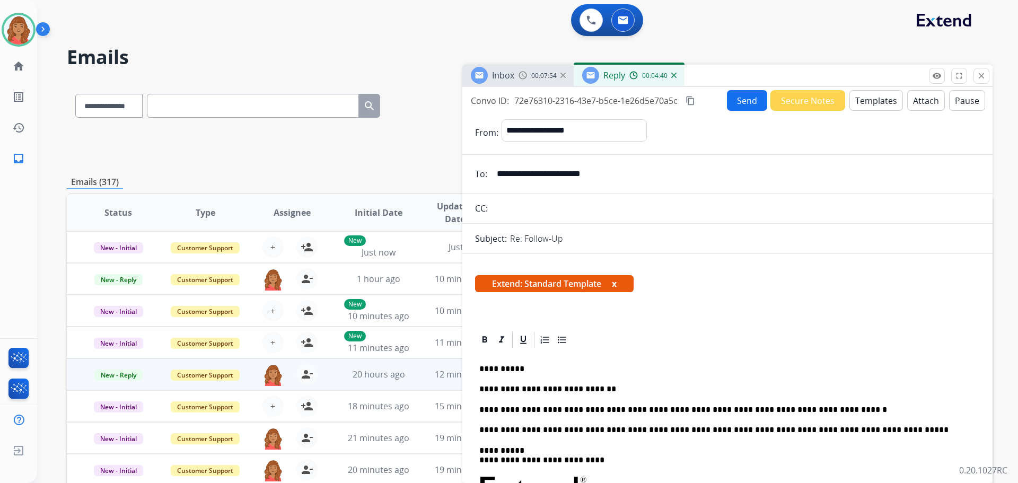
click at [739, 101] on button "Send" at bounding box center [747, 100] width 40 height 21
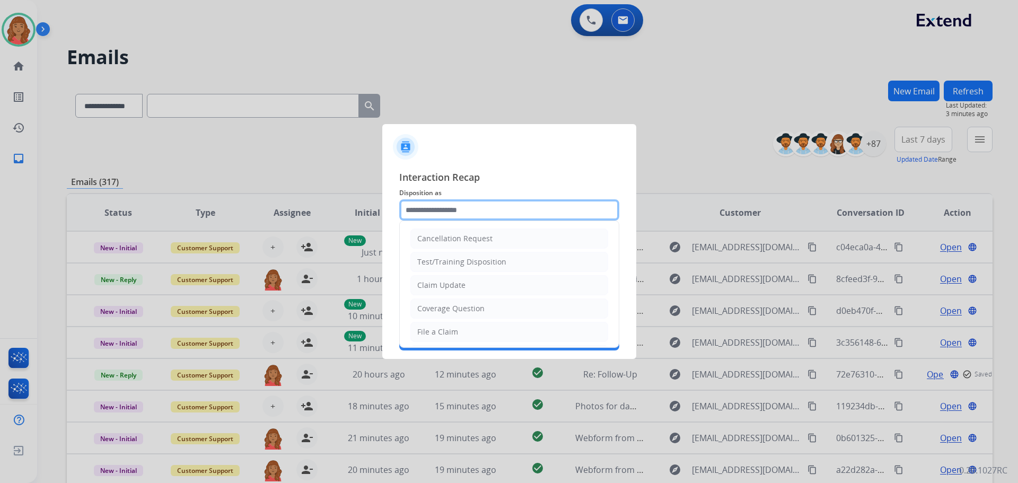
click at [454, 213] on input "text" at bounding box center [509, 209] width 220 height 21
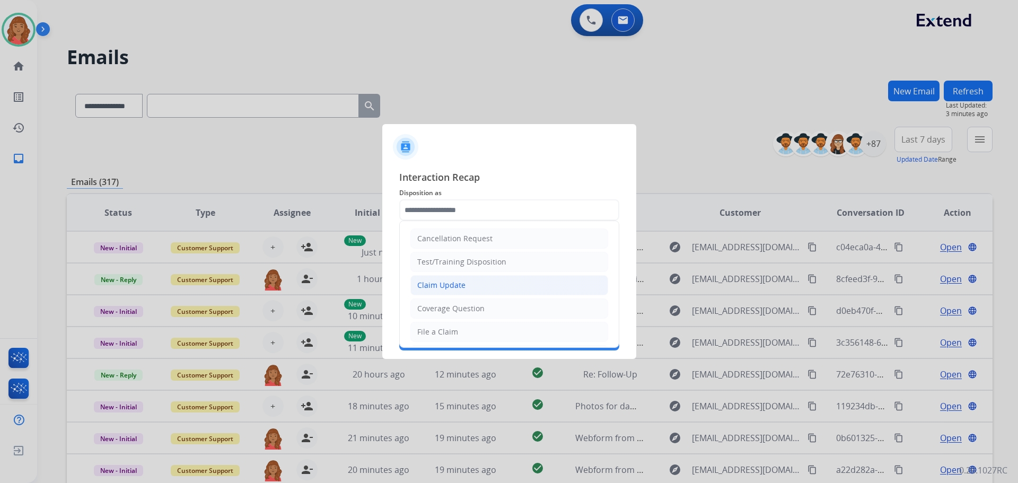
drag, startPoint x: 457, startPoint y: 284, endPoint x: 455, endPoint y: 279, distance: 5.5
click at [457, 284] on div "Claim Update" at bounding box center [441, 285] width 48 height 11
type input "**********"
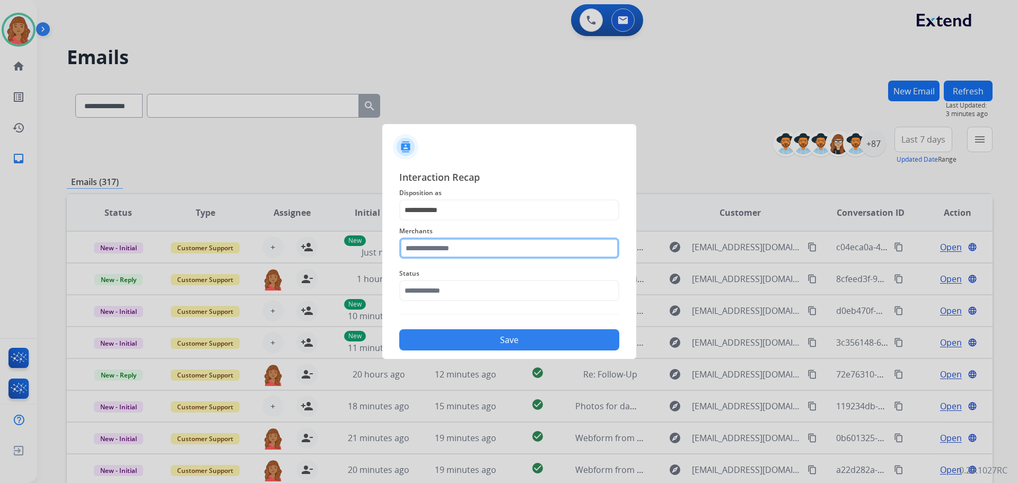
click at [445, 245] on input "text" at bounding box center [509, 248] width 220 height 21
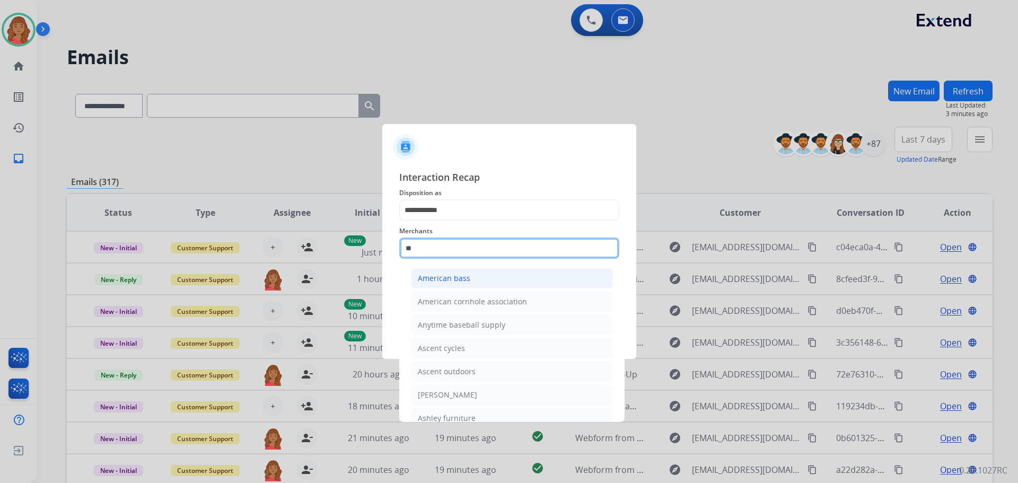
type input "*"
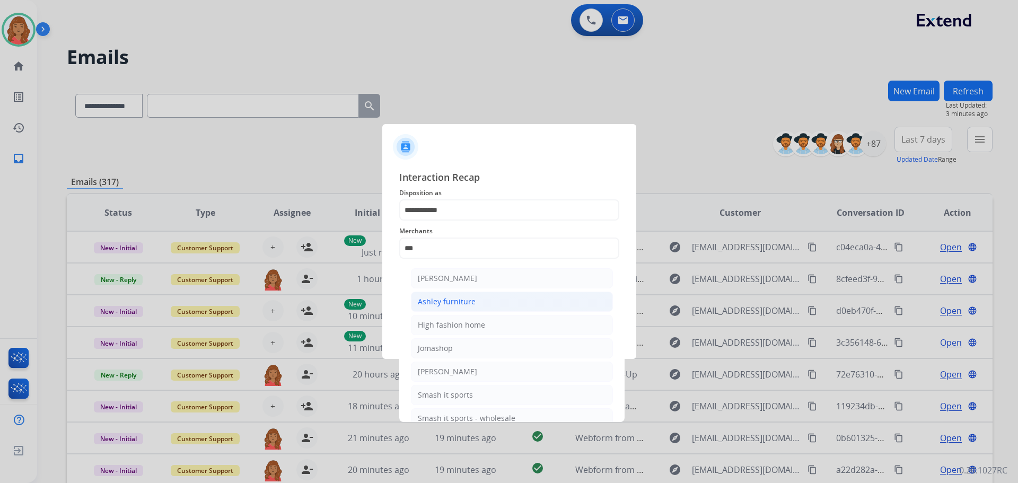
click at [444, 300] on div "Ashley furniture" at bounding box center [447, 301] width 58 height 11
type input "**********"
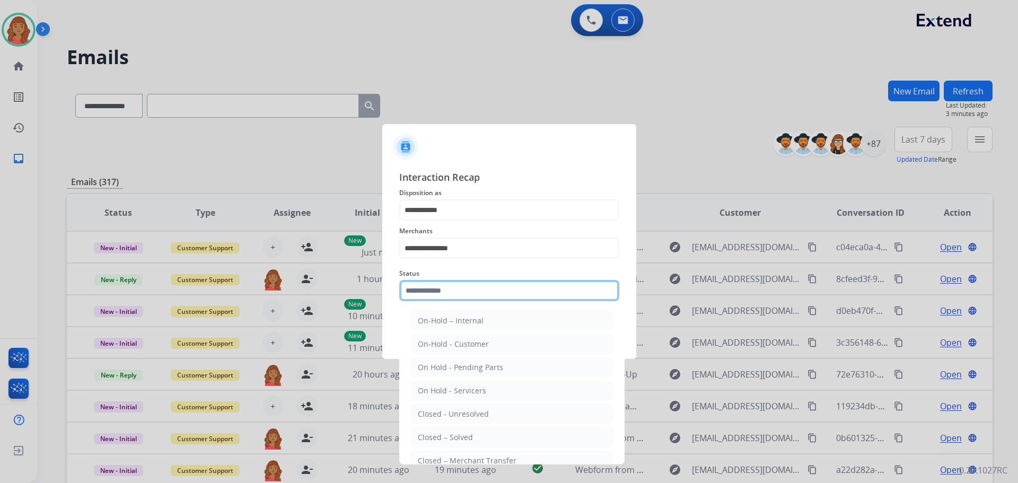
click at [436, 294] on input "text" at bounding box center [509, 290] width 220 height 21
click at [430, 433] on div "Closed – Solved" at bounding box center [445, 437] width 55 height 11
type input "**********"
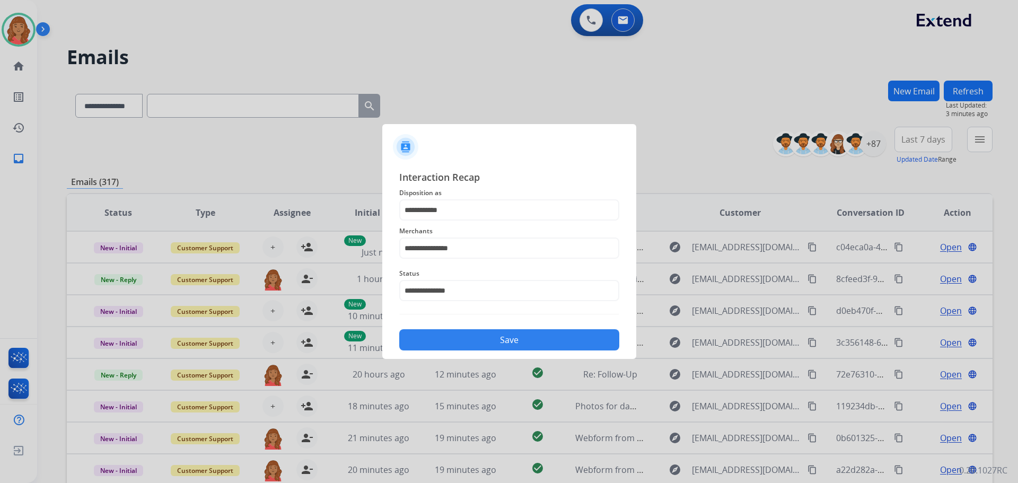
click at [478, 333] on button "Save" at bounding box center [509, 339] width 220 height 21
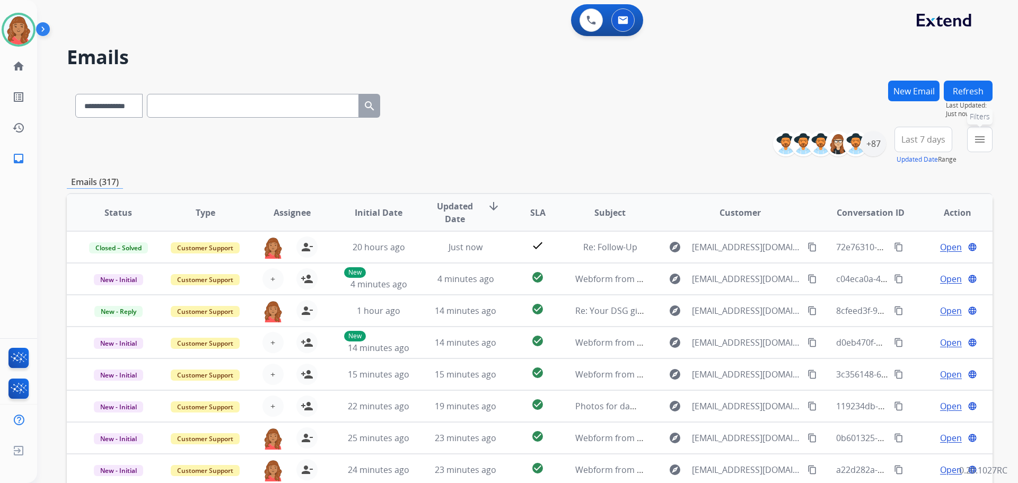
click at [983, 148] on button "menu Filters" at bounding box center [979, 139] width 25 height 25
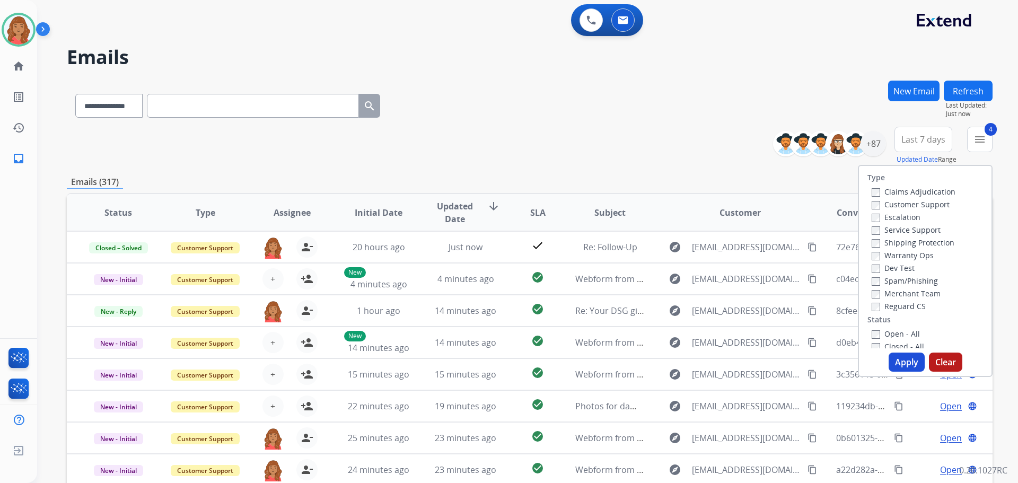
click at [900, 366] on button "Apply" at bounding box center [907, 362] width 36 height 19
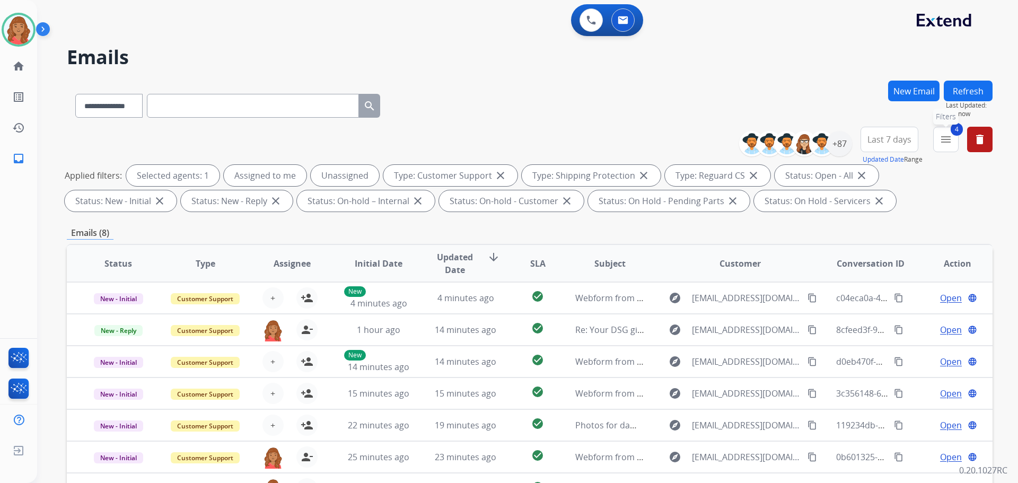
drag, startPoint x: 944, startPoint y: 136, endPoint x: 935, endPoint y: 173, distance: 37.8
click at [944, 137] on mat-icon "menu" at bounding box center [946, 139] width 13 height 13
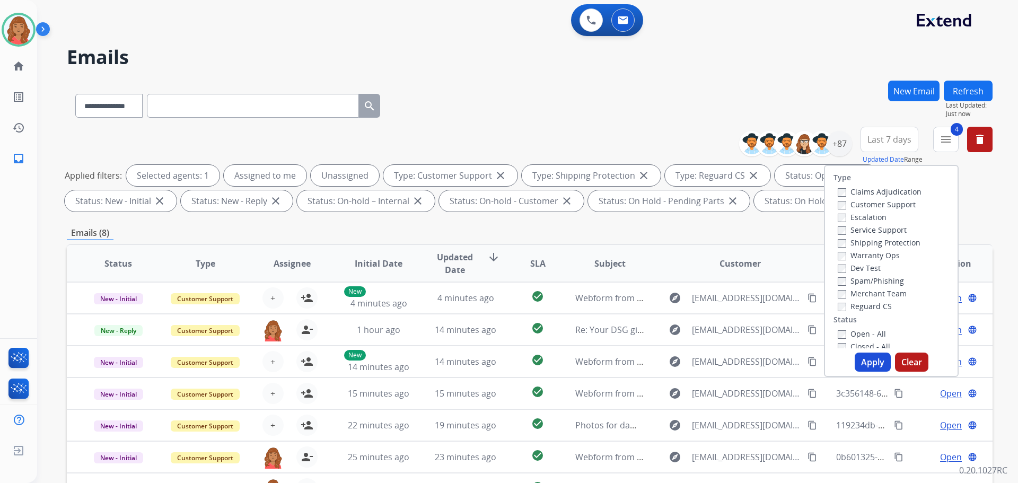
click at [871, 365] on button "Apply" at bounding box center [873, 362] width 36 height 19
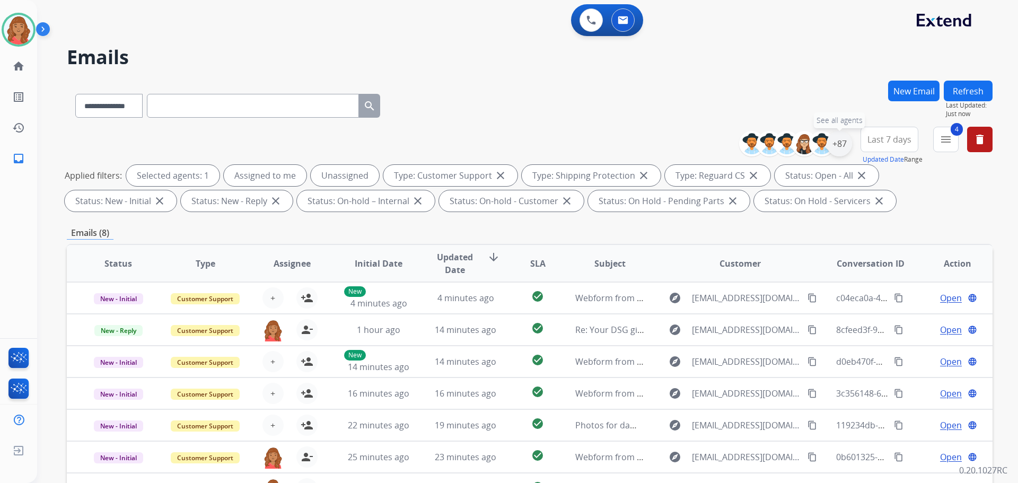
click at [837, 153] on div "+87" at bounding box center [839, 143] width 25 height 25
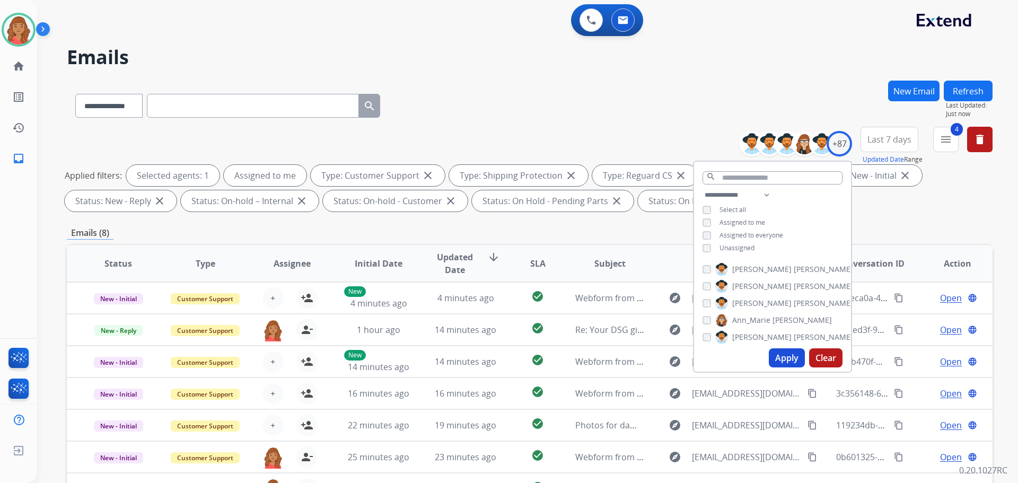
click at [786, 358] on button "Apply" at bounding box center [787, 357] width 36 height 19
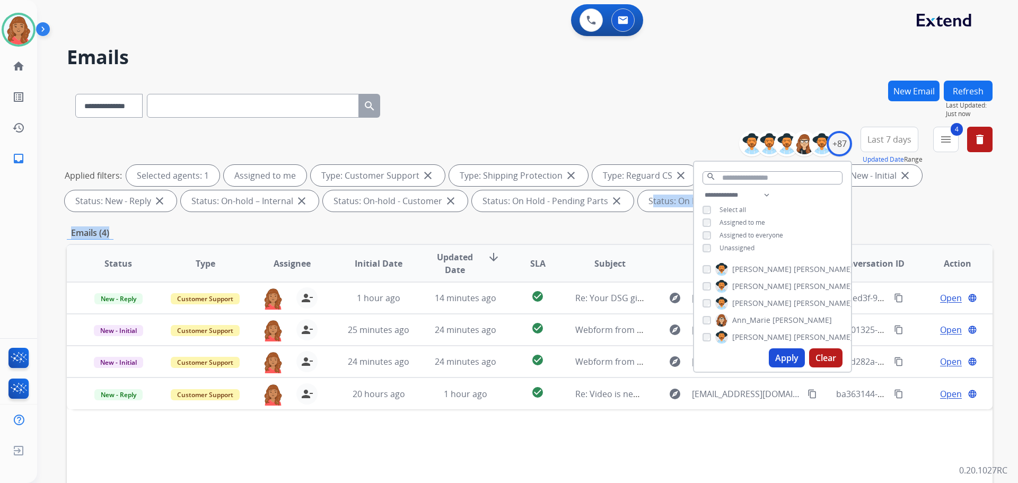
click at [601, 218] on div "**********" at bounding box center [530, 368] width 926 height 574
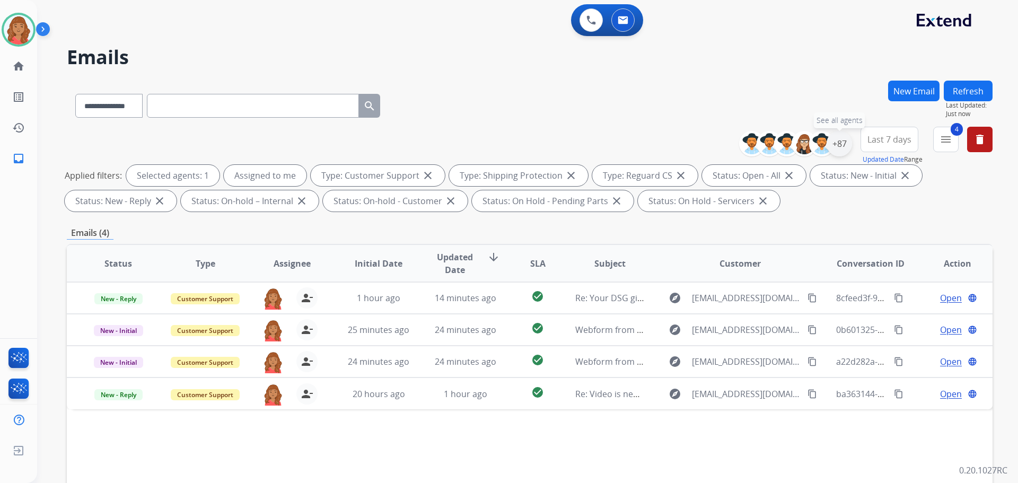
click at [848, 148] on div "+87" at bounding box center [839, 143] width 25 height 25
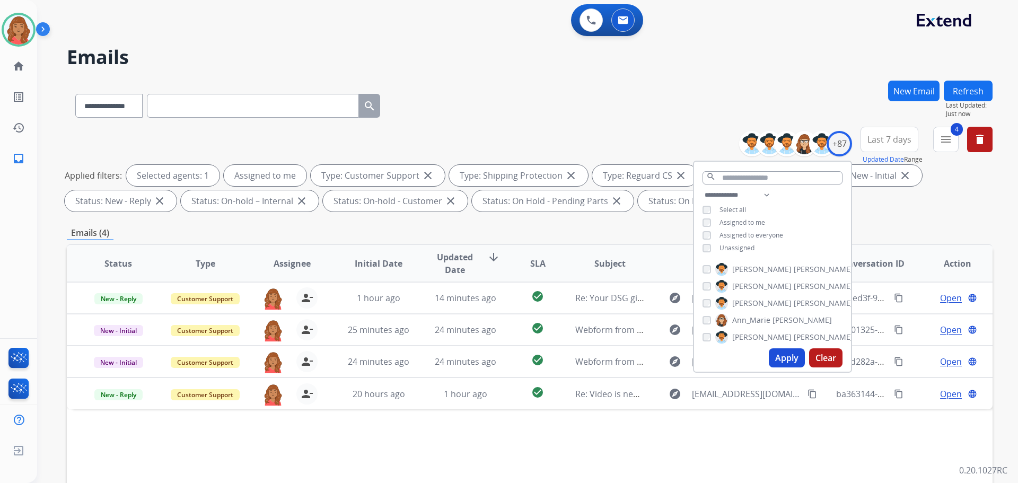
click at [565, 238] on div "Emails (4)" at bounding box center [530, 232] width 926 height 13
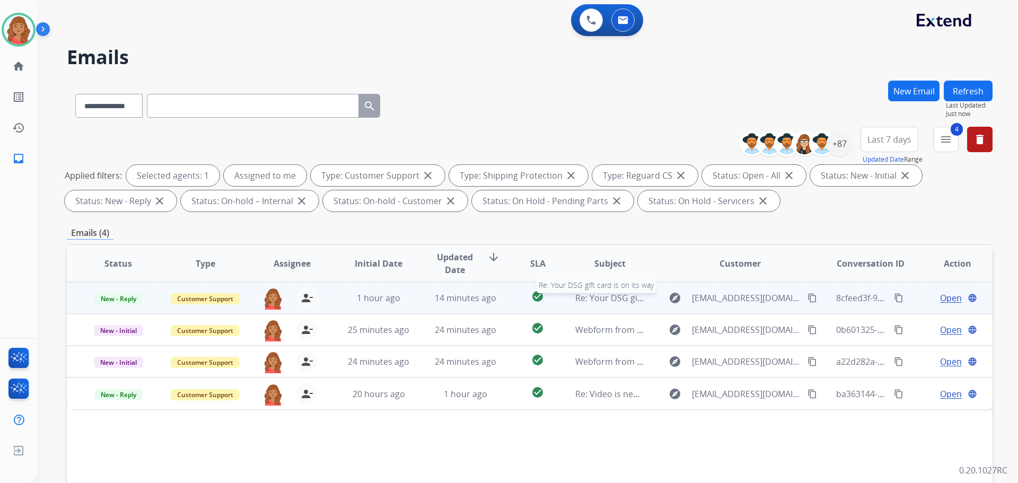
click at [594, 301] on span "Re: Your DSG gift card is on its way" at bounding box center [644, 298] width 138 height 12
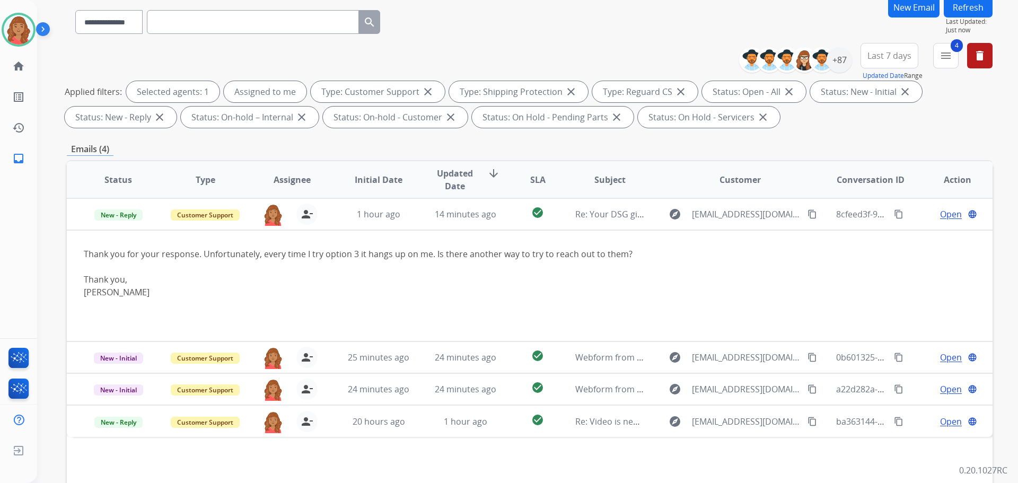
scroll to position [171, 0]
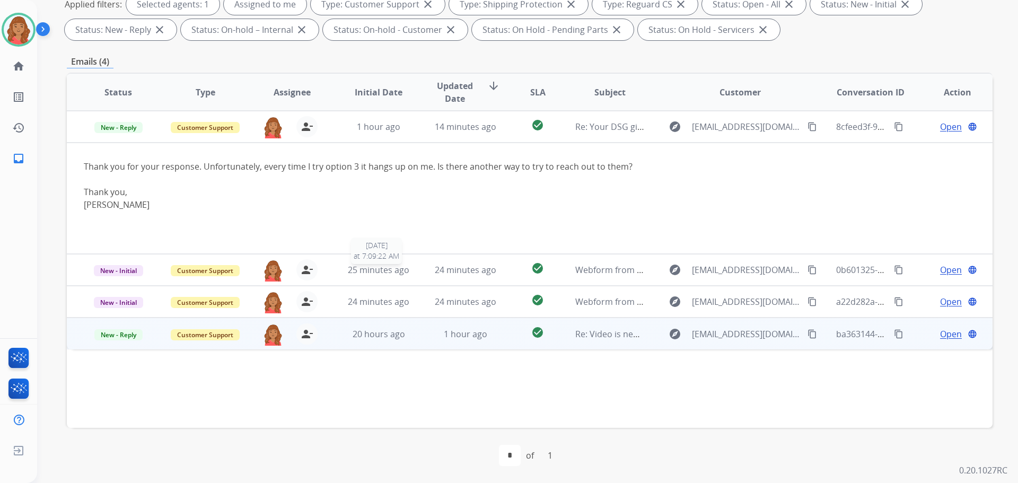
click at [384, 273] on span "25 minutes ago" at bounding box center [379, 270] width 62 height 12
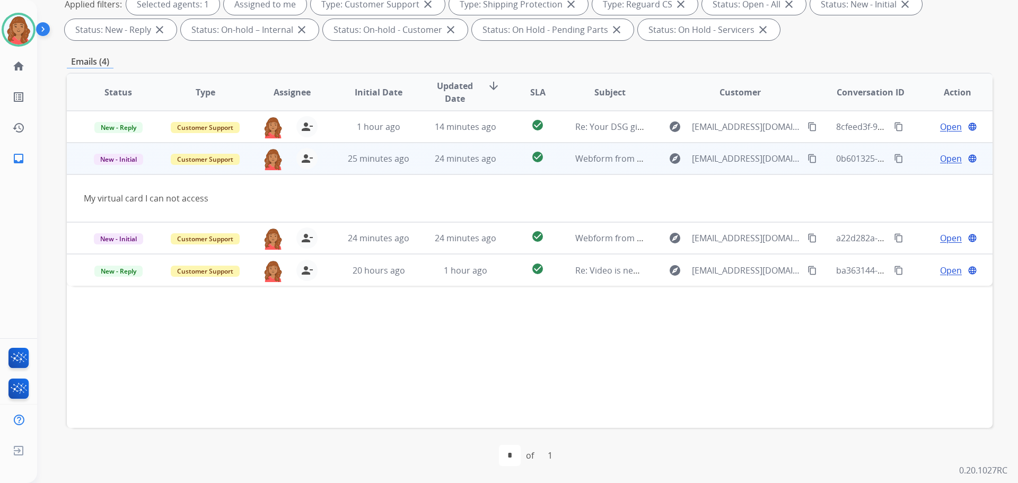
click at [808, 156] on mat-icon "content_copy" at bounding box center [813, 159] width 10 height 10
click at [940, 159] on span "Open" at bounding box center [951, 158] width 22 height 13
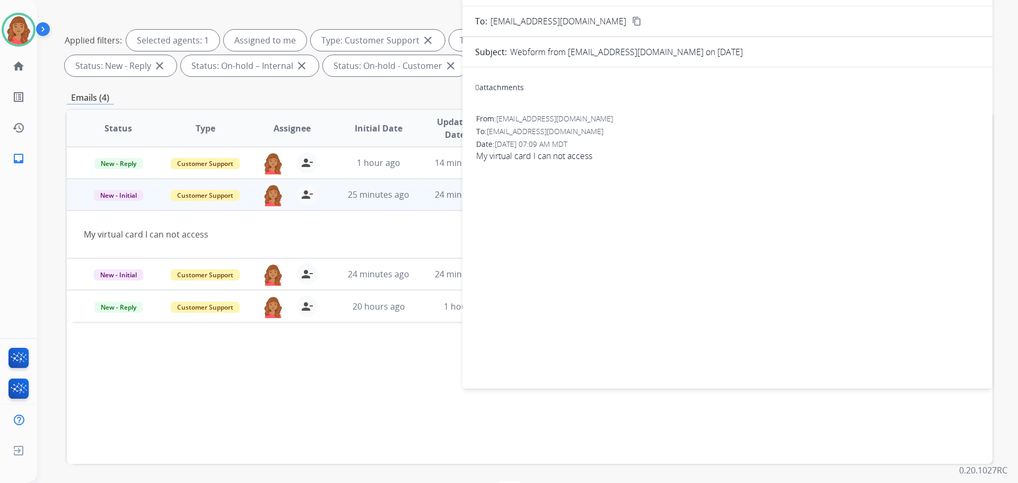
scroll to position [0, 0]
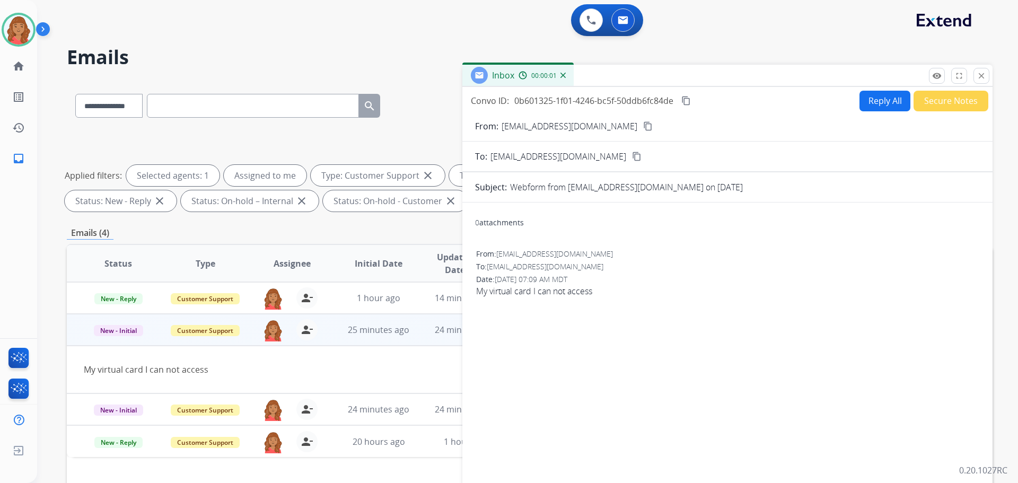
click at [879, 108] on button "Reply All" at bounding box center [885, 101] width 51 height 21
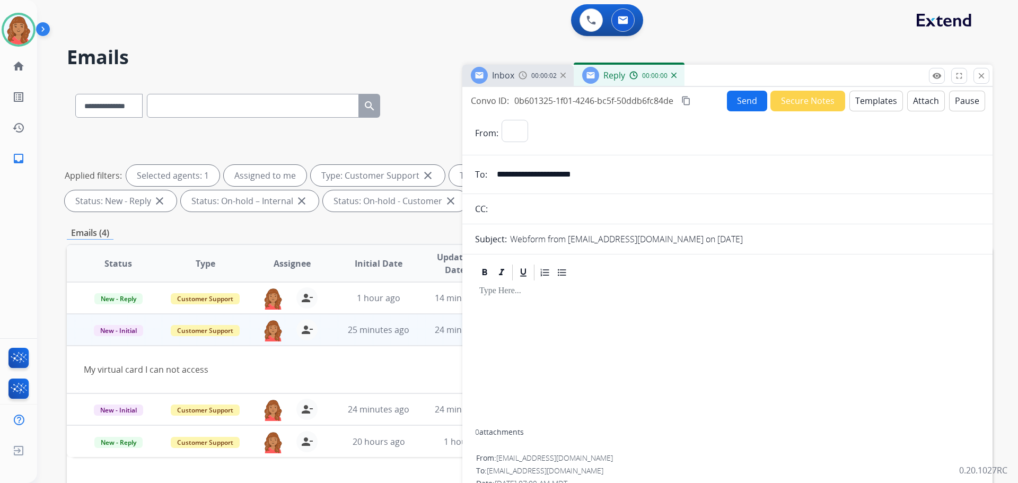
select select "**********"
click at [869, 107] on button "Templates" at bounding box center [876, 101] width 54 height 21
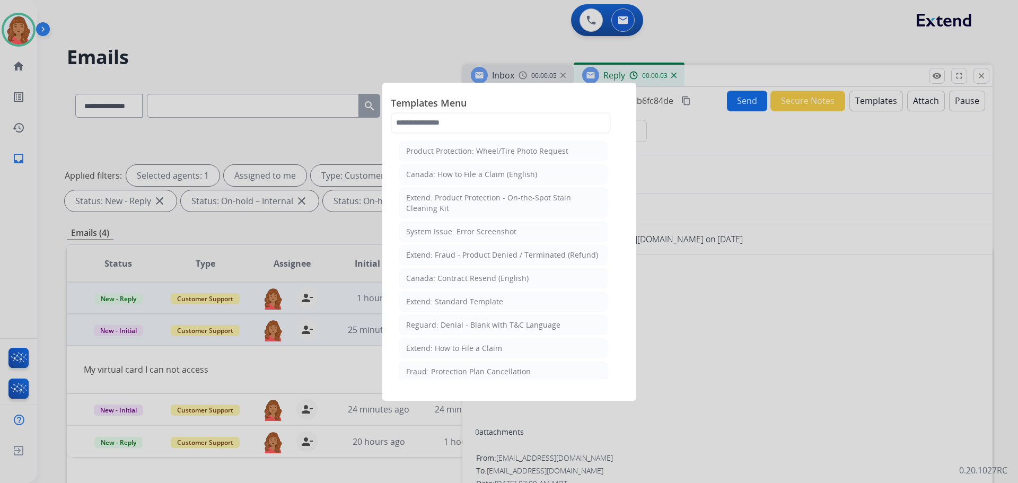
click at [451, 301] on div "Extend: Standard Template" at bounding box center [454, 301] width 97 height 11
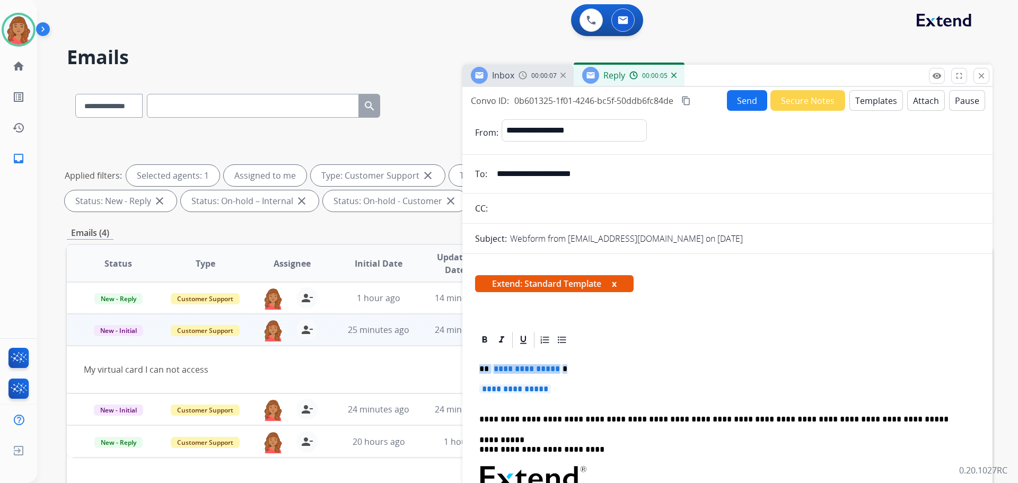
drag, startPoint x: 485, startPoint y: 384, endPoint x: 449, endPoint y: 366, distance: 40.8
click at [454, 366] on div "**********" at bounding box center [530, 368] width 926 height 574
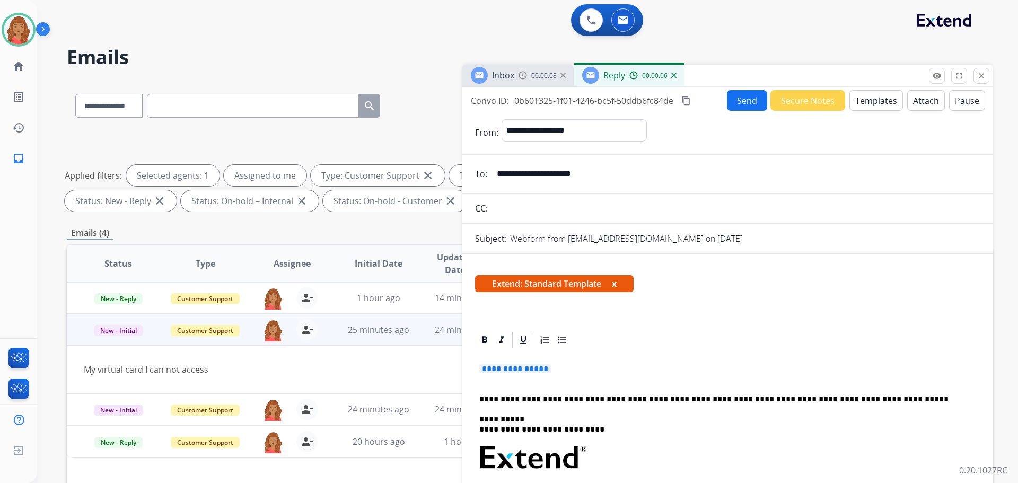
drag, startPoint x: 544, startPoint y: 374, endPoint x: 470, endPoint y: 361, distance: 75.3
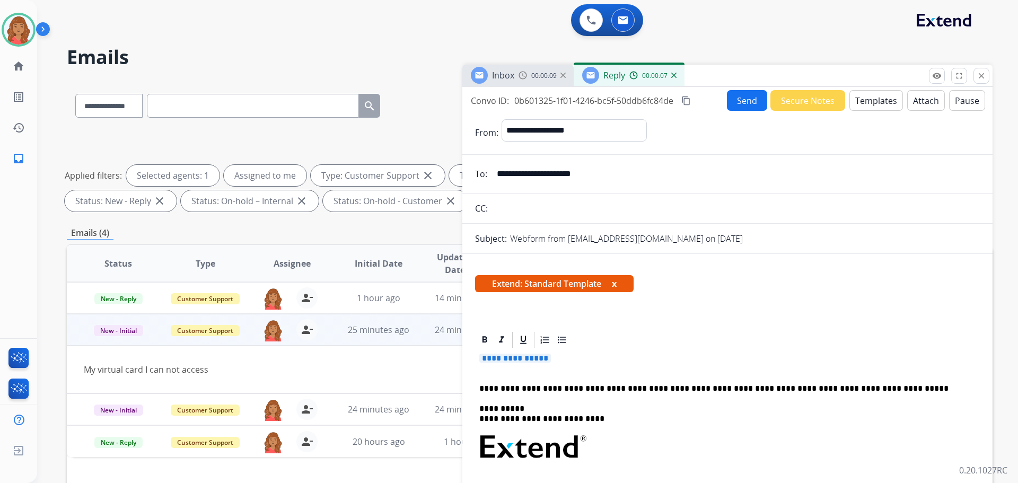
click at [568, 359] on p "**********" at bounding box center [727, 364] width 496 height 20
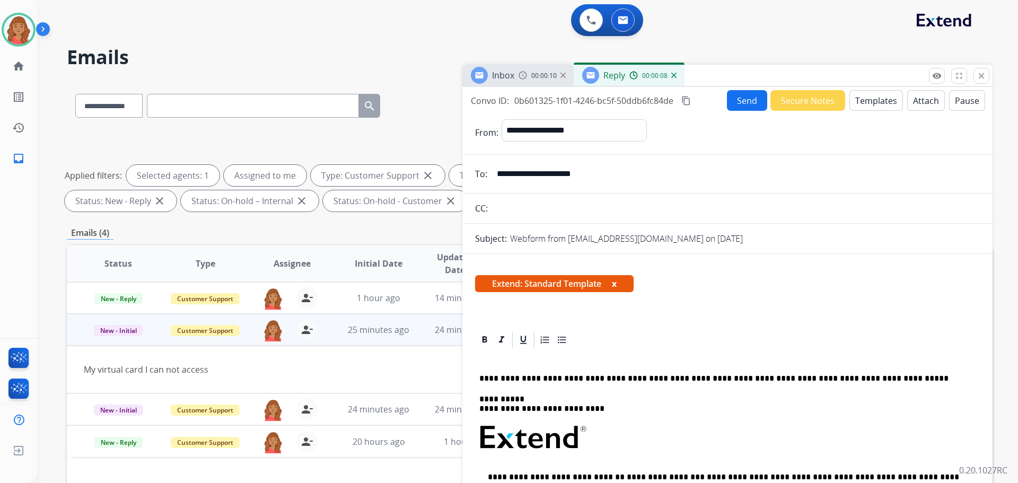
drag, startPoint x: 494, startPoint y: 364, endPoint x: 473, endPoint y: 353, distance: 23.0
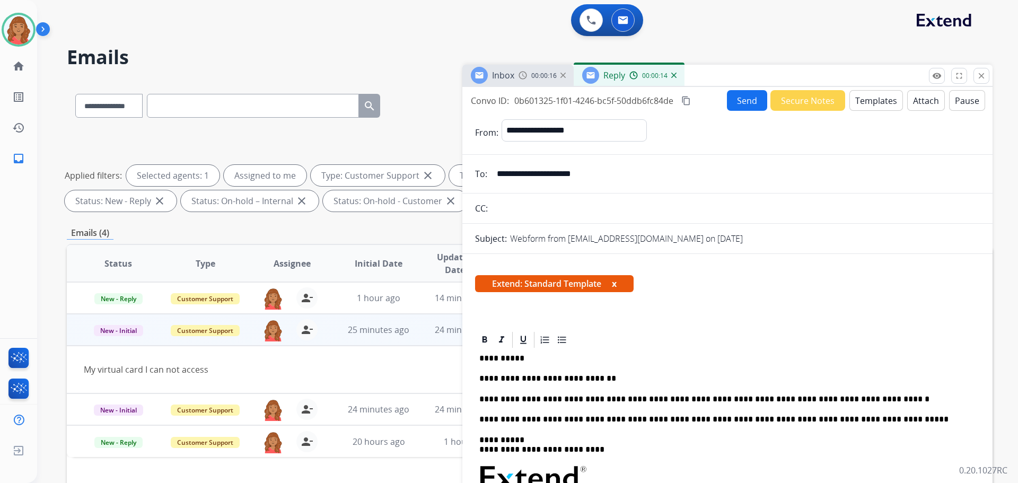
click at [689, 100] on mat-icon "content_copy" at bounding box center [686, 101] width 10 height 10
click at [742, 103] on button "Send" at bounding box center [747, 100] width 40 height 21
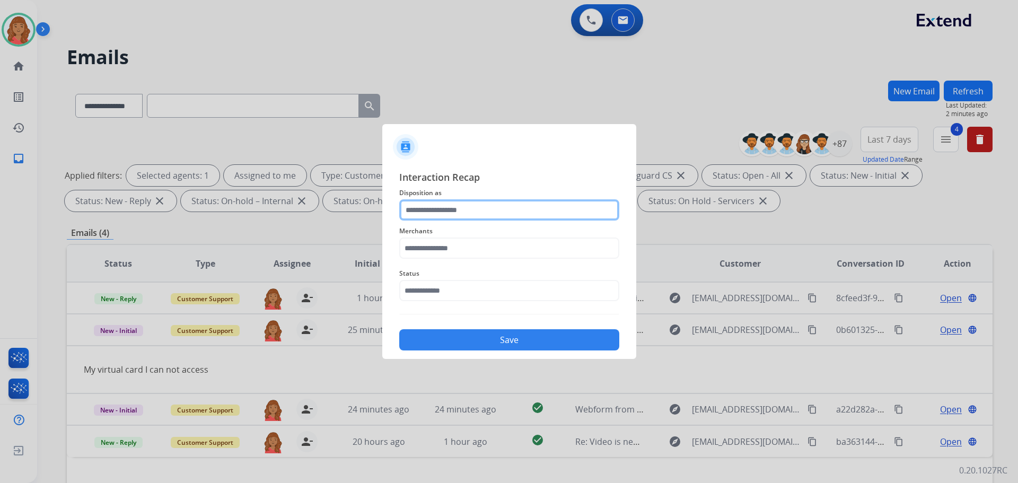
drag, startPoint x: 470, startPoint y: 212, endPoint x: 469, endPoint y: 217, distance: 5.4
click at [470, 213] on input "text" at bounding box center [509, 209] width 220 height 21
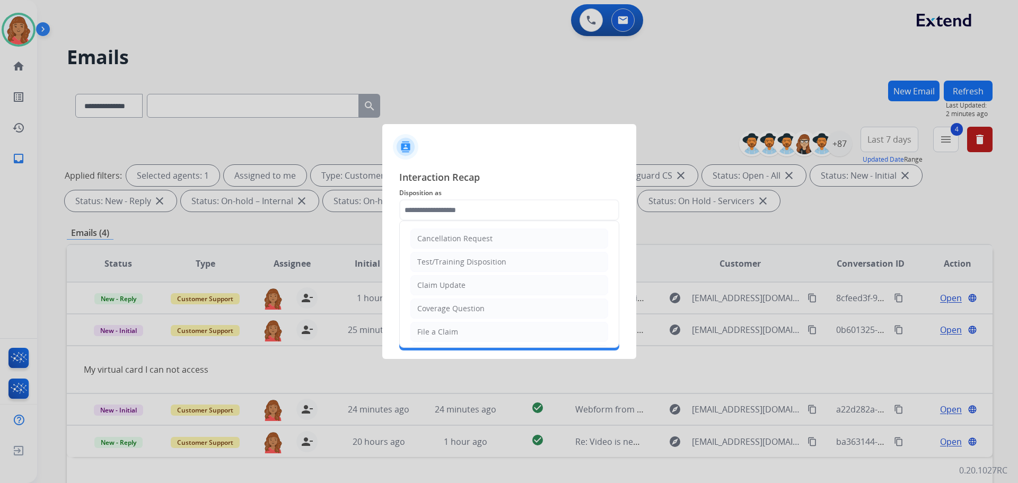
click at [450, 286] on div "Claim Update" at bounding box center [441, 285] width 48 height 11
type input "**********"
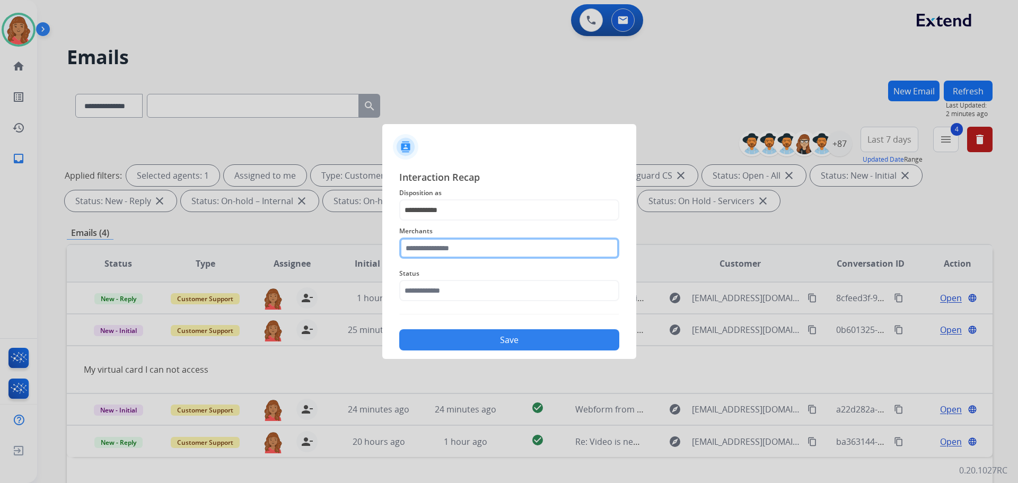
click at [451, 253] on input "text" at bounding box center [509, 248] width 220 height 21
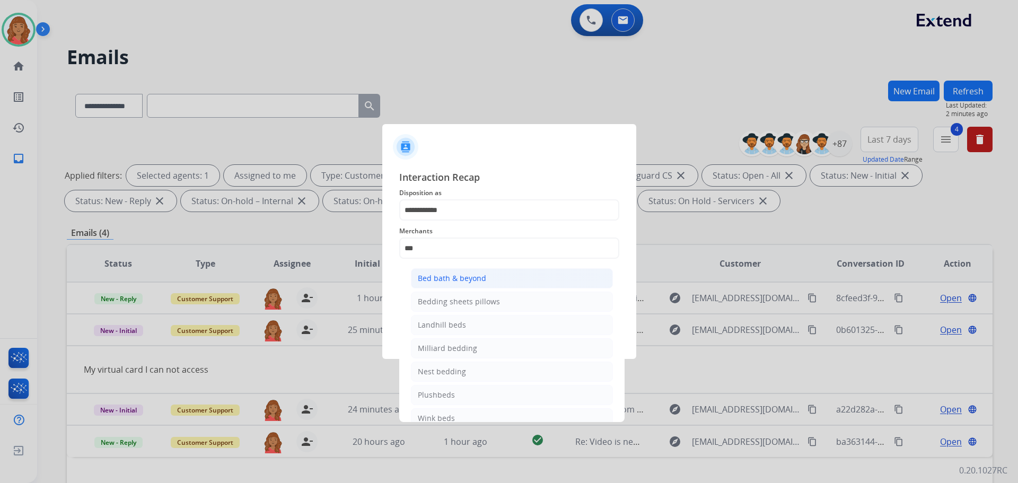
click at [451, 278] on div "Bed bath & beyond" at bounding box center [452, 278] width 68 height 11
type input "**********"
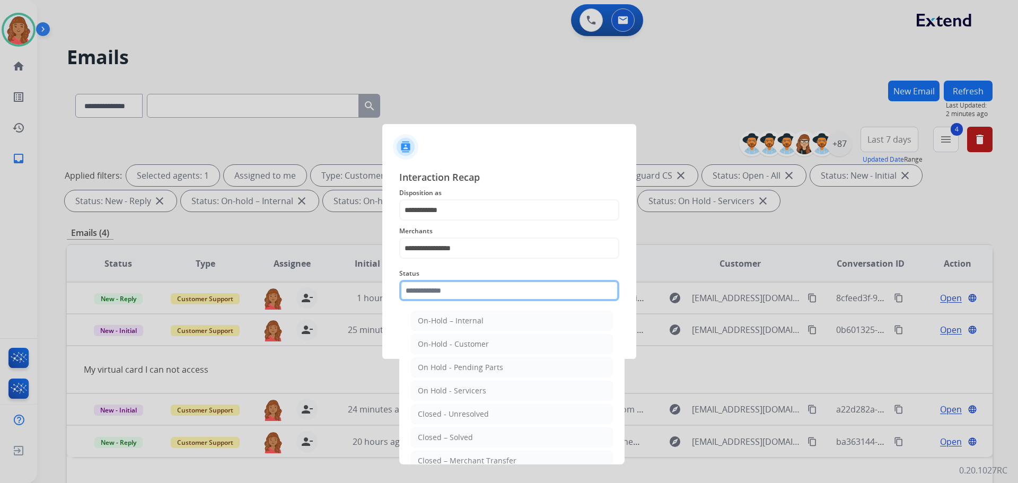
click at [455, 298] on input "text" at bounding box center [509, 290] width 220 height 21
click at [451, 438] on div "Closed – Solved" at bounding box center [445, 437] width 55 height 11
type input "**********"
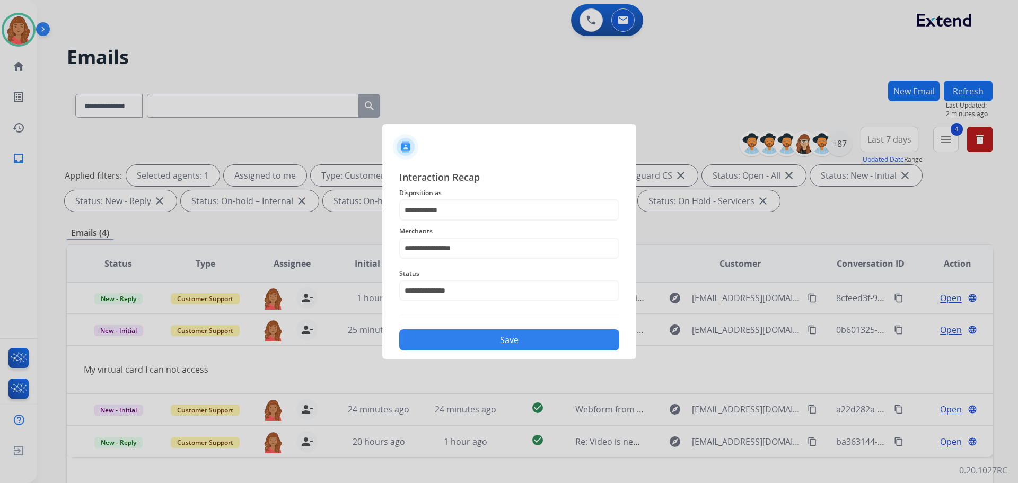
click at [484, 349] on button "Save" at bounding box center [509, 339] width 220 height 21
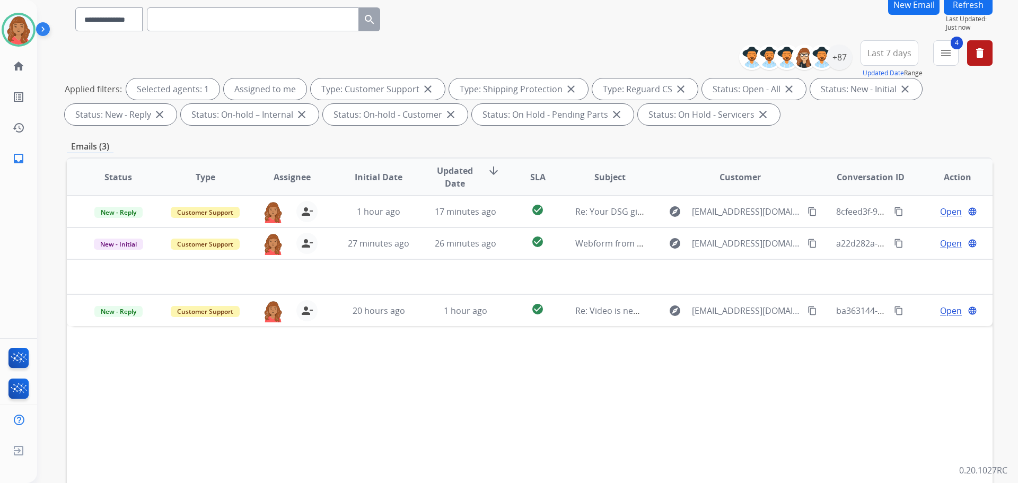
scroll to position [106, 0]
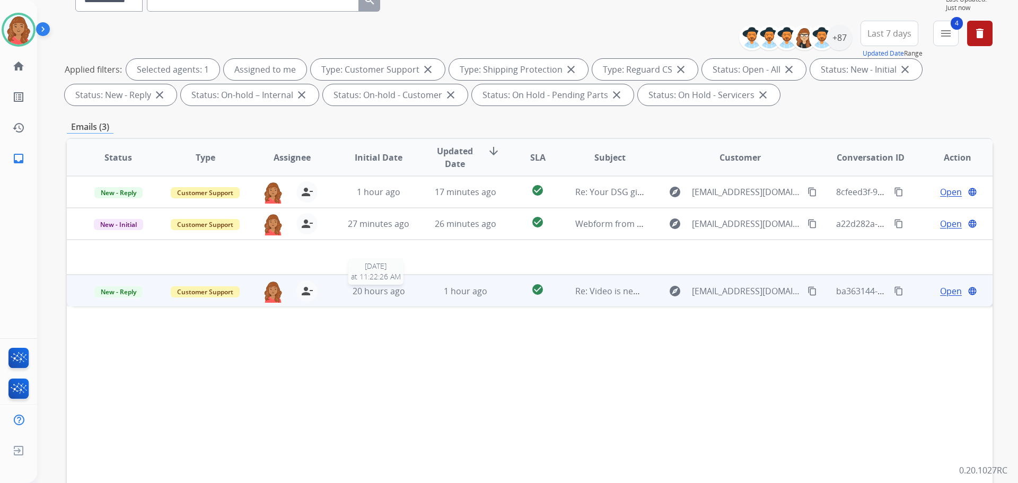
click at [380, 292] on span "20 hours ago" at bounding box center [379, 291] width 52 height 12
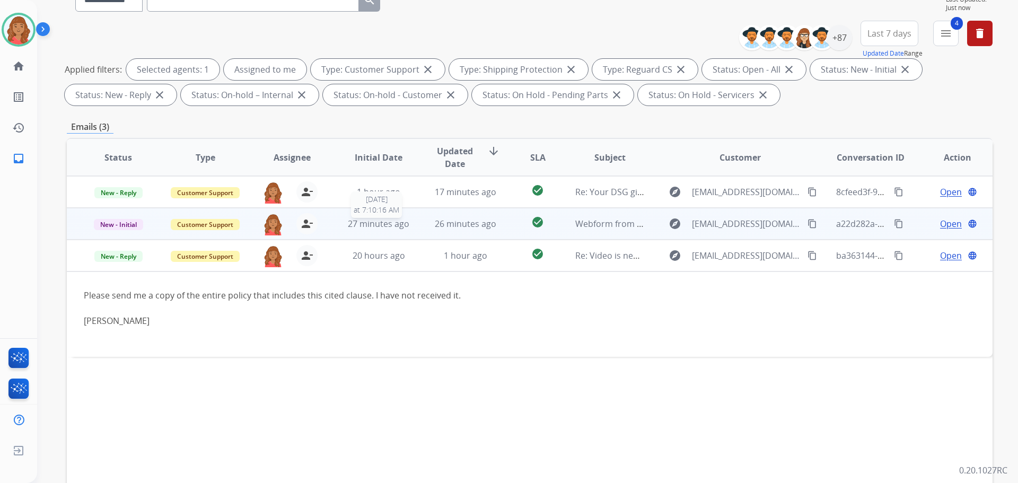
click at [397, 225] on span "27 minutes ago" at bounding box center [379, 224] width 62 height 12
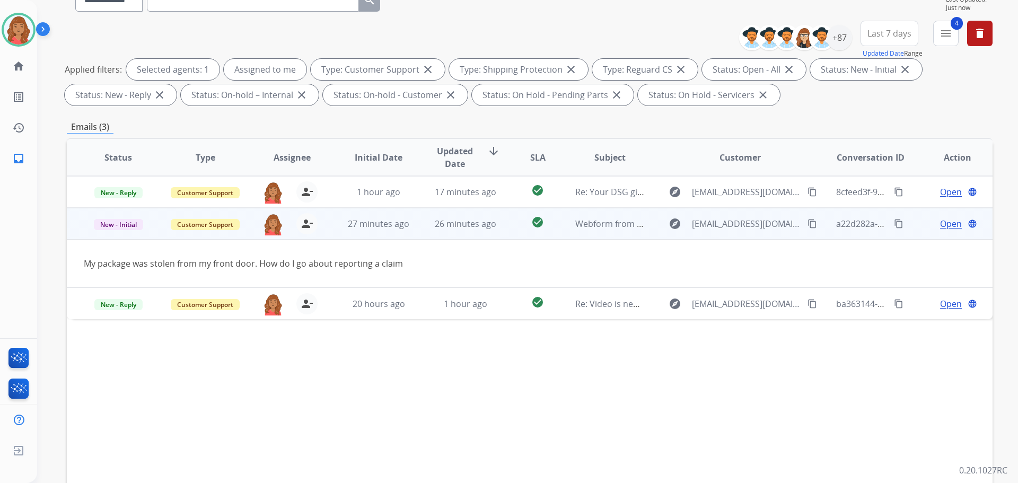
click at [808, 226] on mat-icon "content_copy" at bounding box center [813, 224] width 10 height 10
click at [940, 221] on span "Open" at bounding box center [951, 223] width 22 height 13
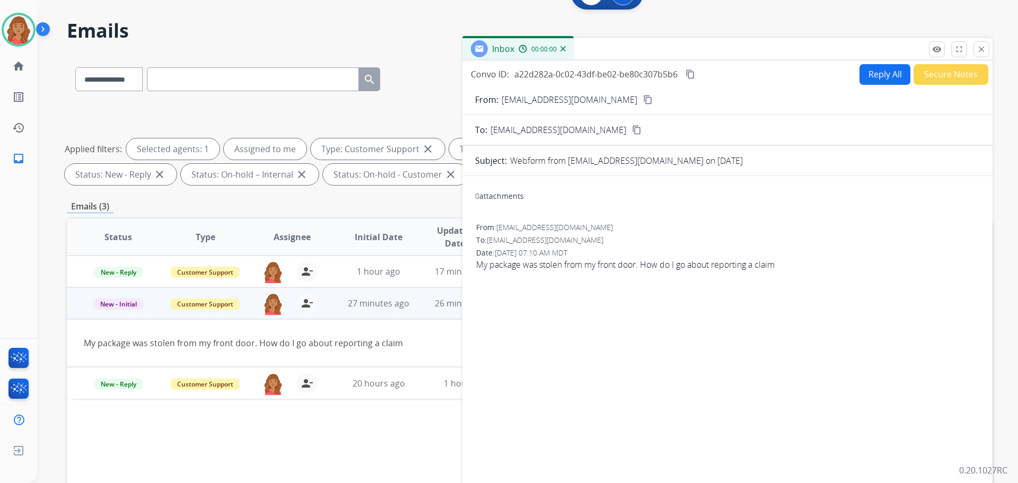
scroll to position [0, 0]
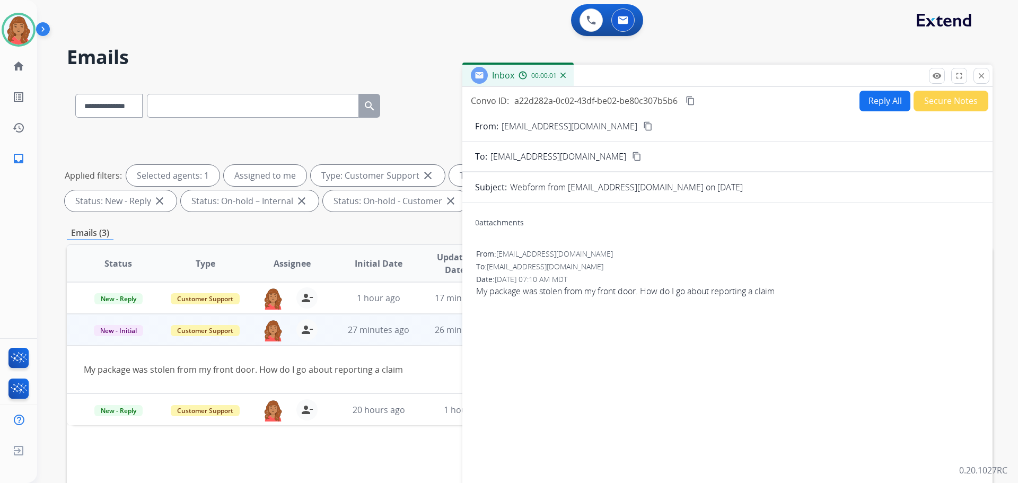
click at [870, 105] on button "Reply All" at bounding box center [885, 101] width 51 height 21
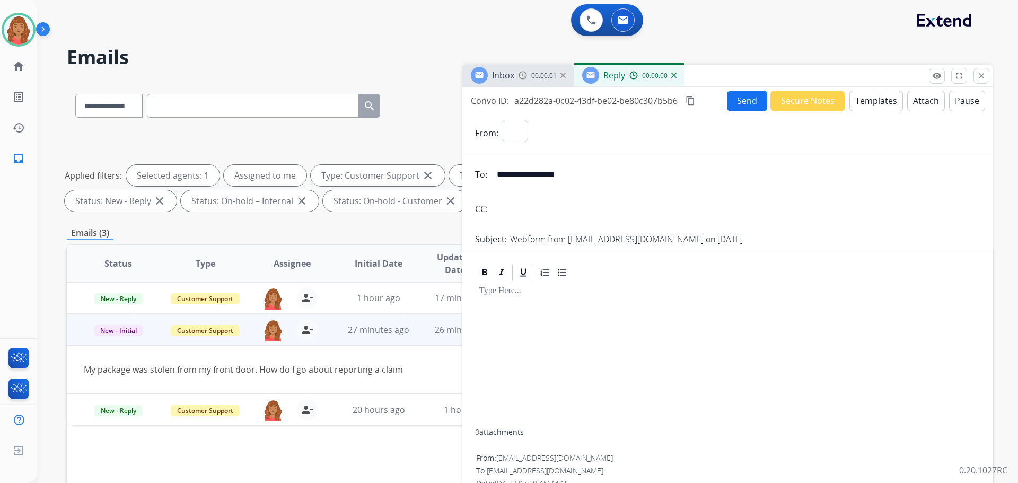
select select "**********"
click at [874, 100] on button "Templates" at bounding box center [876, 101] width 54 height 21
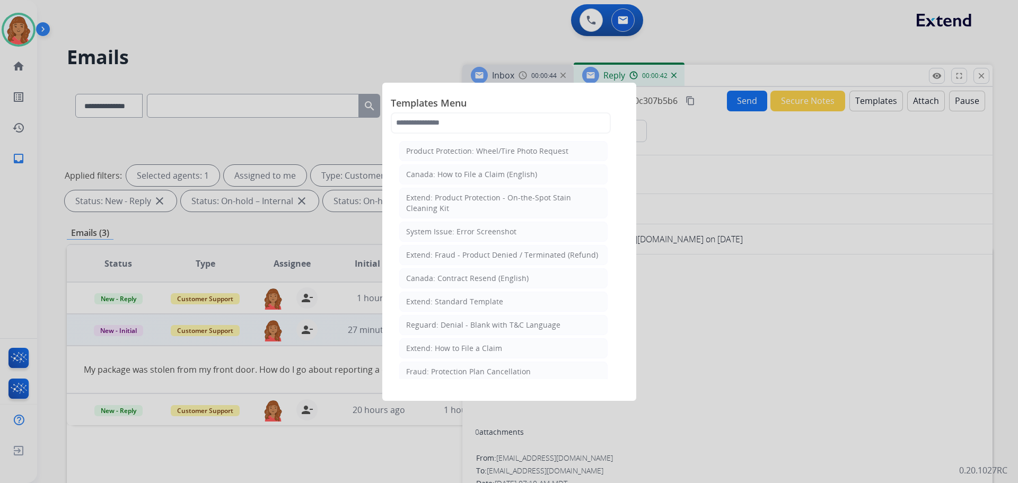
drag, startPoint x: 464, startPoint y: 302, endPoint x: 478, endPoint y: 314, distance: 18.1
click at [465, 303] on div "Extend: Standard Template" at bounding box center [454, 301] width 97 height 11
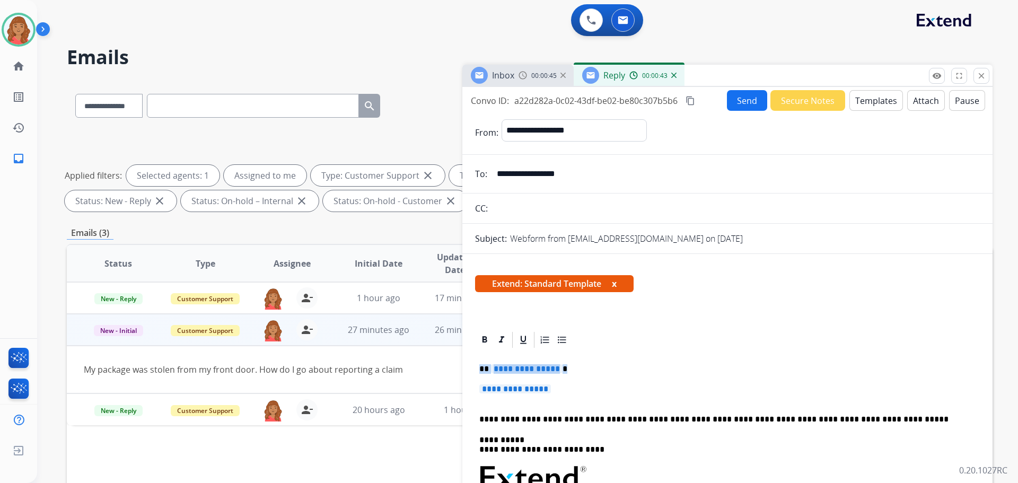
drag, startPoint x: 558, startPoint y: 388, endPoint x: 476, endPoint y: 370, distance: 83.5
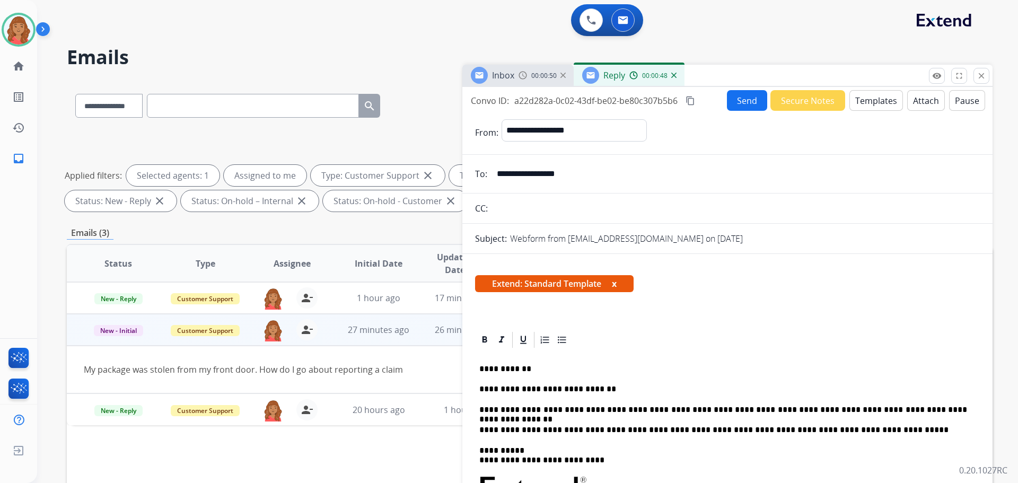
click at [691, 102] on mat-icon "content_copy" at bounding box center [691, 101] width 10 height 10
click at [755, 100] on button "Send" at bounding box center [747, 100] width 40 height 21
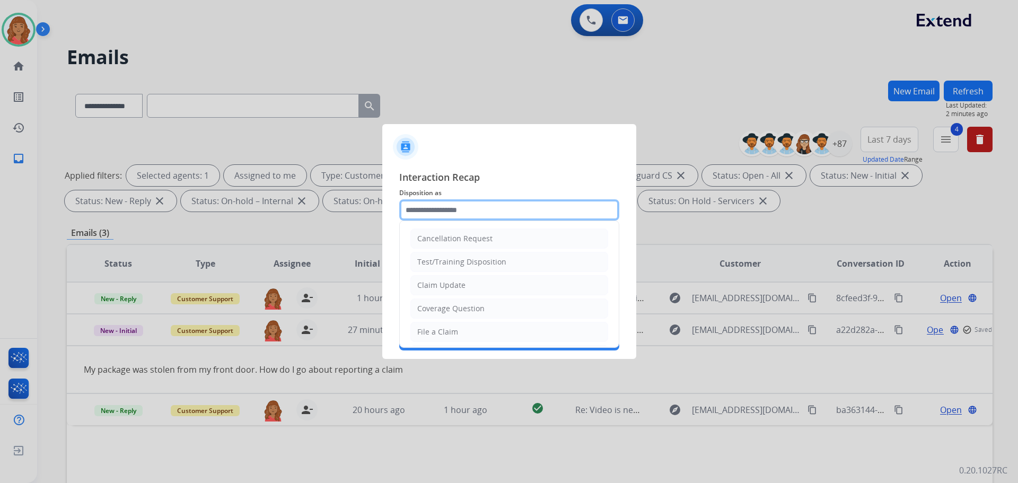
drag, startPoint x: 457, startPoint y: 207, endPoint x: 440, endPoint y: 226, distance: 25.9
click at [458, 208] on input "text" at bounding box center [509, 209] width 220 height 21
click at [435, 286] on div "Claim Update" at bounding box center [441, 285] width 48 height 11
type input "**********"
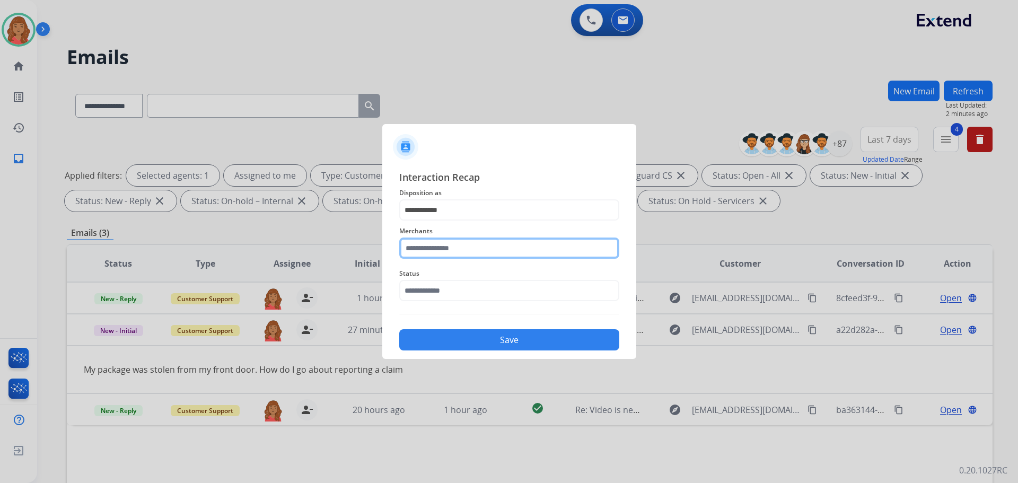
click at [427, 248] on input "text" at bounding box center [509, 248] width 220 height 21
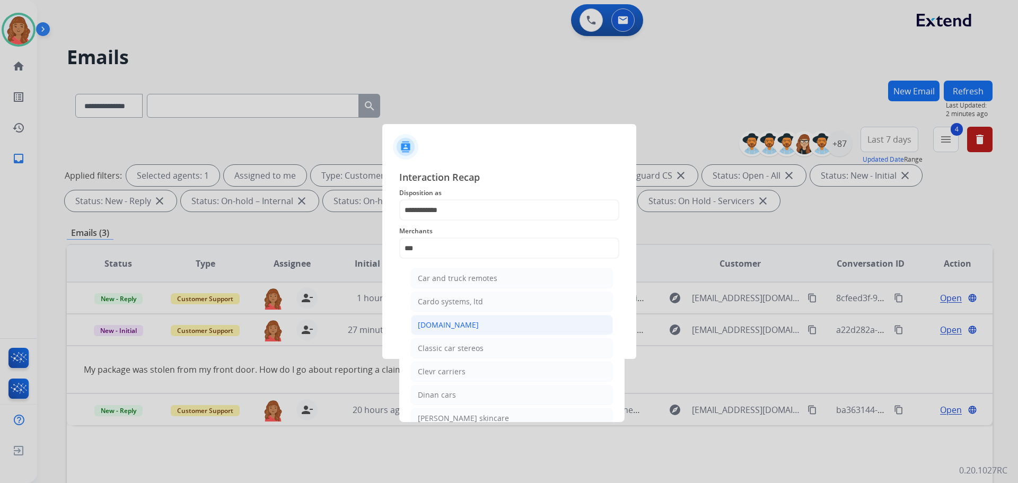
click at [435, 327] on div "[DOMAIN_NAME]" at bounding box center [448, 325] width 61 height 11
type input "**********"
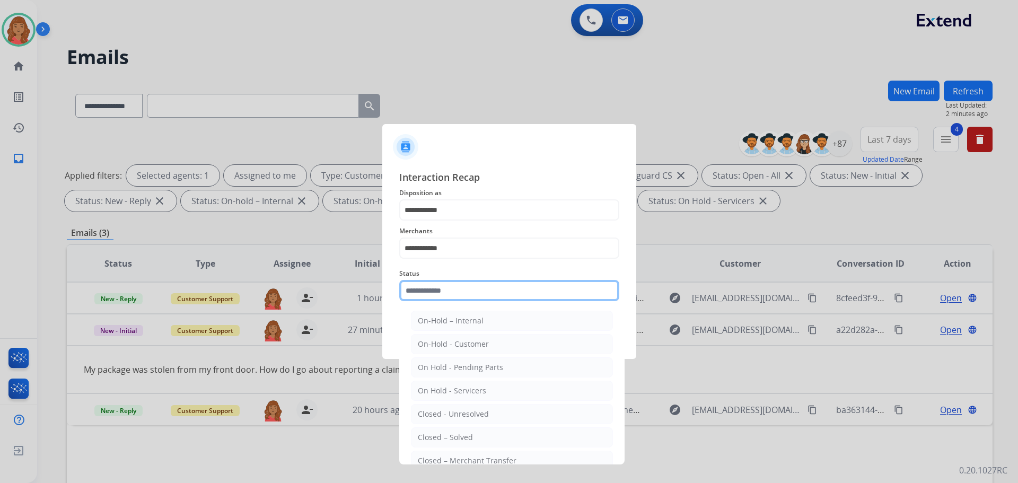
click at [443, 291] on input "text" at bounding box center [509, 290] width 220 height 21
click at [437, 435] on div "Closed – Solved" at bounding box center [445, 437] width 55 height 11
type input "**********"
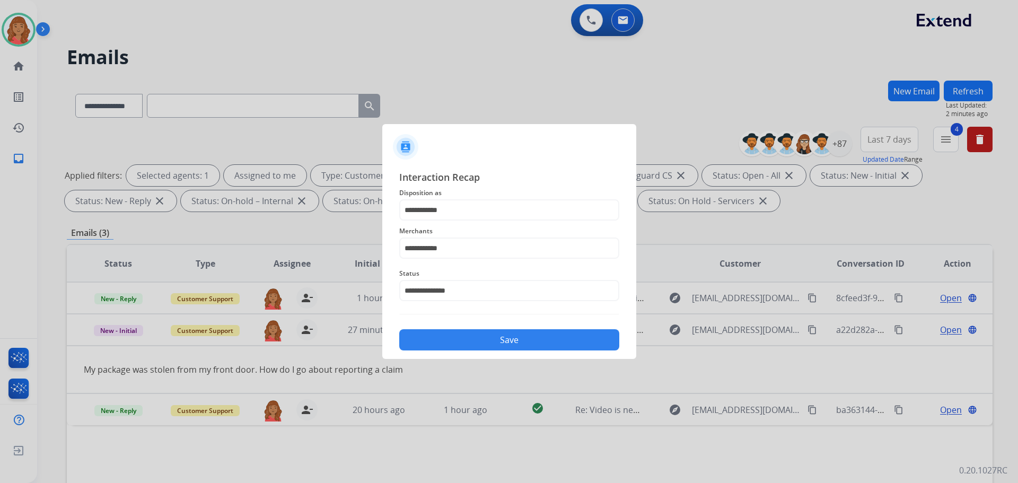
click at [452, 345] on button "Save" at bounding box center [509, 339] width 220 height 21
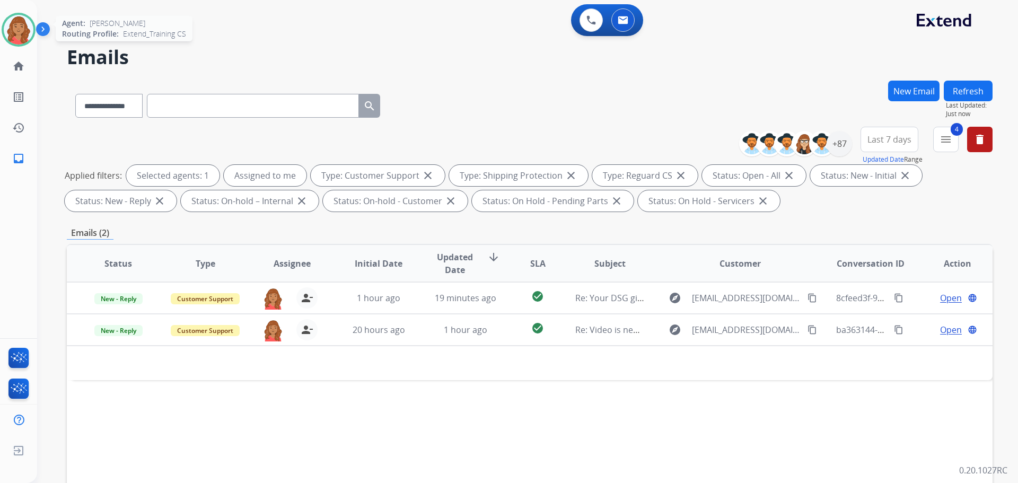
click at [12, 36] on img at bounding box center [19, 30] width 30 height 30
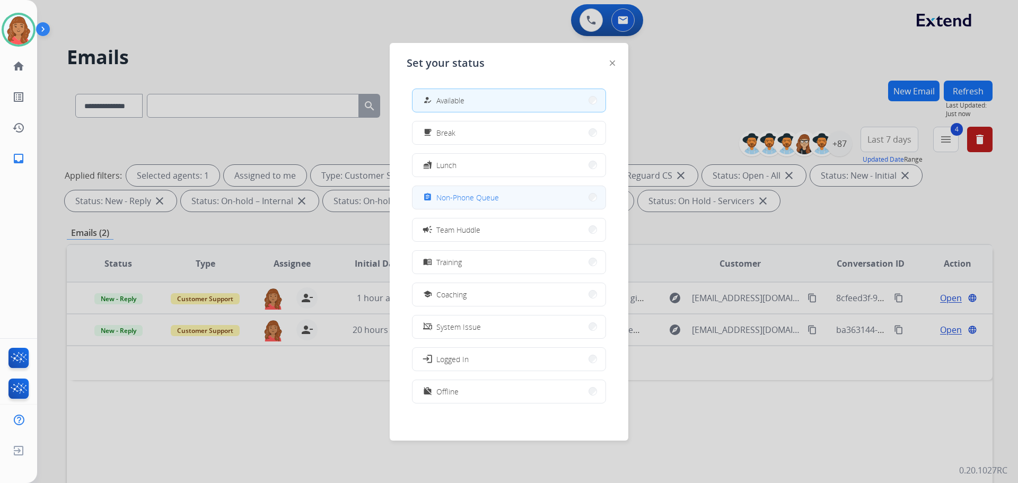
click at [478, 202] on span "Non-Phone Queue" at bounding box center [467, 197] width 63 height 11
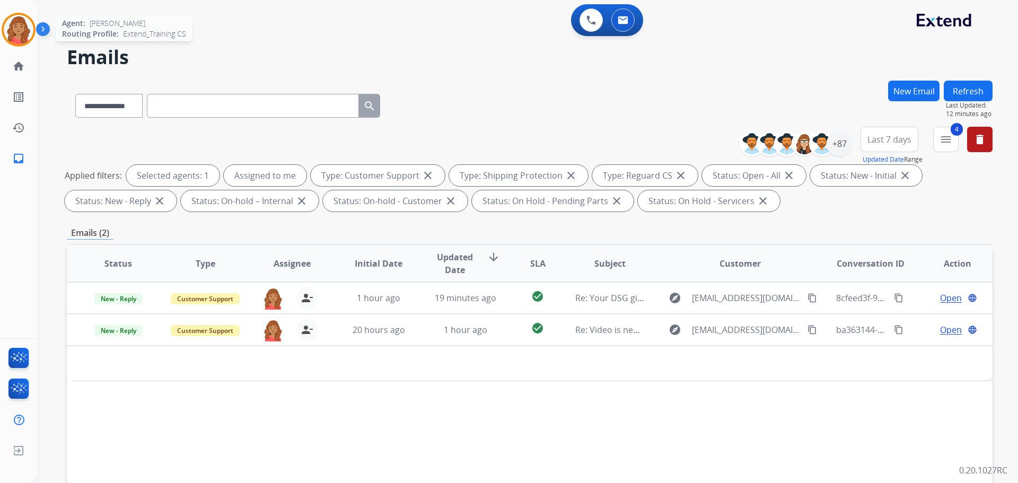
click at [23, 24] on img at bounding box center [19, 30] width 30 height 30
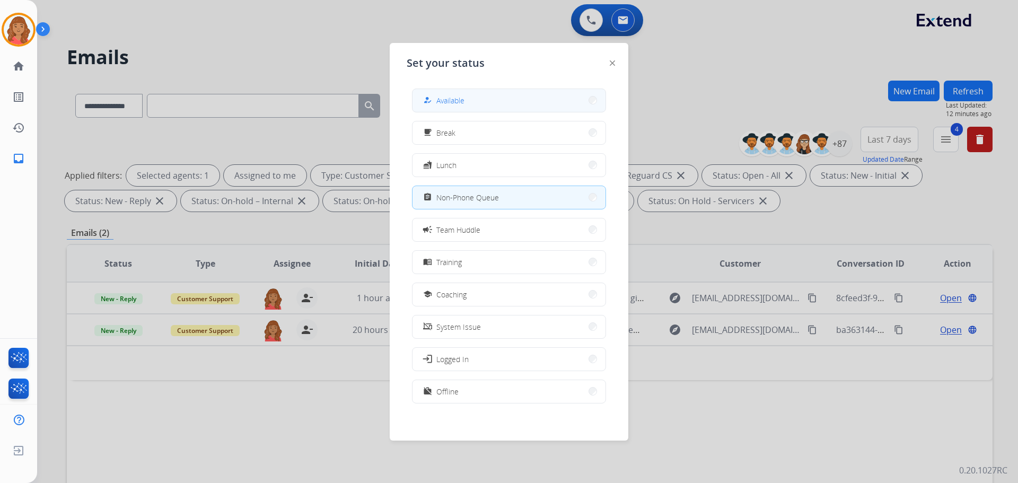
click at [470, 99] on button "how_to_reg Available" at bounding box center [509, 100] width 193 height 23
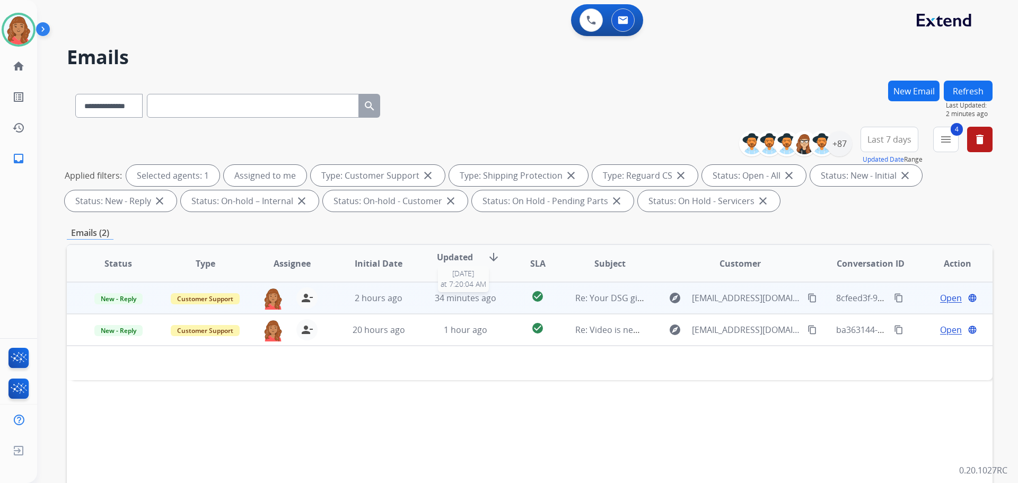
click at [469, 302] on span "34 minutes ago" at bounding box center [466, 298] width 62 height 12
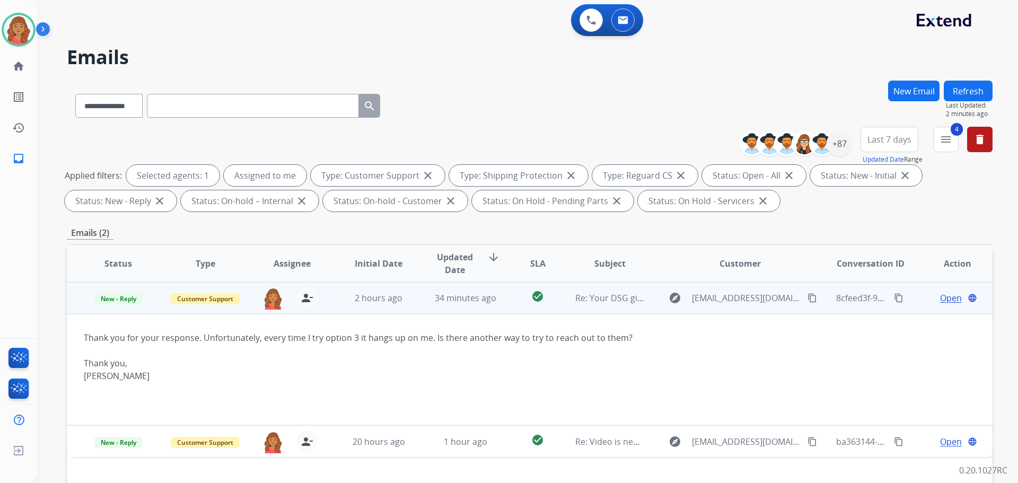
click at [940, 299] on span "Open" at bounding box center [951, 298] width 22 height 13
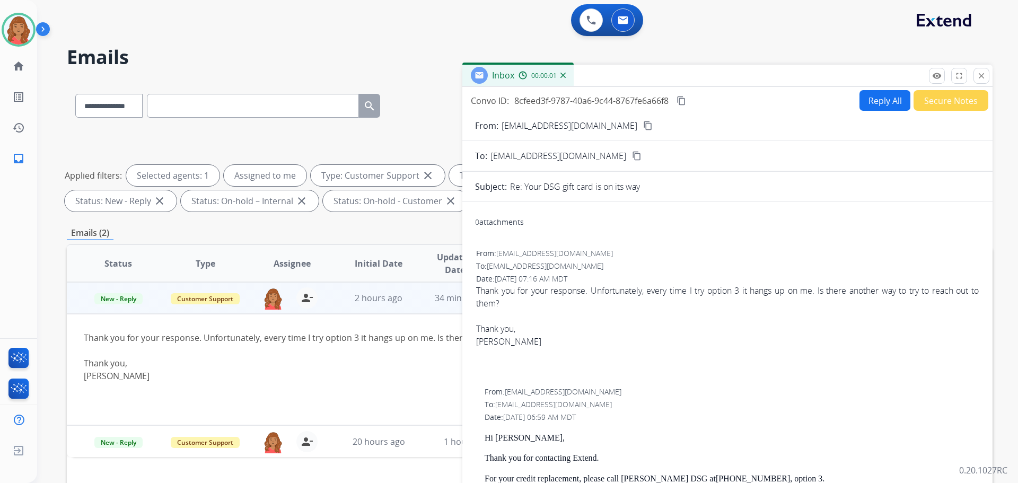
click at [884, 103] on button "Reply All" at bounding box center [885, 100] width 51 height 21
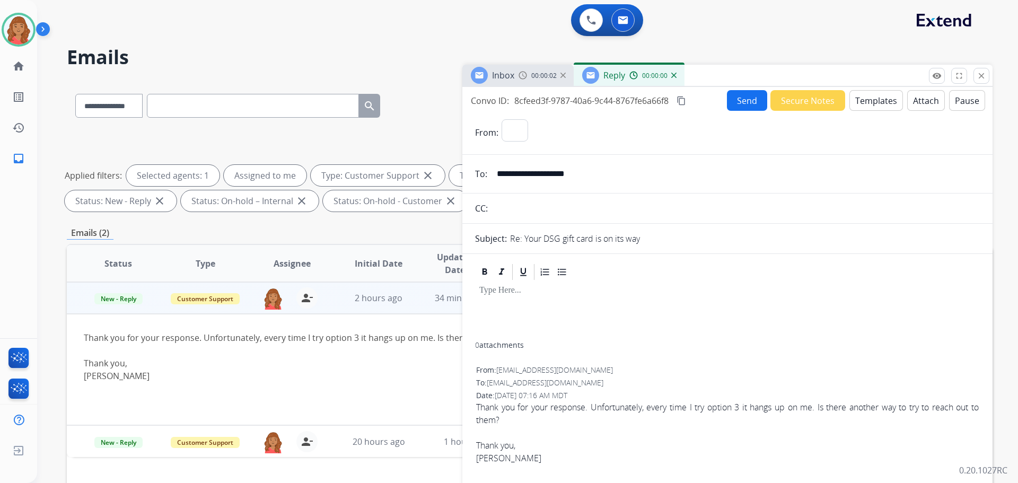
select select "**********"
click at [871, 101] on button "Templates" at bounding box center [876, 100] width 54 height 21
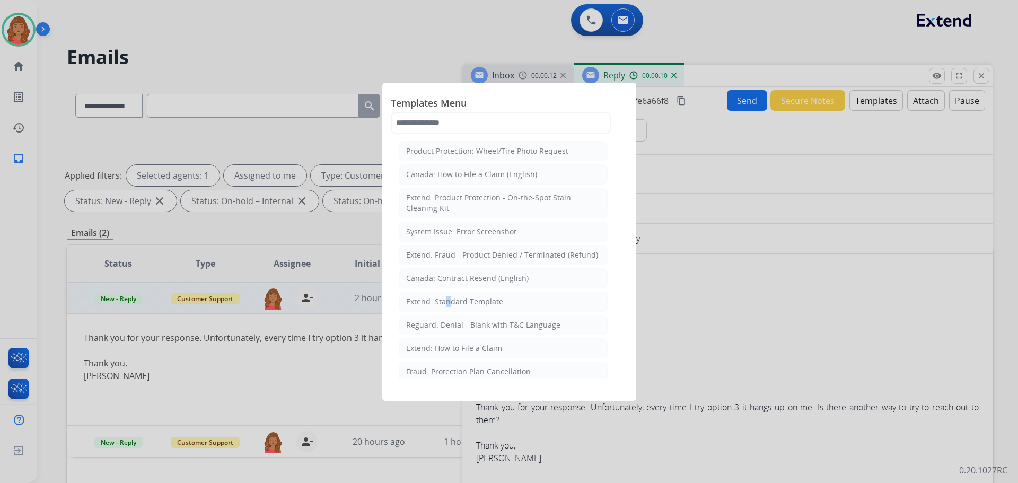
click at [444, 306] on div "Extend: Standard Template" at bounding box center [454, 301] width 97 height 11
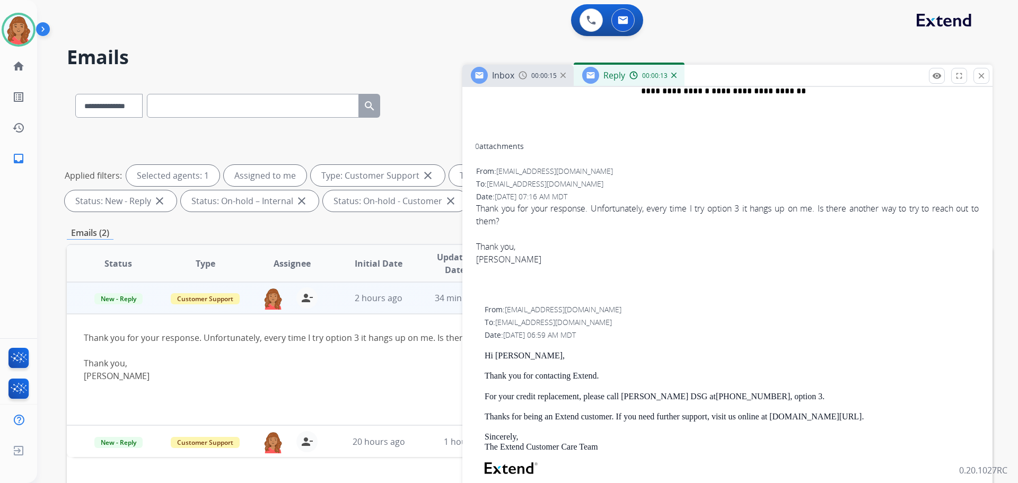
scroll to position [530, 0]
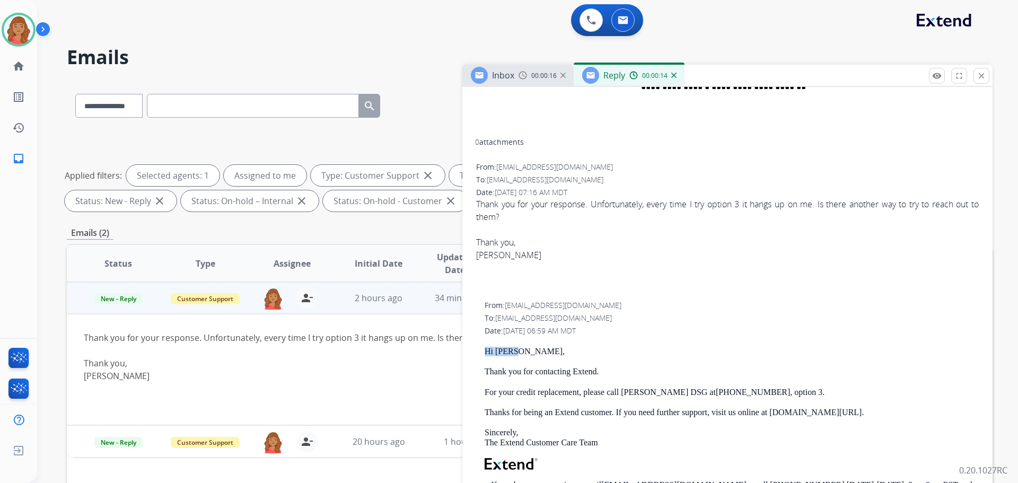
drag, startPoint x: 501, startPoint y: 352, endPoint x: 484, endPoint y: 352, distance: 17.0
click at [484, 352] on div "From: [EMAIL_ADDRESS][DOMAIN_NAME] To: [EMAIL_ADDRESS][DOMAIN_NAME] Date: [DATE…" at bounding box center [727, 457] width 505 height 317
copy p "Hi [PERSON_NAME],"
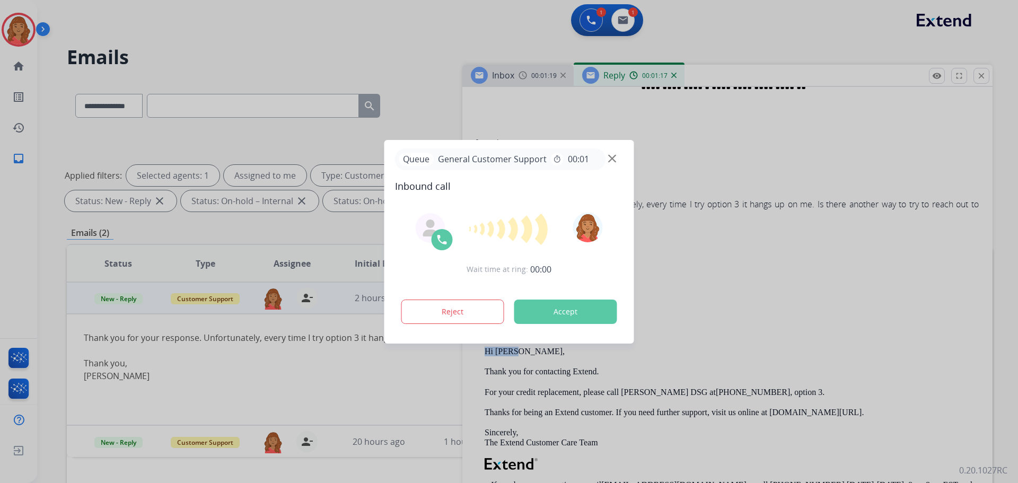
click at [18, 30] on div at bounding box center [509, 241] width 1018 height 483
click at [443, 317] on button "Reject" at bounding box center [452, 312] width 103 height 24
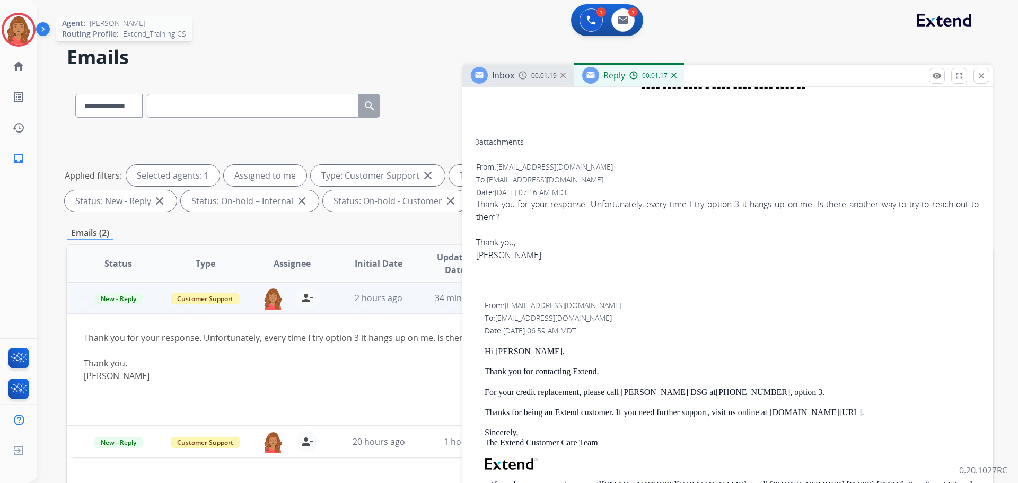
click at [21, 5] on div "[PERSON_NAME] FailedConnectAgent Edit Avatar Agent: [PERSON_NAME] Profile: Exte…" at bounding box center [18, 87] width 37 height 174
click at [16, 27] on img at bounding box center [19, 30] width 30 height 30
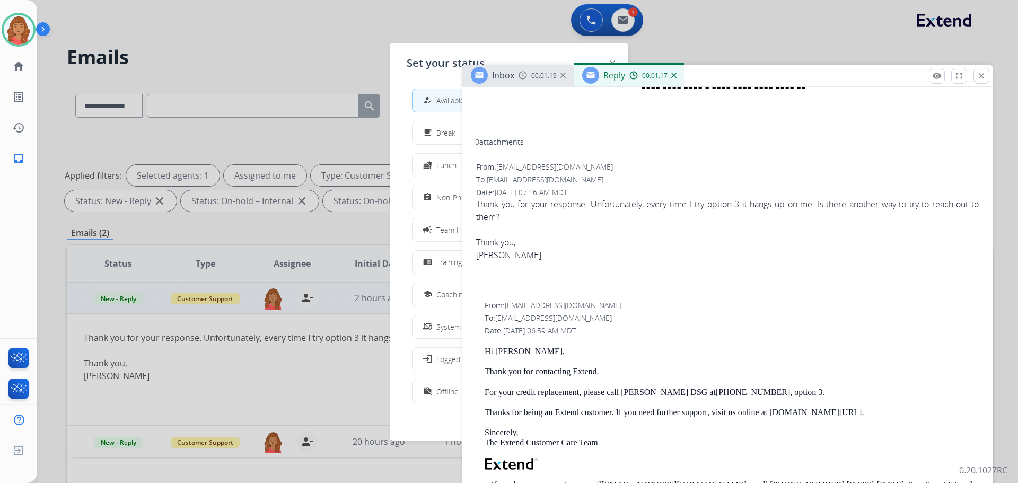
click at [453, 190] on button "assignment Non-Phone Queue" at bounding box center [509, 197] width 193 height 23
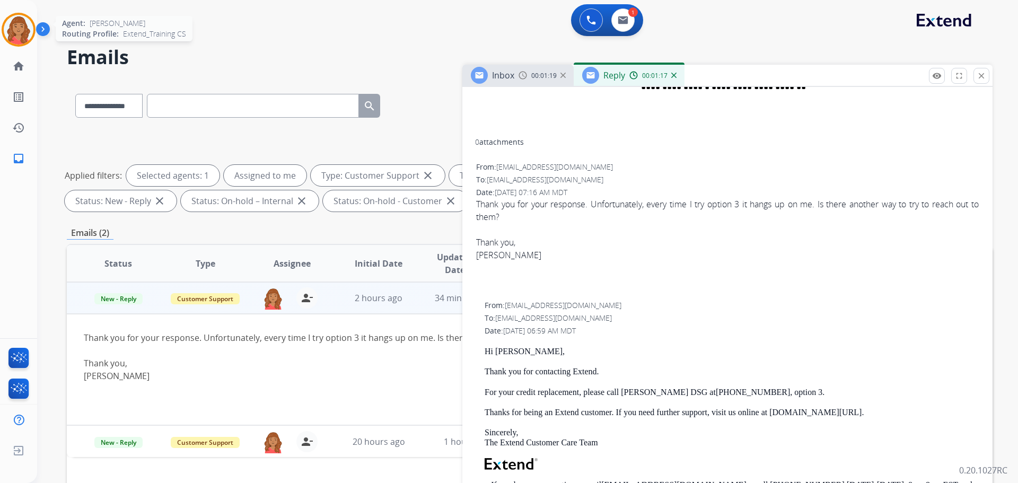
click at [17, 37] on img at bounding box center [19, 30] width 30 height 30
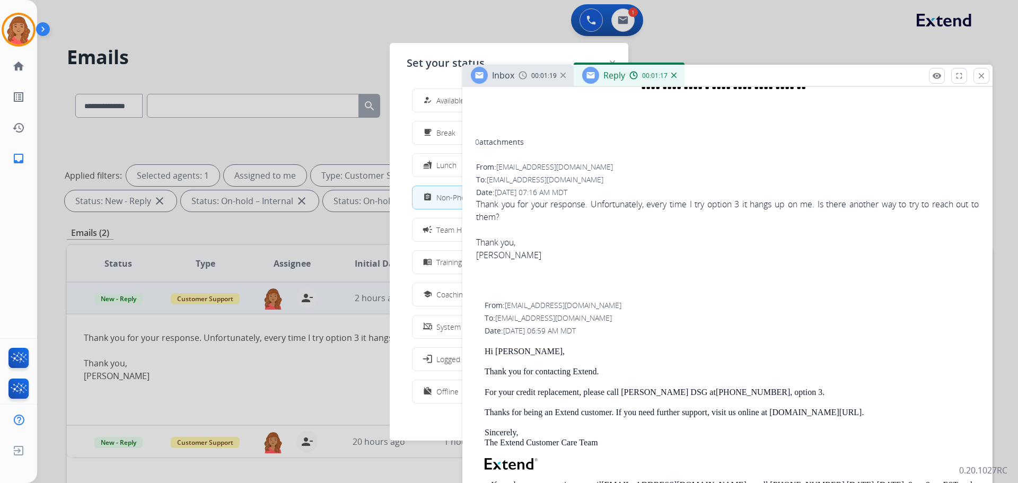
drag, startPoint x: 419, startPoint y: 101, endPoint x: 410, endPoint y: 104, distance: 9.1
click at [420, 101] on button "how_to_reg Available" at bounding box center [509, 100] width 193 height 23
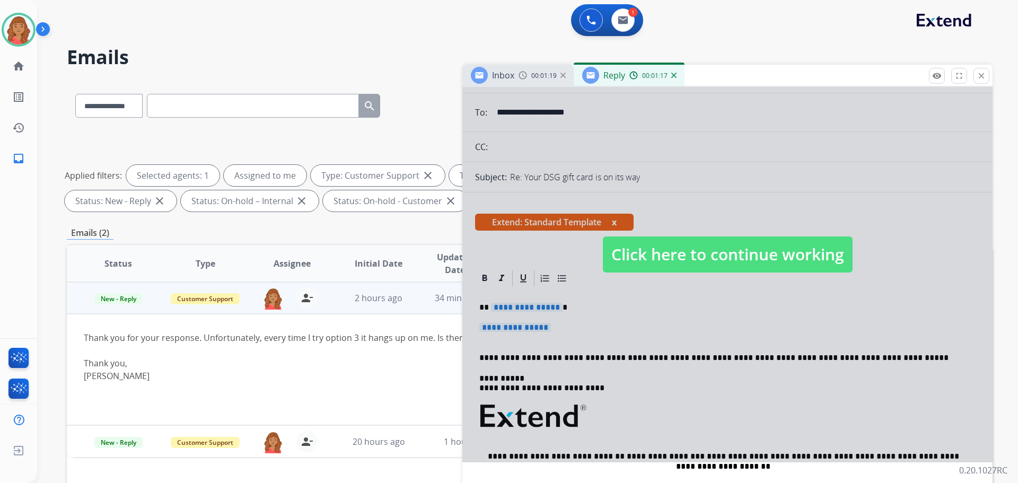
scroll to position [0, 0]
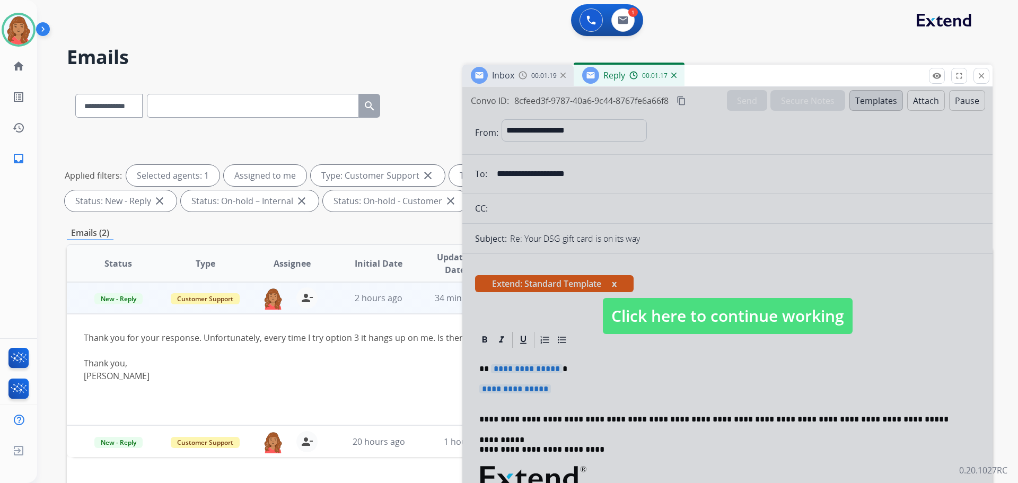
click at [686, 321] on span "Click here to continue working" at bounding box center [728, 316] width 250 height 36
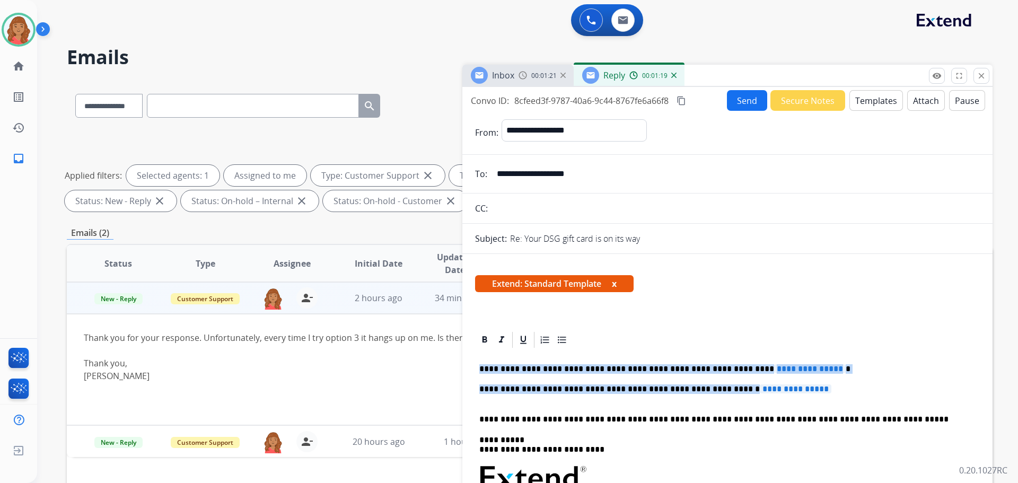
drag, startPoint x: 741, startPoint y: 383, endPoint x: 446, endPoint y: 363, distance: 294.9
click at [446, 363] on div "**********" at bounding box center [530, 368] width 926 height 574
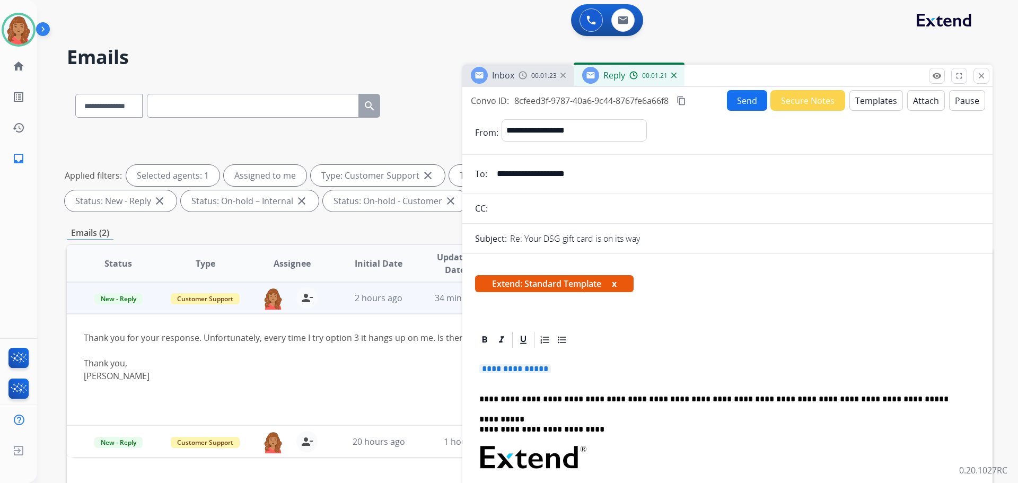
drag, startPoint x: 557, startPoint y: 368, endPoint x: 466, endPoint y: 367, distance: 91.2
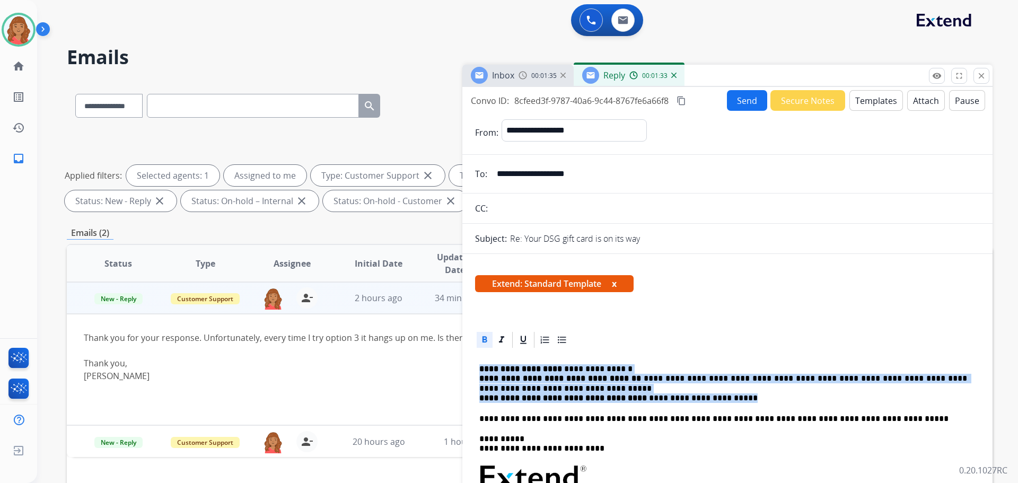
drag, startPoint x: 723, startPoint y: 400, endPoint x: 465, endPoint y: 367, distance: 260.3
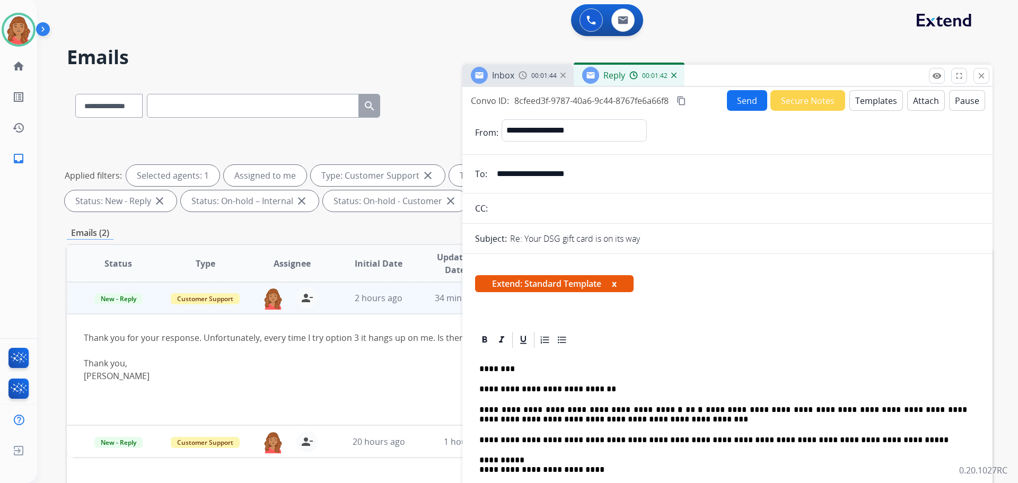
click at [741, 101] on button "Send" at bounding box center [747, 100] width 40 height 21
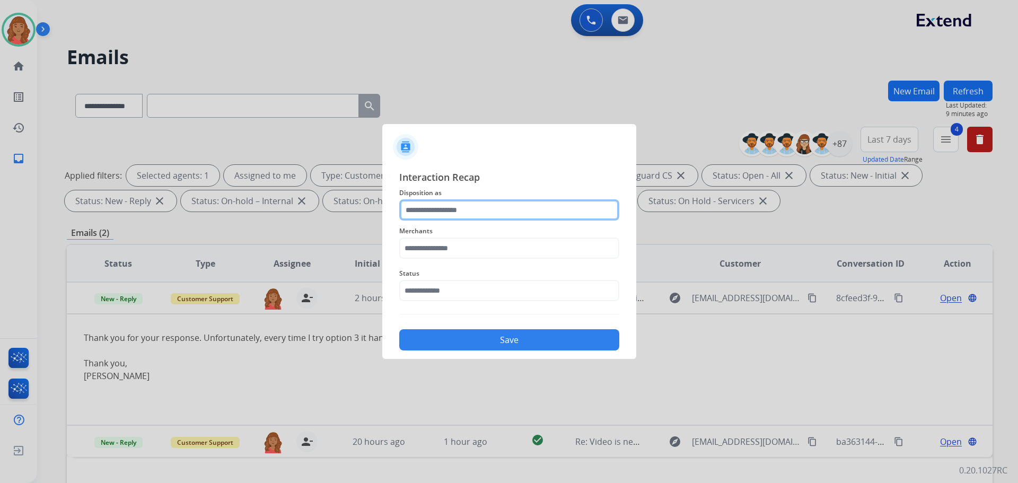
click at [481, 211] on input "text" at bounding box center [509, 209] width 220 height 21
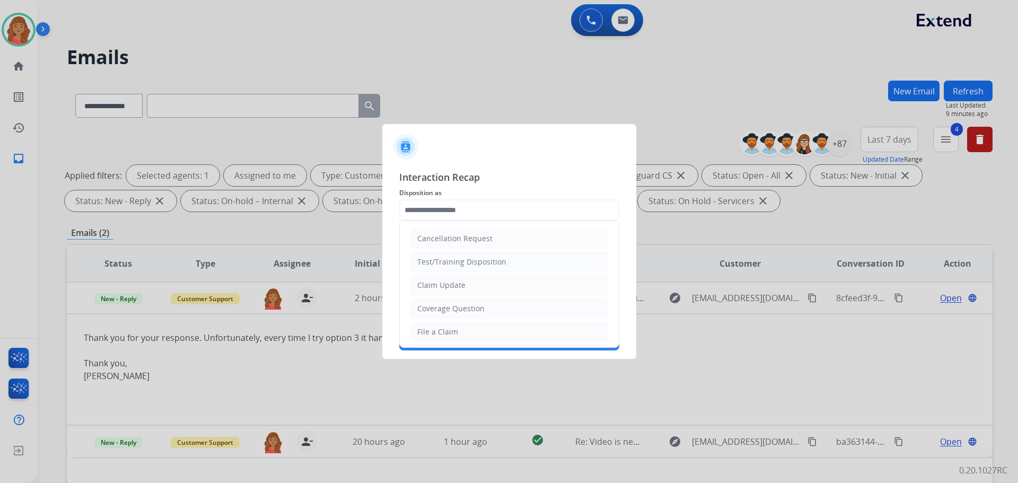
click at [480, 283] on li "Claim Update" at bounding box center [509, 285] width 198 height 20
type input "**********"
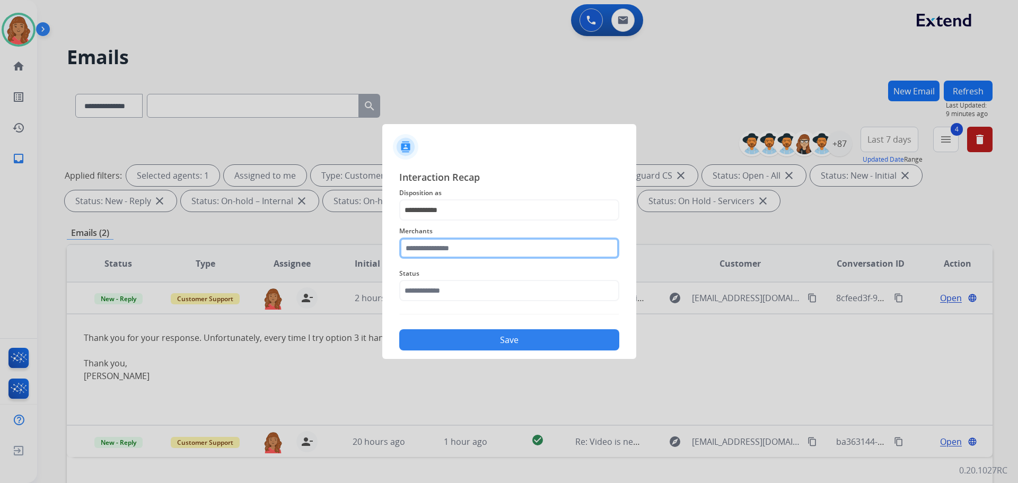
click at [467, 252] on input "text" at bounding box center [509, 248] width 220 height 21
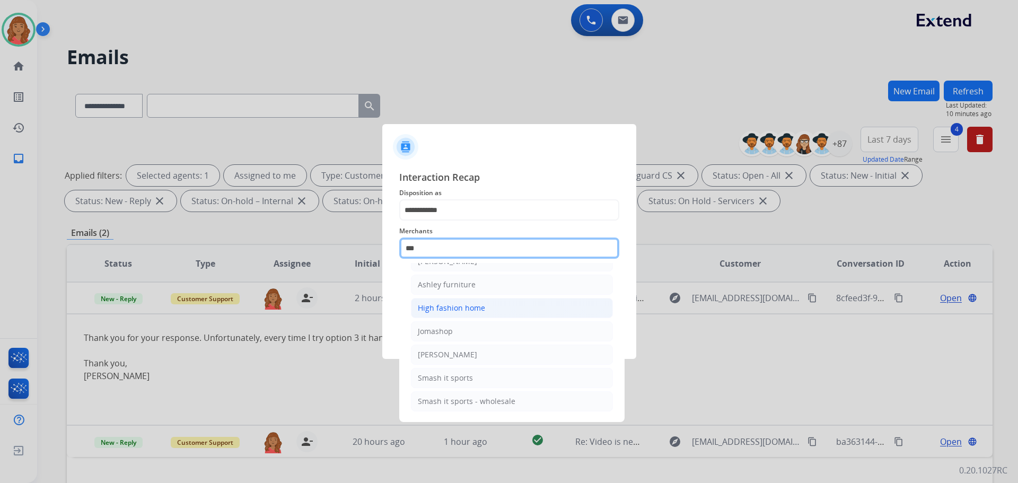
scroll to position [17, 0]
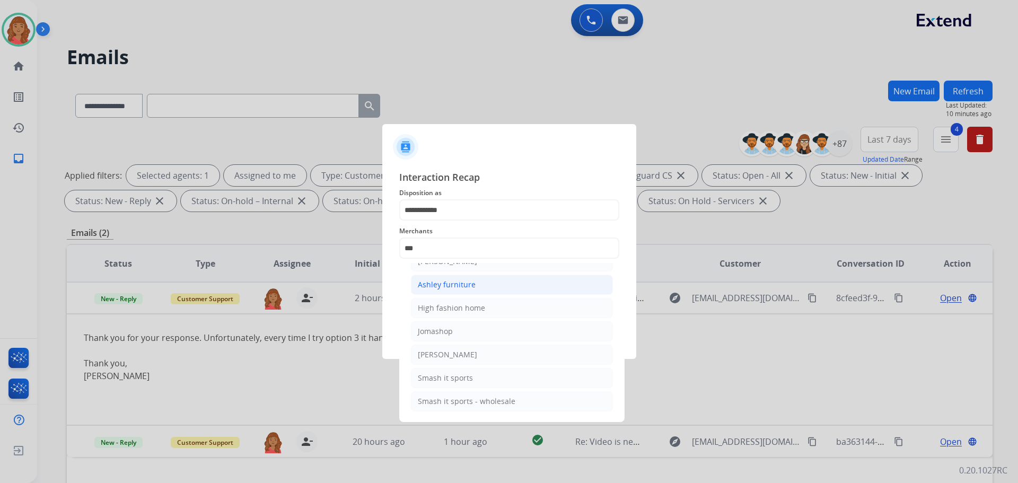
click at [440, 285] on div "Ashley furniture" at bounding box center [447, 284] width 58 height 11
type input "**********"
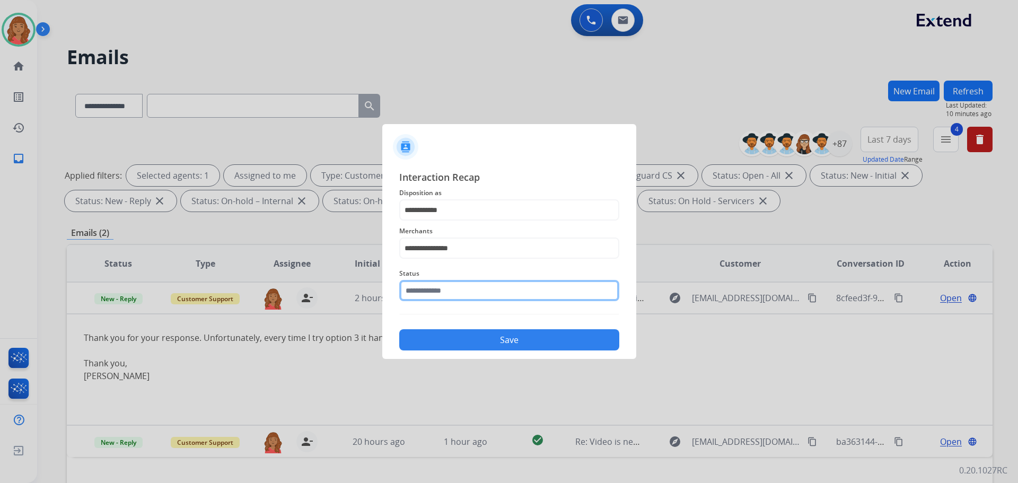
drag, startPoint x: 446, startPoint y: 292, endPoint x: 447, endPoint y: 305, distance: 12.7
click at [446, 293] on input "text" at bounding box center [509, 290] width 220 height 21
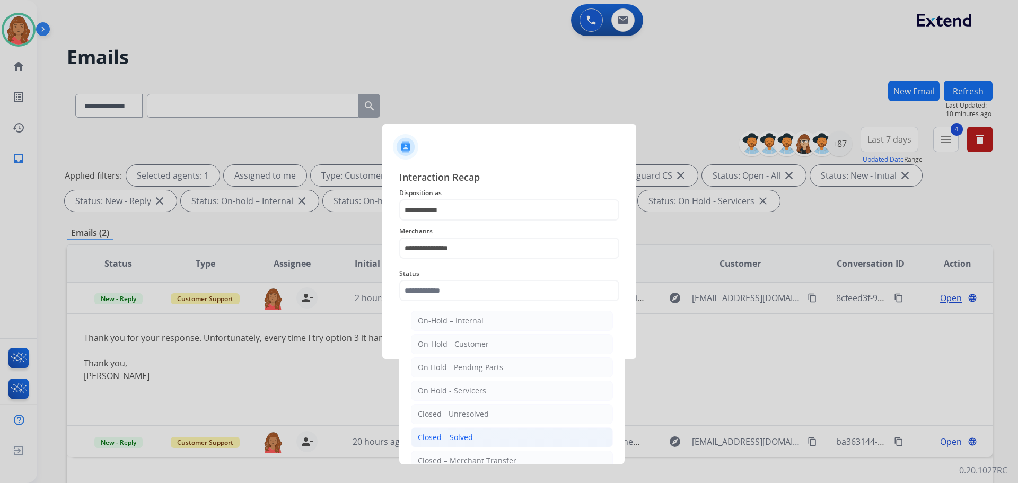
click at [448, 434] on div "Closed – Solved" at bounding box center [445, 437] width 55 height 11
type input "**********"
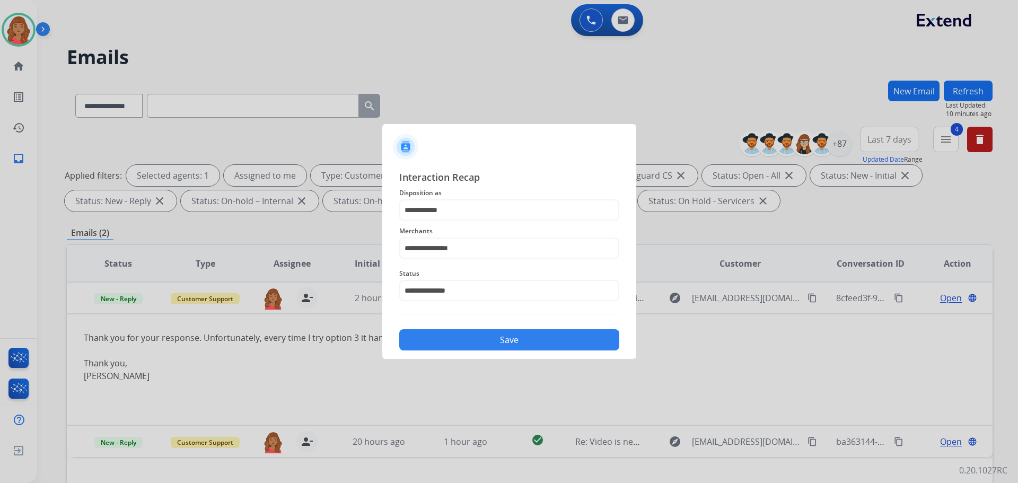
drag, startPoint x: 459, startPoint y: 337, endPoint x: 477, endPoint y: 373, distance: 40.3
click at [461, 338] on button "Save" at bounding box center [509, 339] width 220 height 21
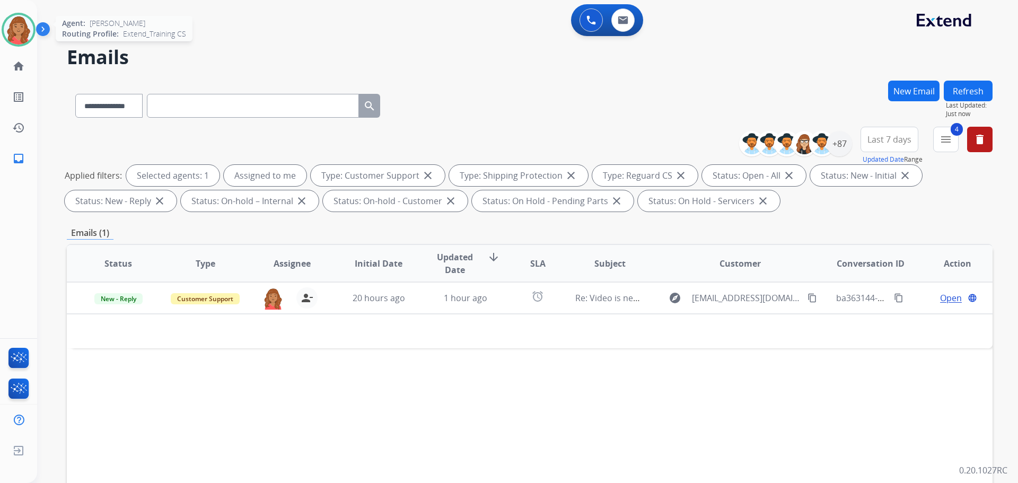
click at [21, 30] on img at bounding box center [19, 30] width 30 height 30
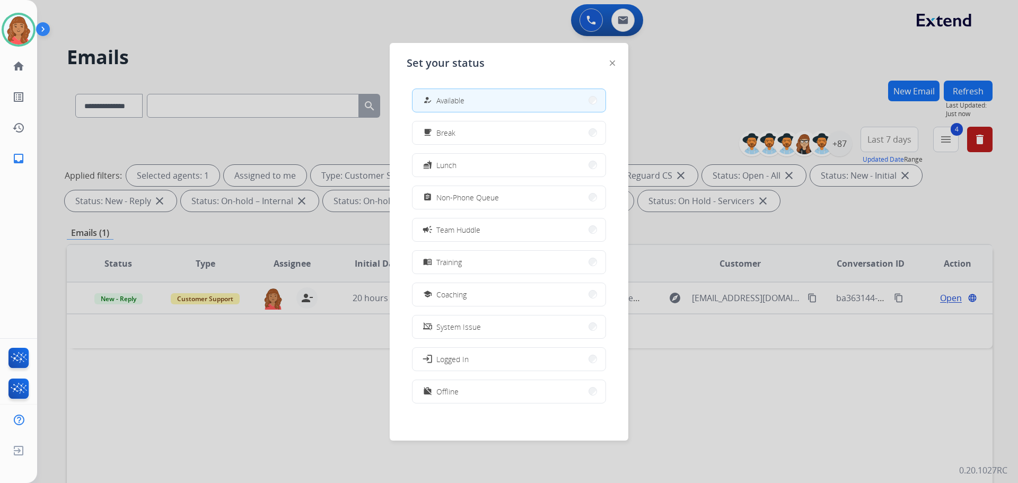
drag, startPoint x: 454, startPoint y: 195, endPoint x: 420, endPoint y: 239, distance: 55.3
click at [454, 196] on span "Non-Phone Queue" at bounding box center [467, 197] width 63 height 11
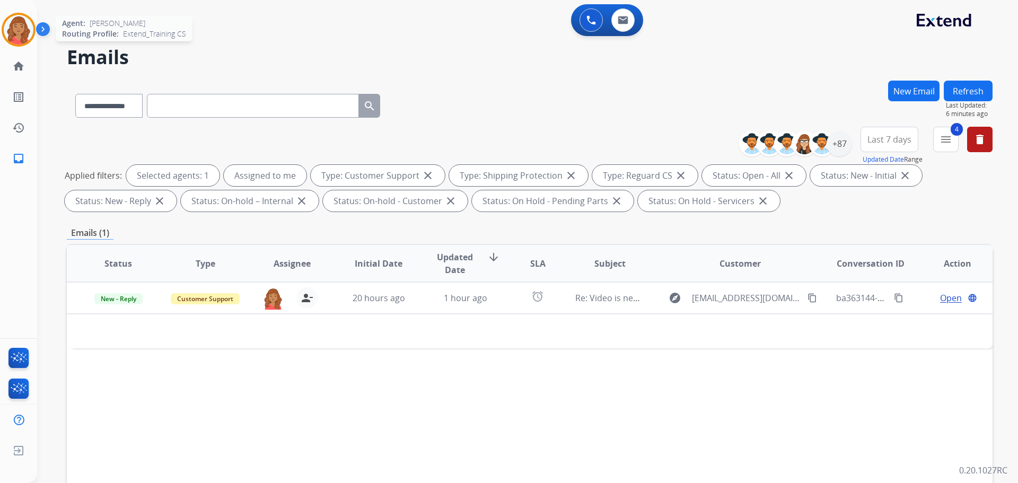
click at [12, 30] on img at bounding box center [19, 30] width 30 height 30
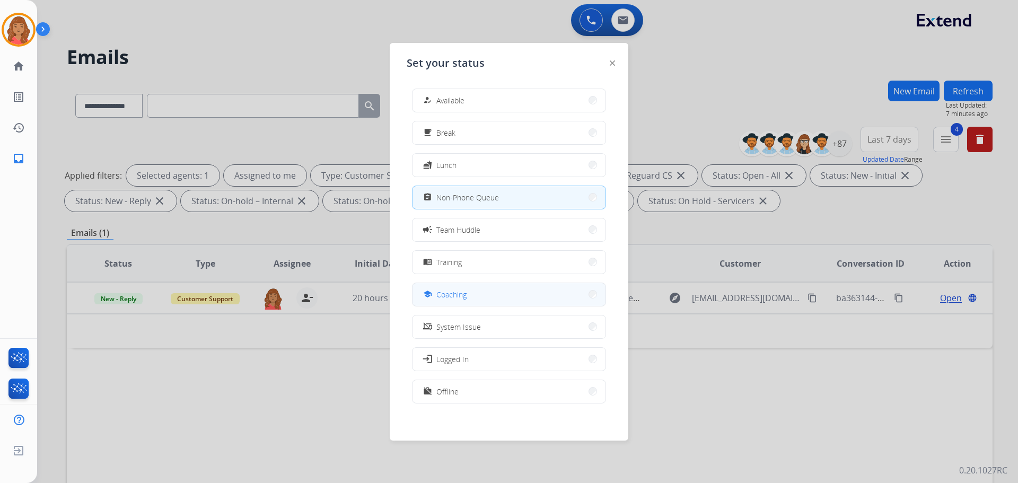
click at [452, 295] on span "Coaching" at bounding box center [451, 294] width 30 height 11
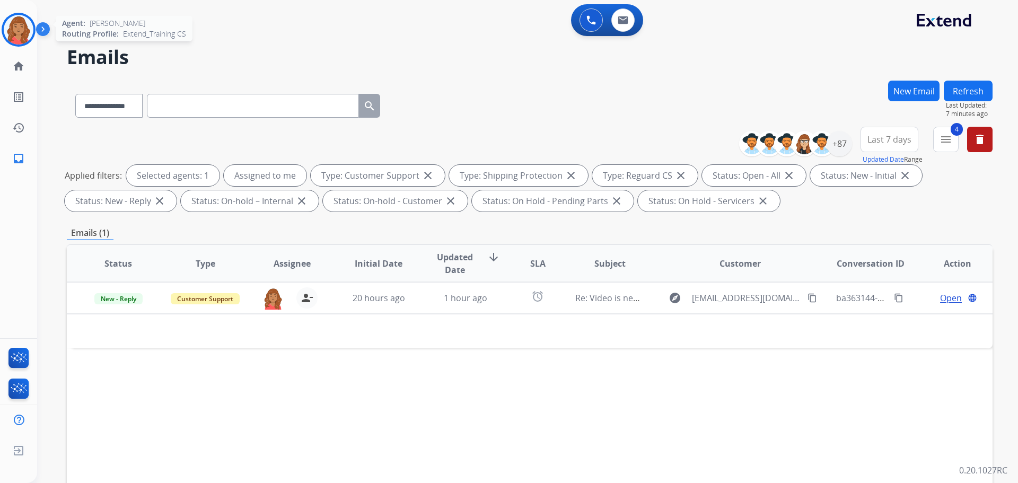
click at [22, 32] on img at bounding box center [19, 30] width 30 height 30
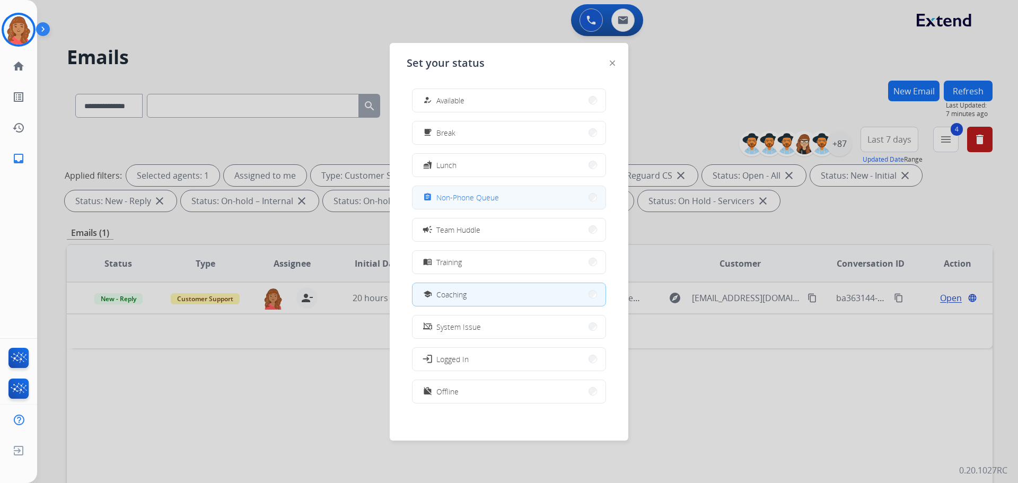
click at [458, 203] on span "Non-Phone Queue" at bounding box center [467, 197] width 63 height 11
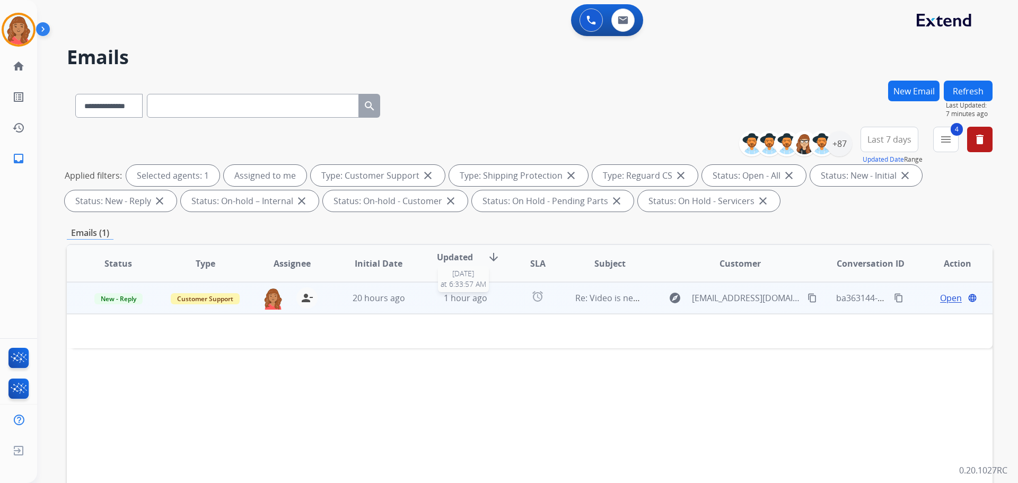
drag, startPoint x: 438, startPoint y: 301, endPoint x: 439, endPoint y: 306, distance: 5.3
click at [438, 304] on td "1 hour ago [DATE] 6:33:57 AM" at bounding box center [457, 298] width 87 height 32
drag, startPoint x: 437, startPoint y: 302, endPoint x: 432, endPoint y: 293, distance: 10.5
click at [436, 301] on div "1 hour ago" at bounding box center [465, 298] width 69 height 13
click at [946, 301] on span "Open" at bounding box center [951, 298] width 22 height 13
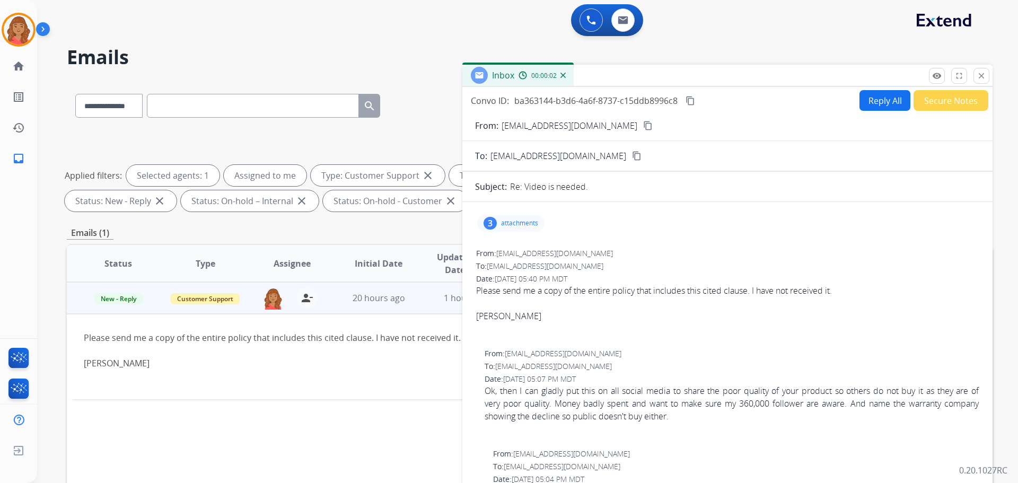
click at [643, 126] on mat-icon "content_copy" at bounding box center [648, 126] width 10 height 10
click at [877, 101] on button "Reply All" at bounding box center [885, 100] width 51 height 21
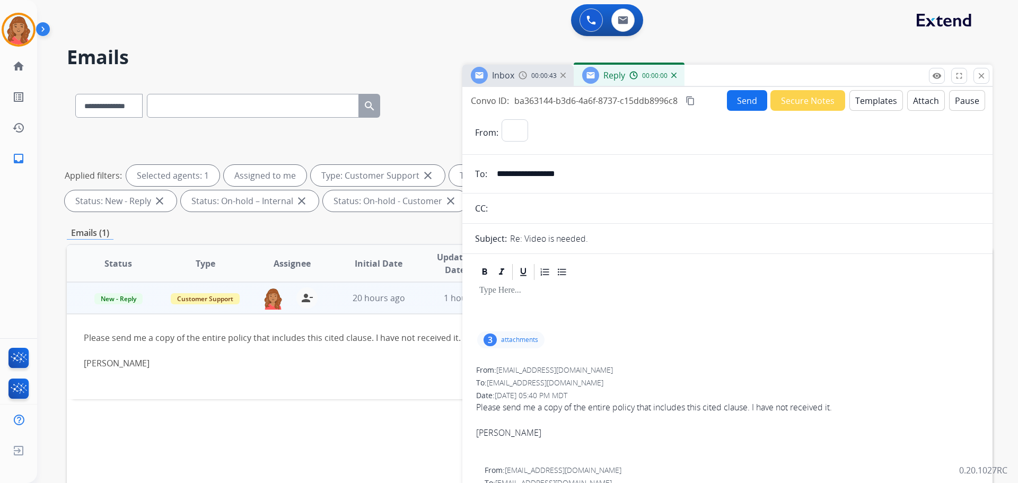
select select "**********"
click at [916, 103] on button "Attach" at bounding box center [926, 100] width 38 height 21
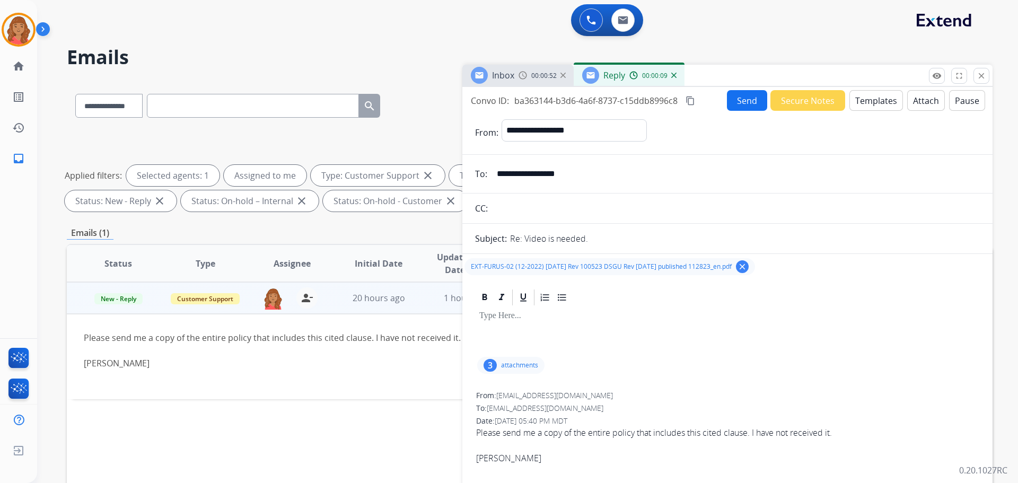
click at [514, 336] on div at bounding box center [727, 331] width 505 height 48
click at [863, 106] on button "Templates" at bounding box center [876, 100] width 54 height 21
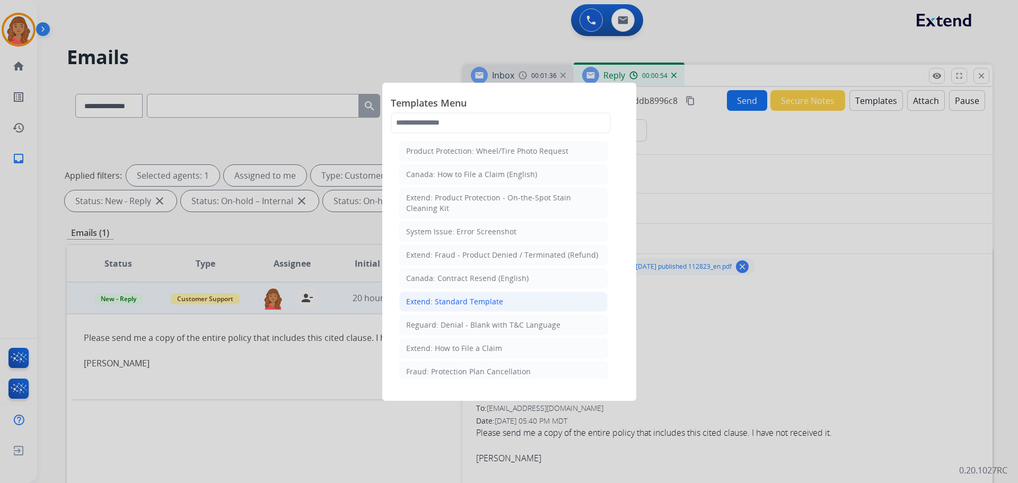
click at [470, 302] on div "Extend: Standard Template" at bounding box center [454, 301] width 97 height 11
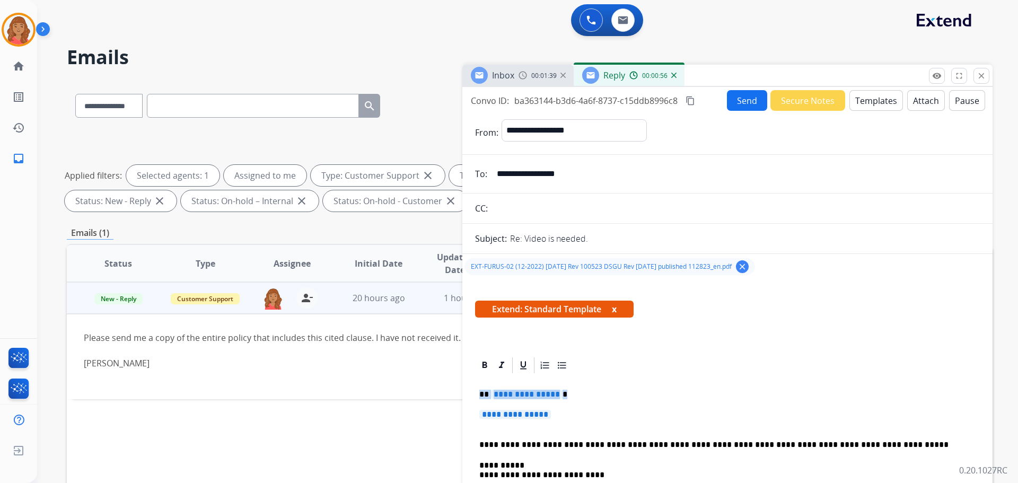
drag, startPoint x: 569, startPoint y: 418, endPoint x: 469, endPoint y: 397, distance: 102.5
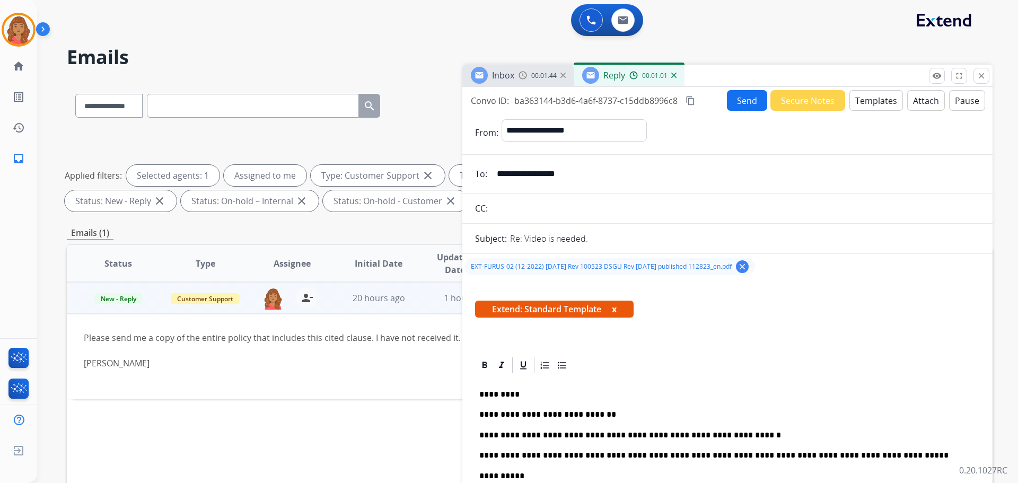
click at [738, 98] on button "Send" at bounding box center [747, 100] width 40 height 21
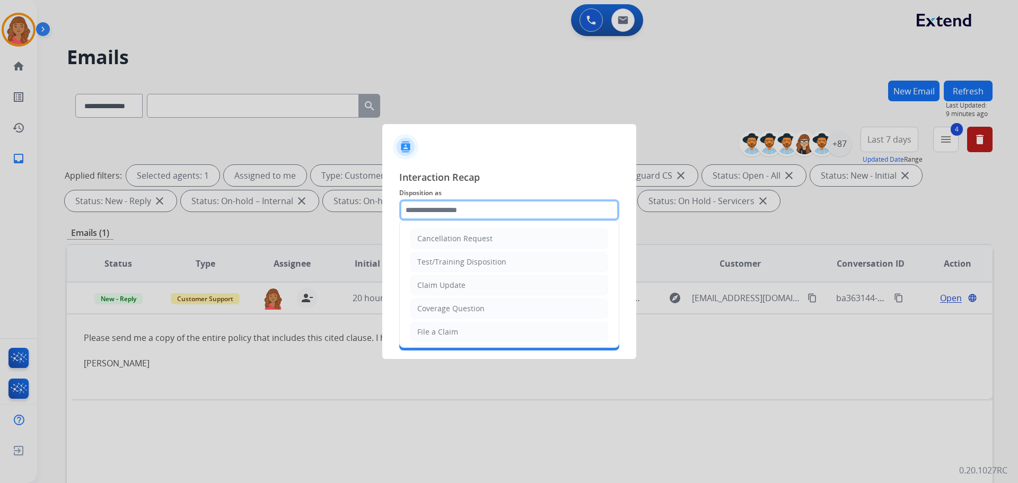
drag, startPoint x: 486, startPoint y: 208, endPoint x: 480, endPoint y: 221, distance: 14.2
click at [484, 216] on input "text" at bounding box center [509, 209] width 220 height 21
click at [441, 285] on div "Claim Update" at bounding box center [441, 285] width 48 height 11
type input "**********"
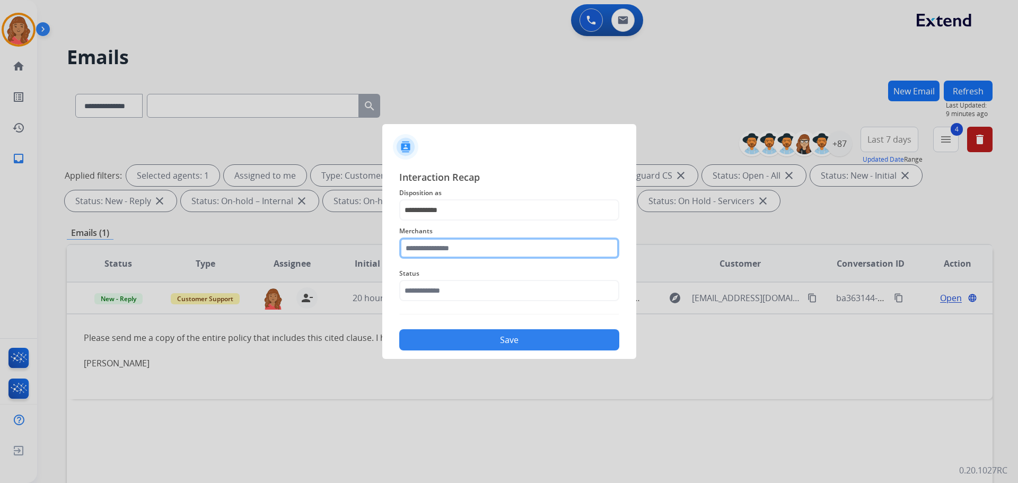
click at [439, 251] on input "text" at bounding box center [509, 248] width 220 height 21
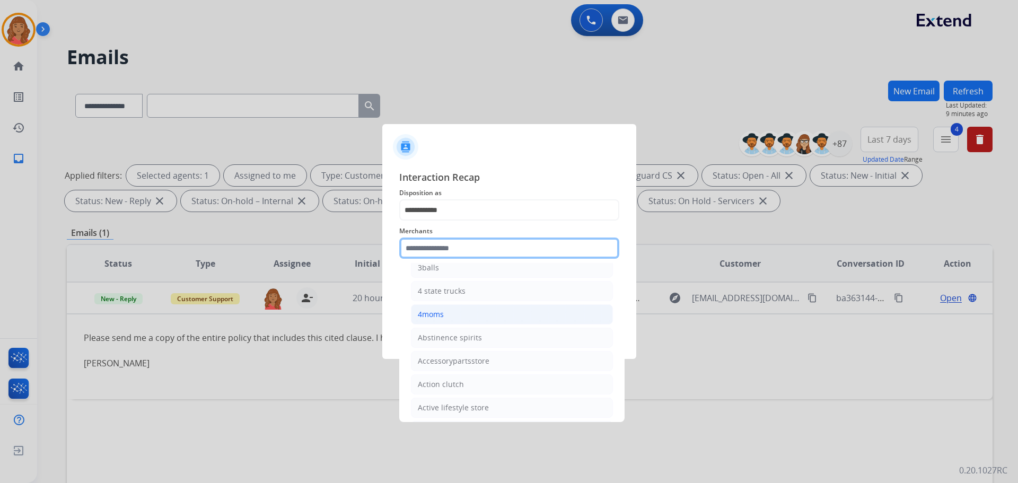
scroll to position [0, 0]
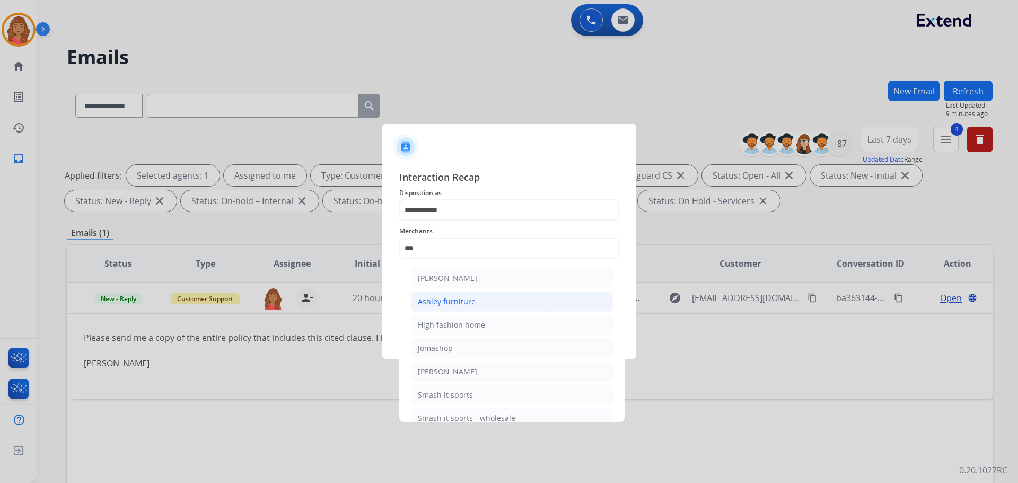
click at [437, 293] on li "Ashley furniture" at bounding box center [512, 302] width 202 height 20
type input "**********"
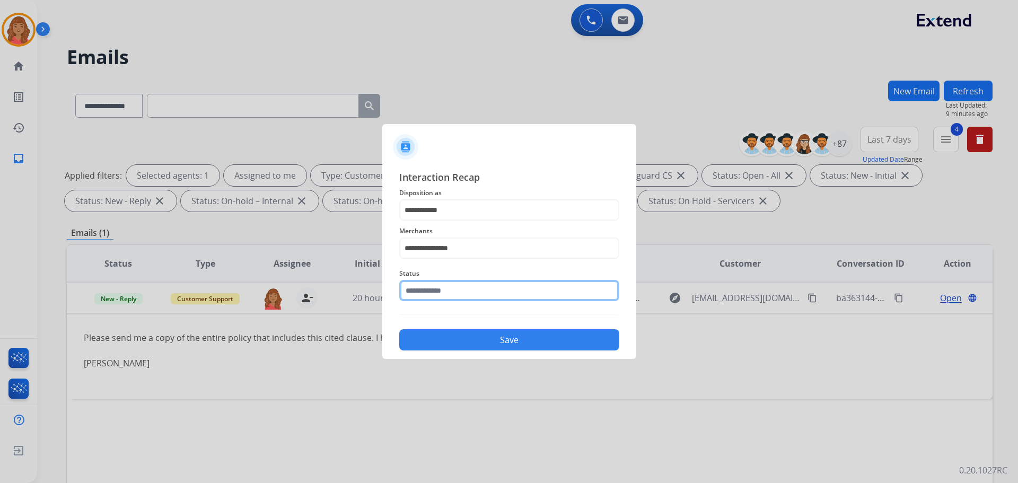
click at [436, 296] on input "text" at bounding box center [509, 290] width 220 height 21
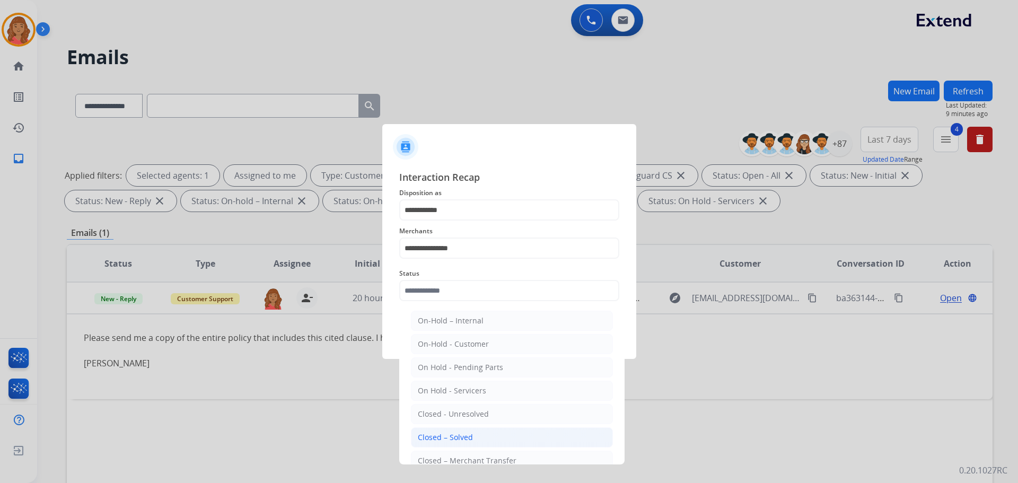
click at [449, 432] on div "Closed – Solved" at bounding box center [445, 437] width 55 height 11
type input "**********"
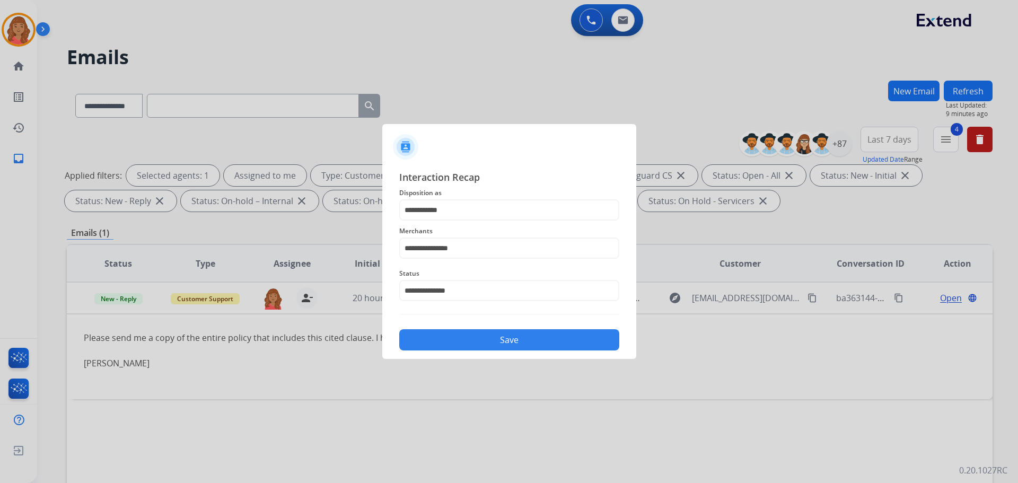
click at [459, 339] on button "Save" at bounding box center [509, 339] width 220 height 21
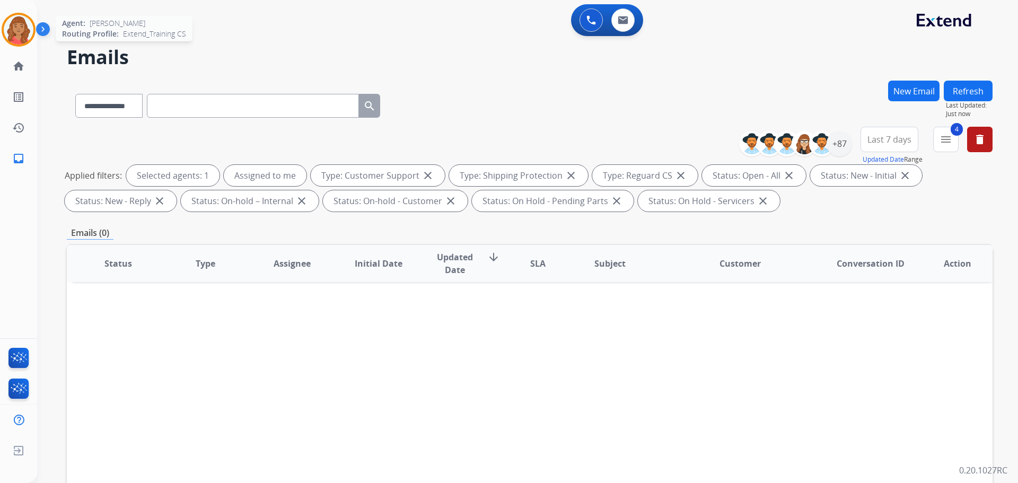
click at [27, 35] on img at bounding box center [19, 30] width 30 height 30
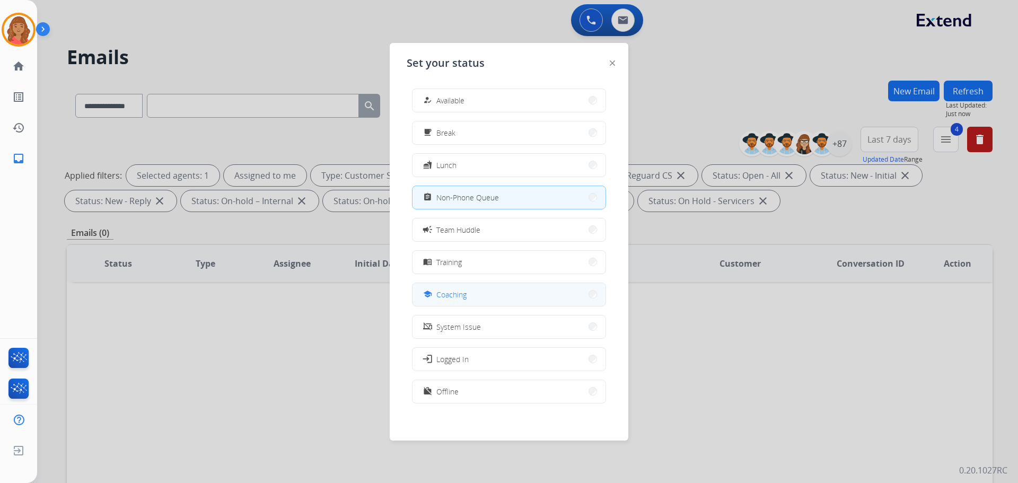
click at [454, 285] on button "school Coaching" at bounding box center [509, 294] width 193 height 23
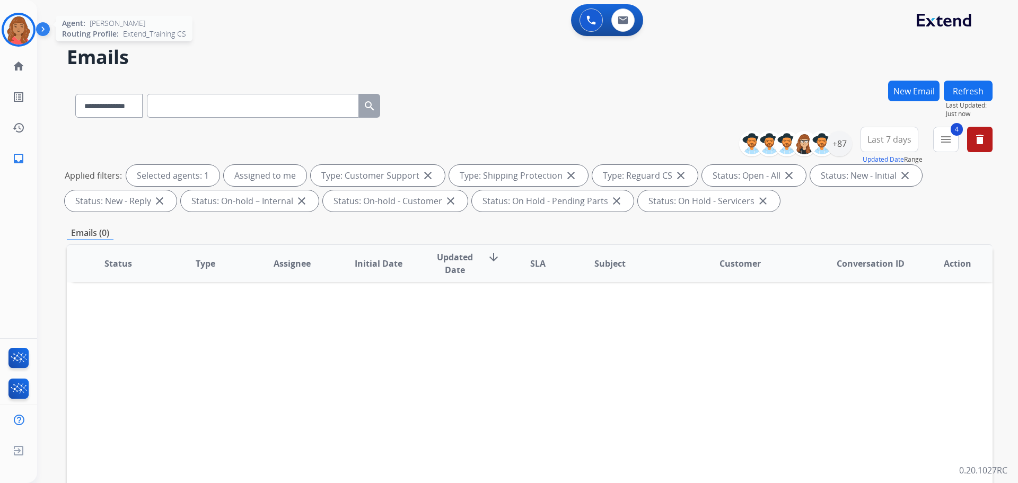
drag, startPoint x: 16, startPoint y: 27, endPoint x: 22, endPoint y: 34, distance: 9.8
click at [16, 27] on img at bounding box center [19, 30] width 30 height 30
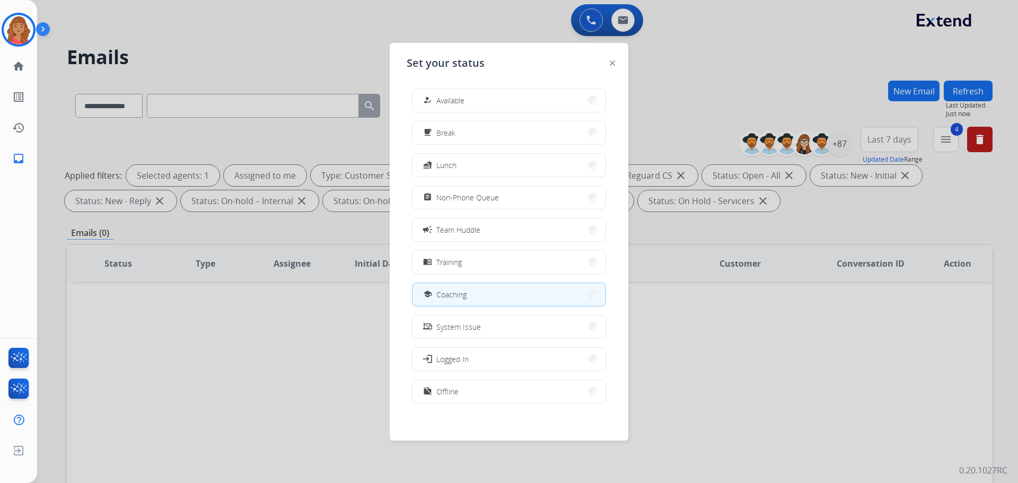
click at [455, 209] on div "how_to_reg Available free_breakfast Break fastfood Lunch assignment Non-Phone Q…" at bounding box center [509, 247] width 205 height 334
click at [455, 205] on button "assignment Non-Phone Queue" at bounding box center [509, 197] width 193 height 23
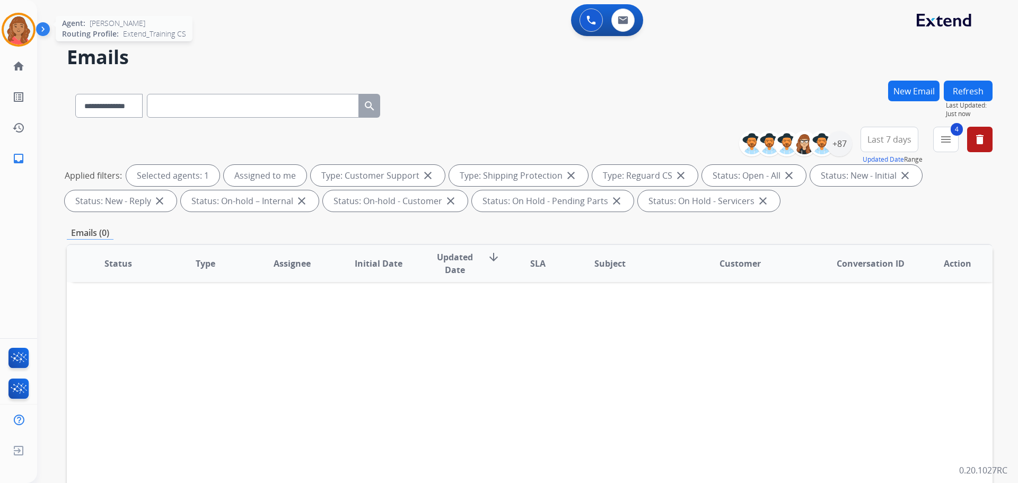
click at [15, 33] on img at bounding box center [19, 30] width 30 height 30
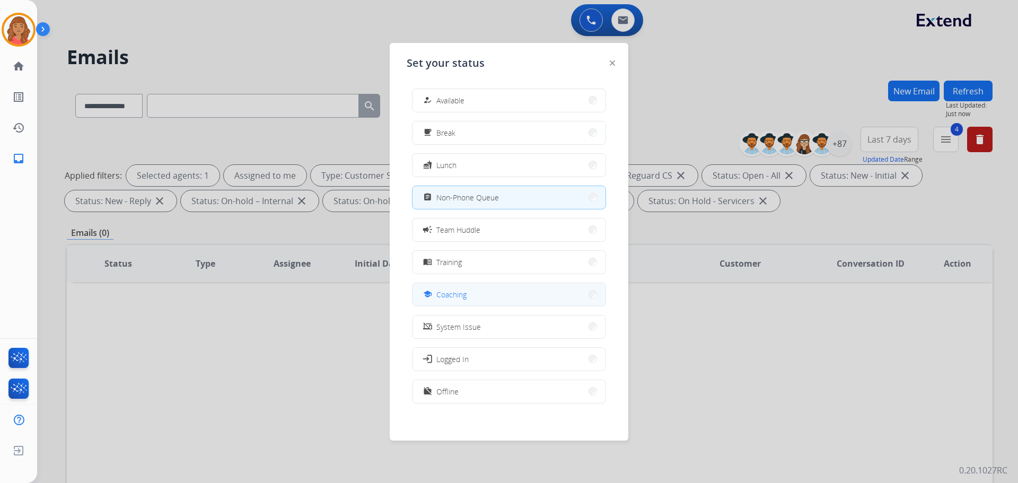
click at [450, 295] on span "Coaching" at bounding box center [451, 294] width 30 height 11
